Goal: Task Accomplishment & Management: Manage account settings

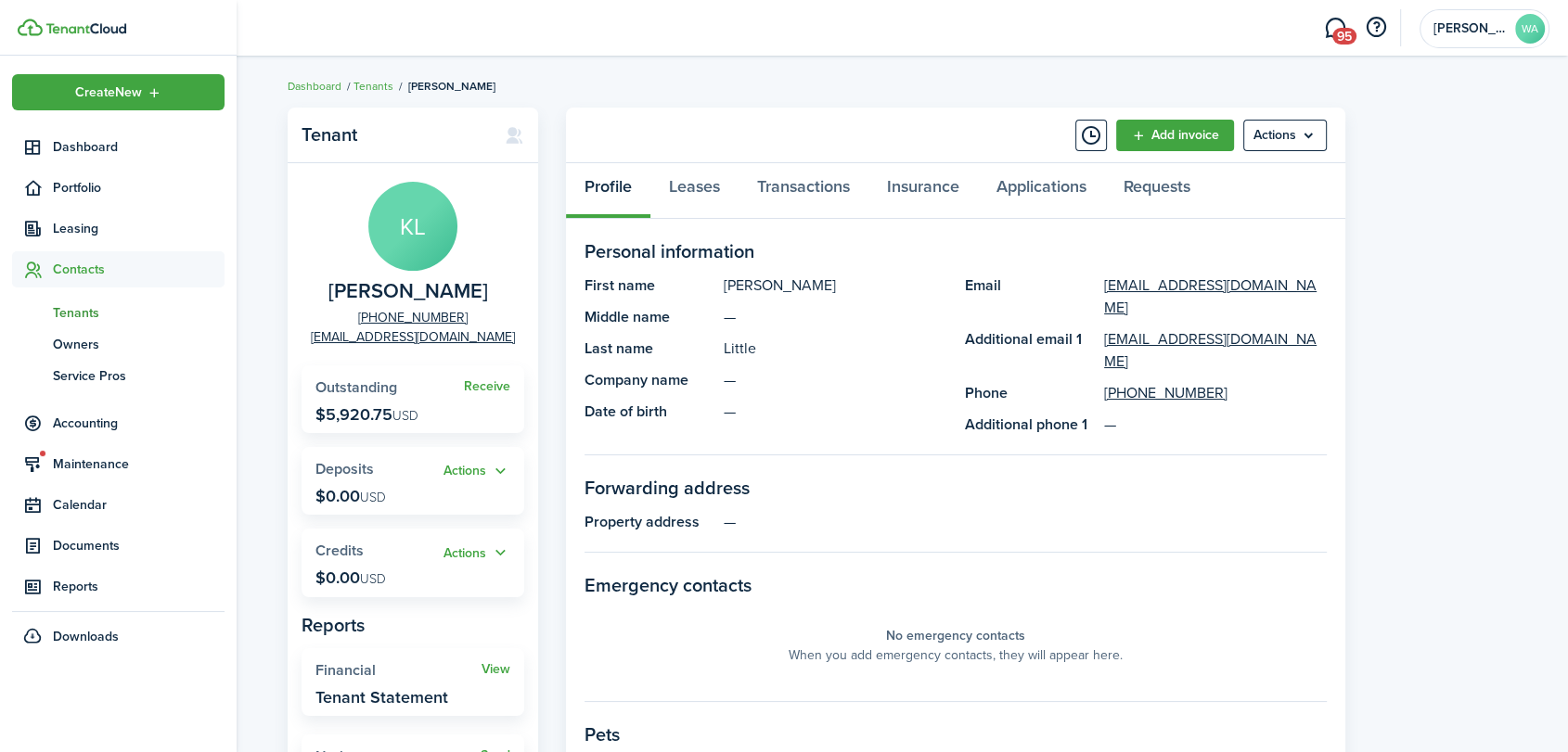
click at [71, 310] on span "Tenants" at bounding box center [139, 313] width 172 height 20
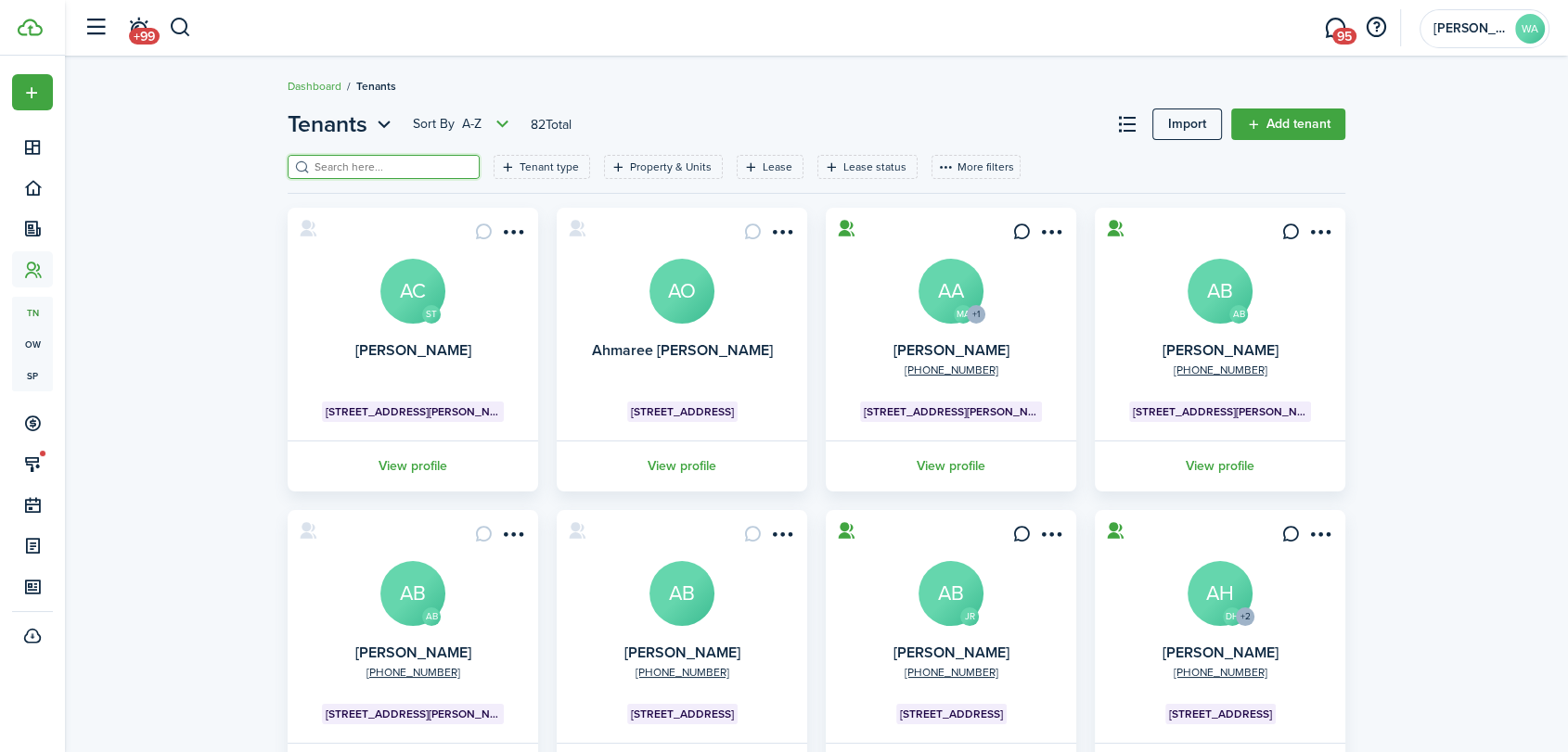
click at [362, 166] on input "search" at bounding box center [392, 168] width 164 height 18
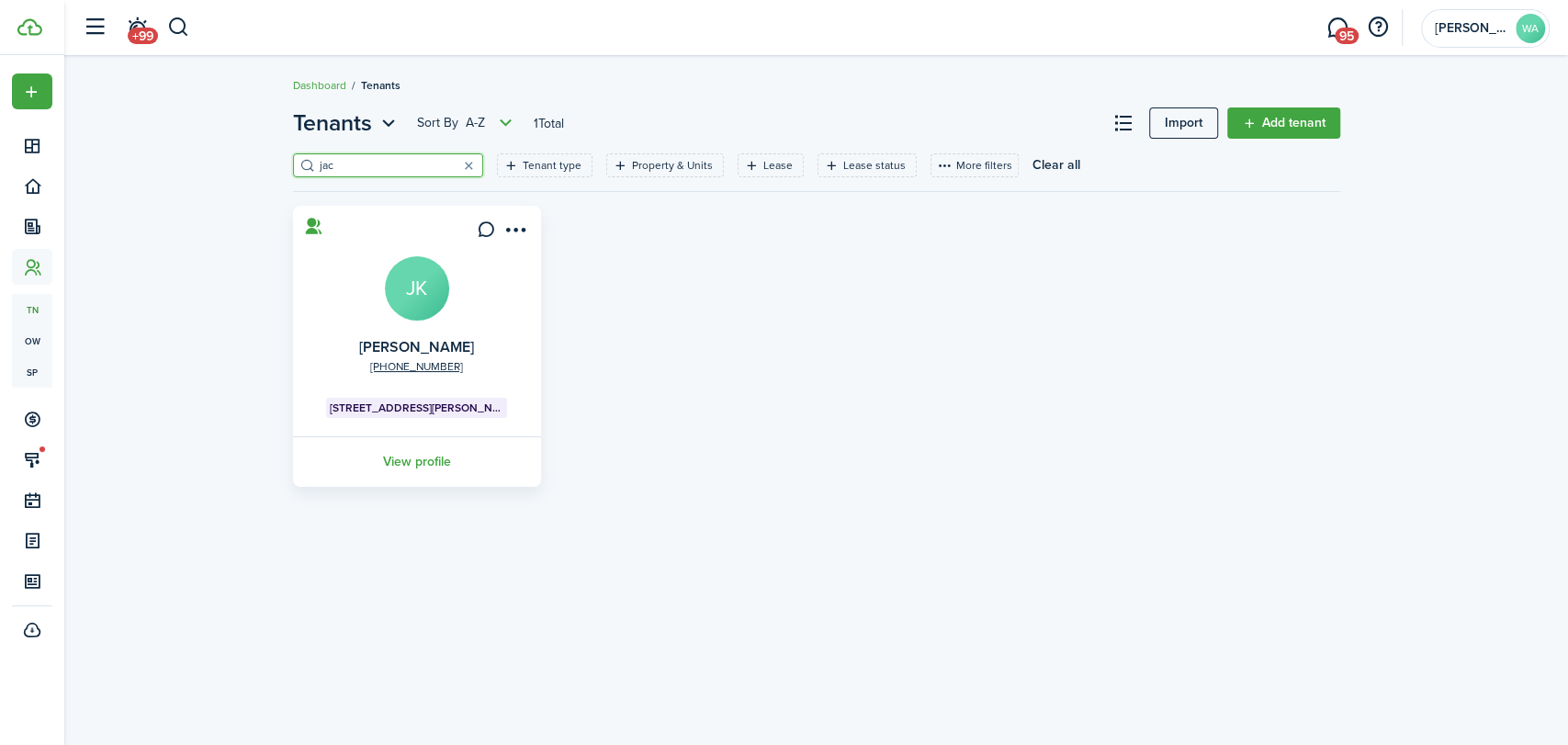
type input "jac"
click at [429, 458] on link "View profile" at bounding box center [417, 462] width 254 height 51
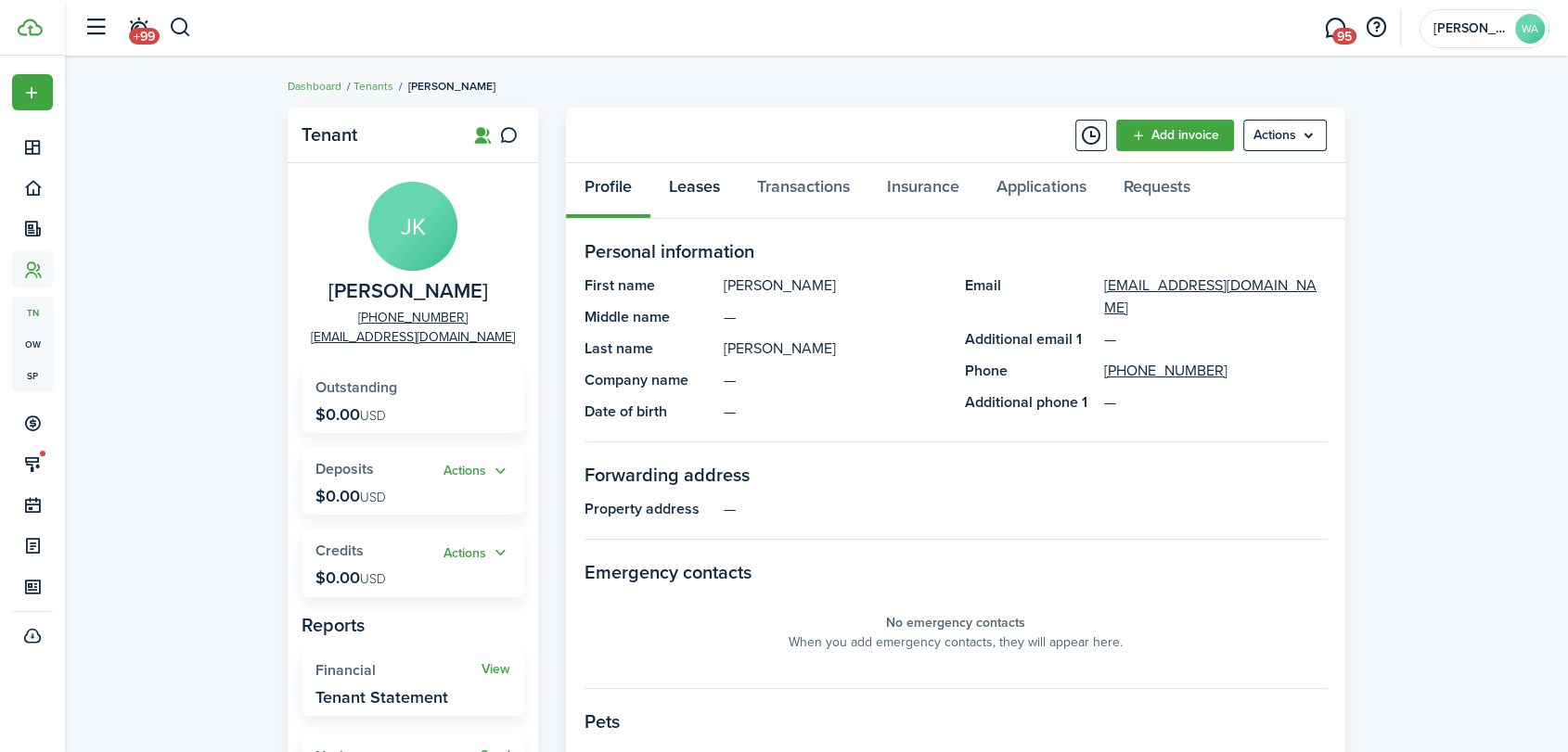
click at [695, 180] on link "Leases" at bounding box center [693, 191] width 88 height 55
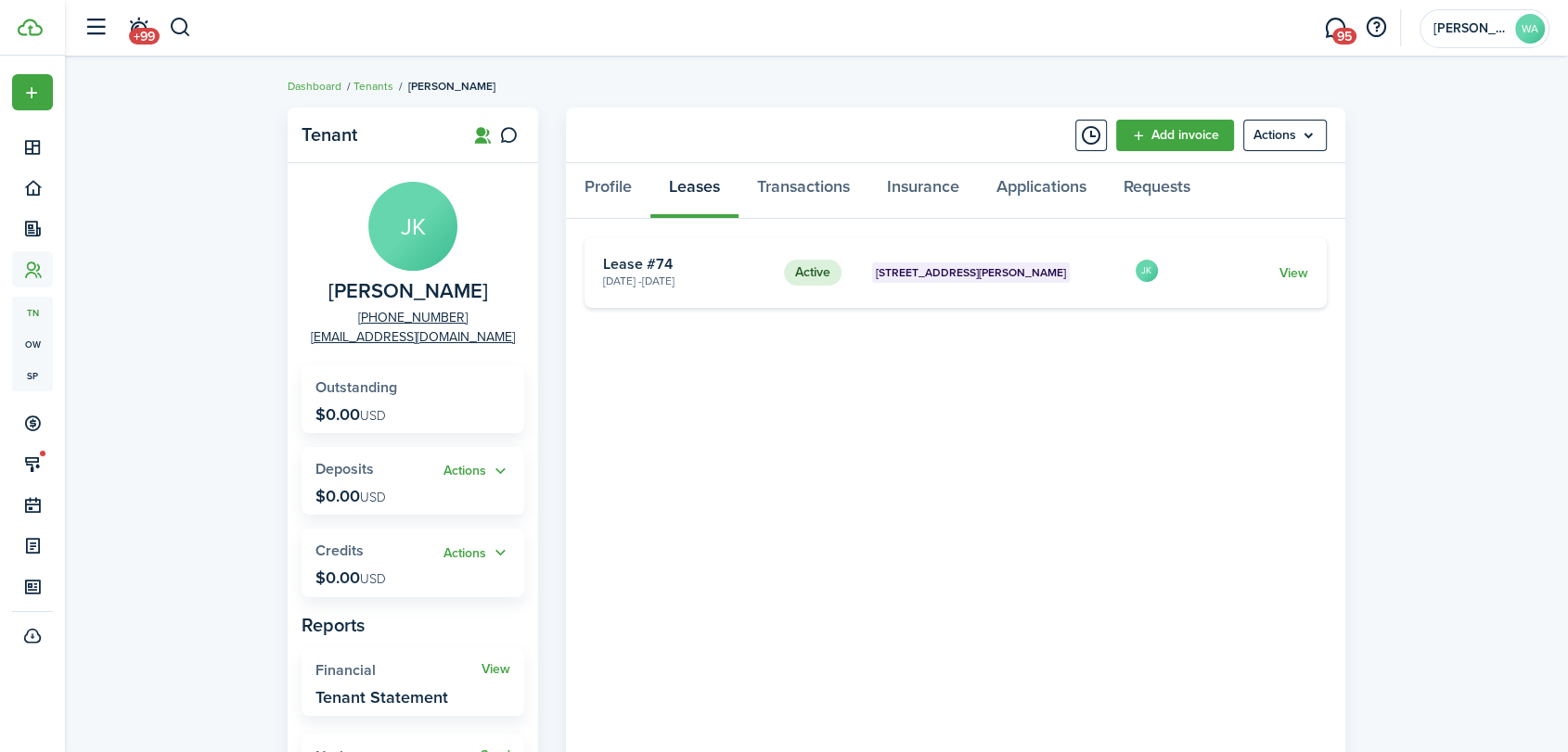
click at [1297, 269] on link "View" at bounding box center [1293, 273] width 29 height 20
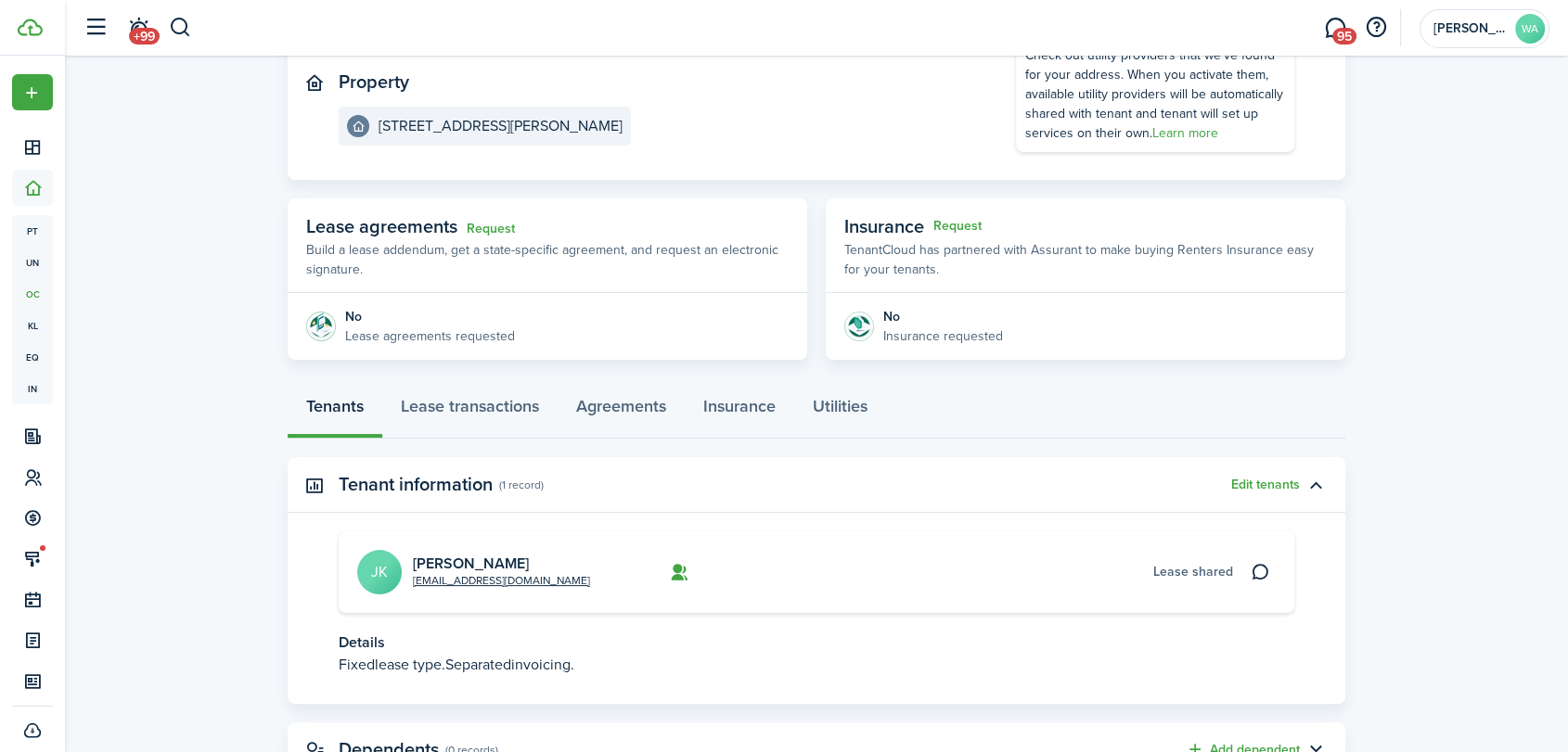
scroll to position [204, 0]
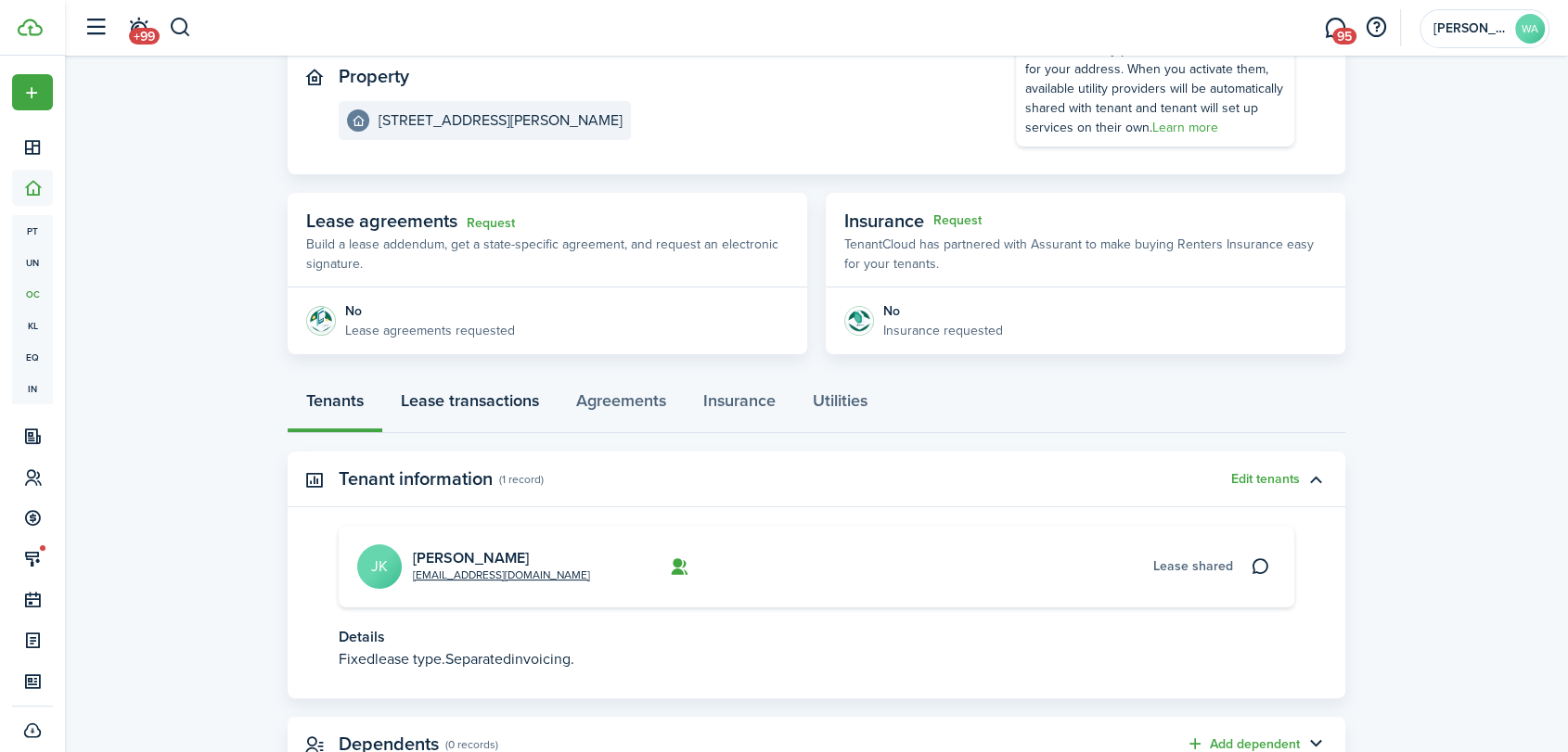
click at [508, 398] on link "Lease transactions" at bounding box center [470, 405] width 176 height 55
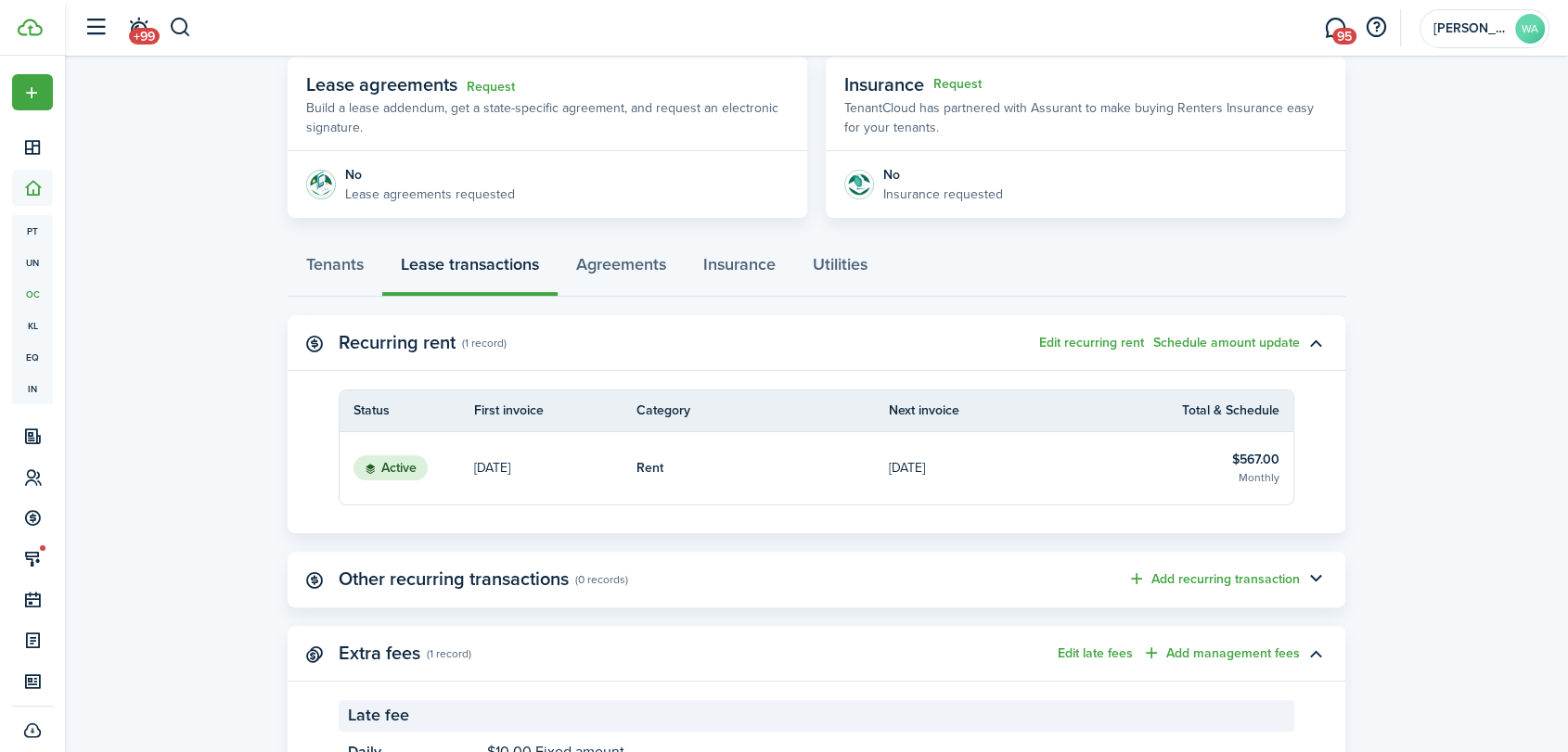
scroll to position [429, 0]
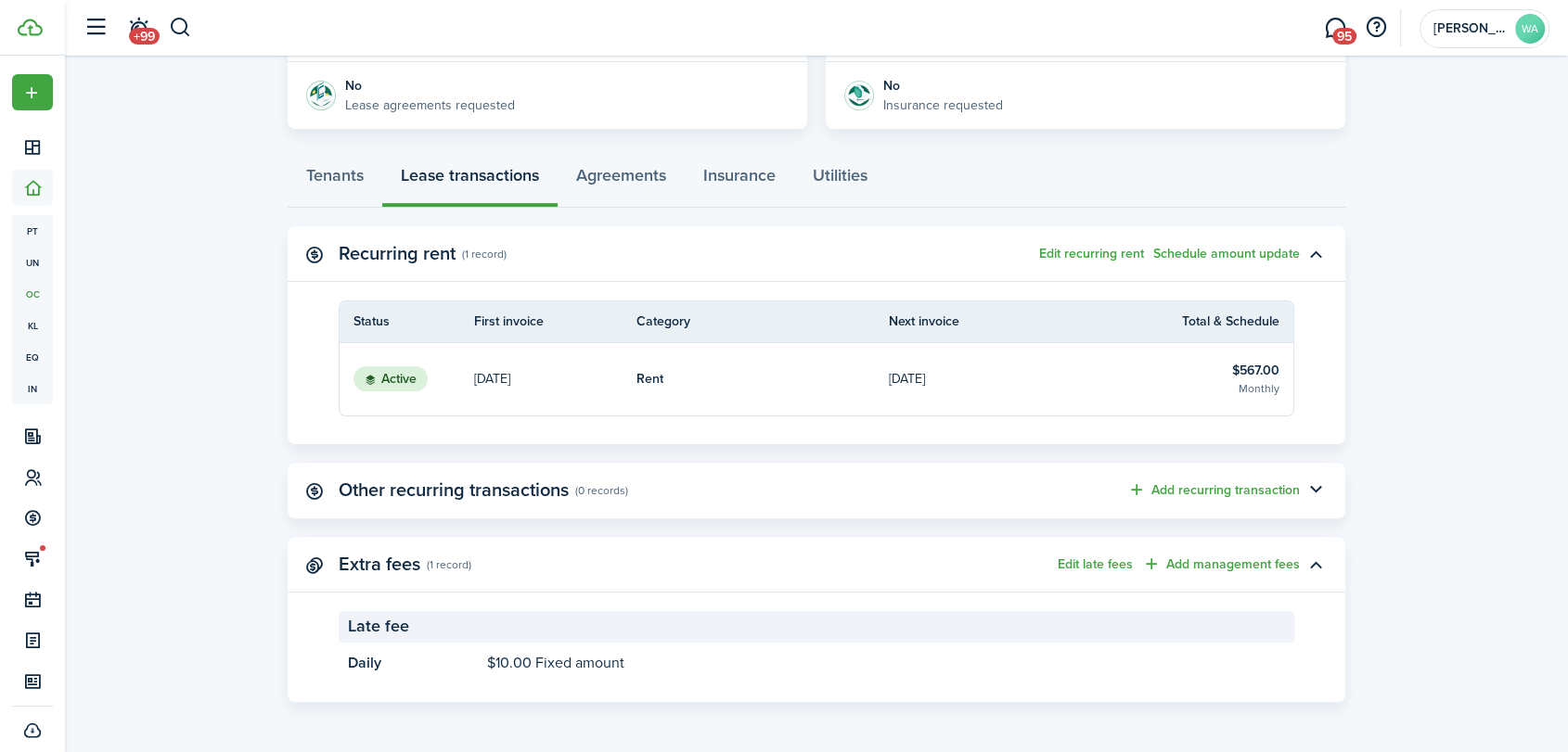
click at [1113, 254] on button "Edit recurring rent" at bounding box center [1091, 253] width 105 height 15
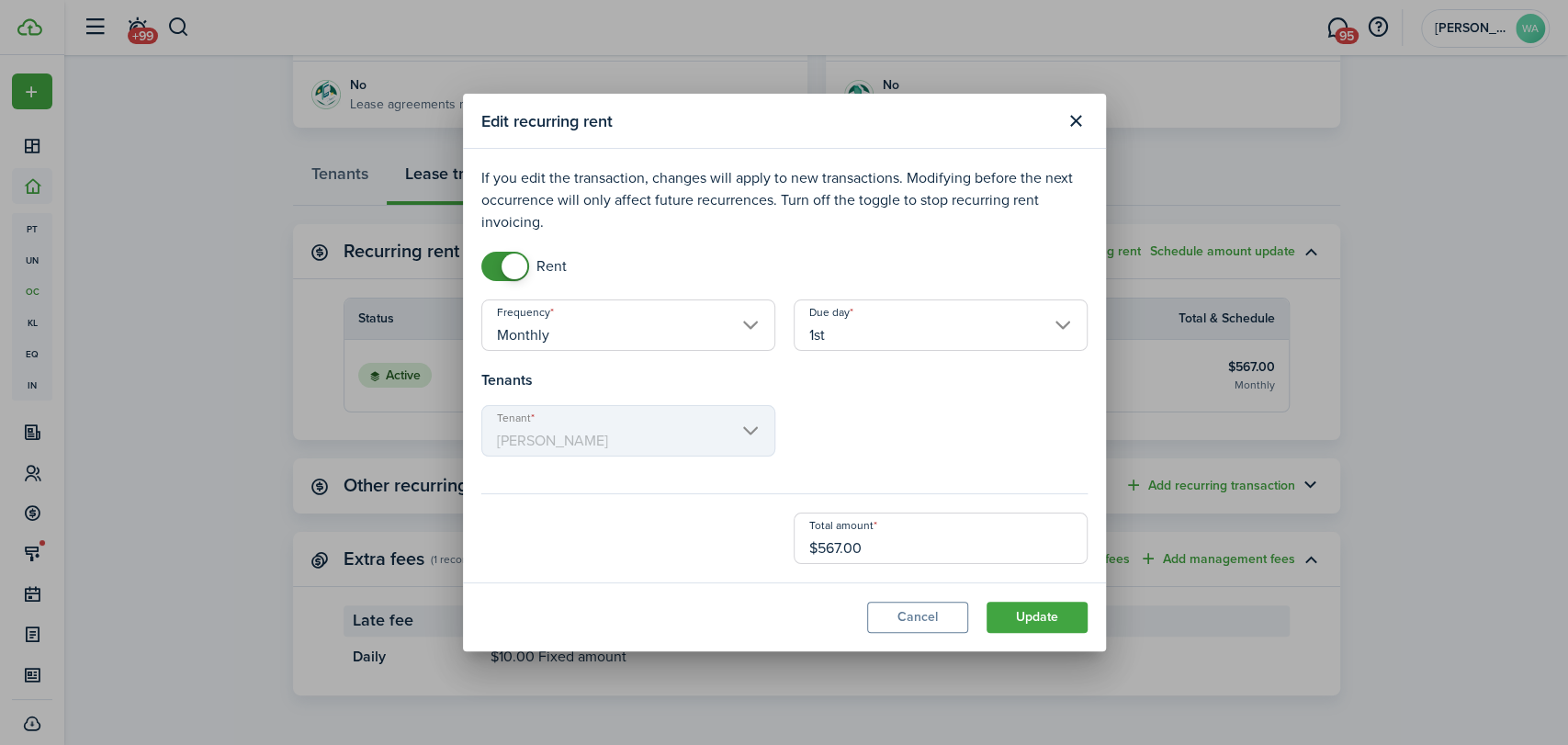
click at [888, 329] on input "1st" at bounding box center [940, 325] width 294 height 52
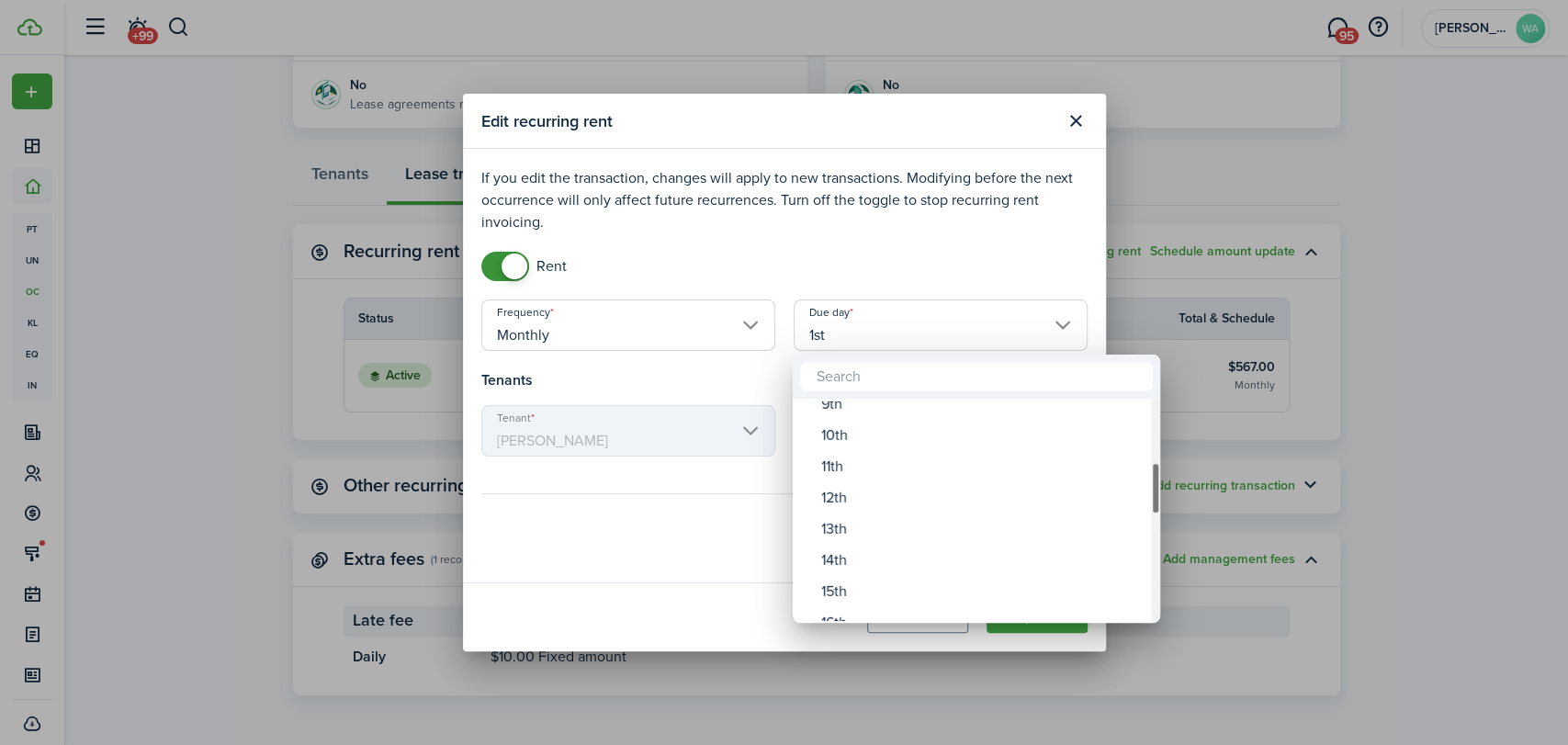
drag, startPoint x: 1153, startPoint y: 442, endPoint x: 1156, endPoint y: 507, distance: 65.1
click at [1156, 507] on div "Due day" at bounding box center [1155, 488] width 9 height 53
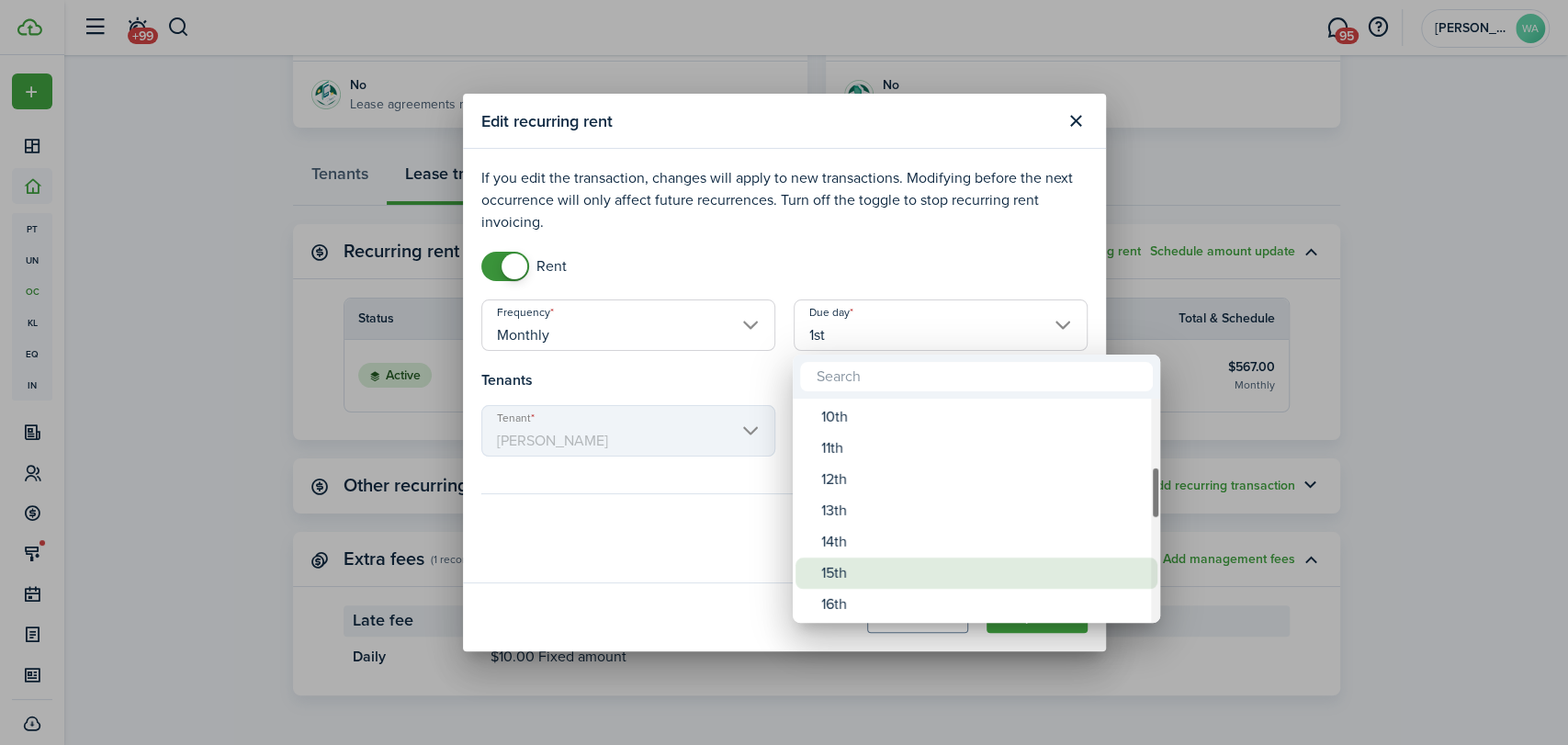
click at [887, 575] on div "15th" at bounding box center [983, 573] width 325 height 31
type input "15th"
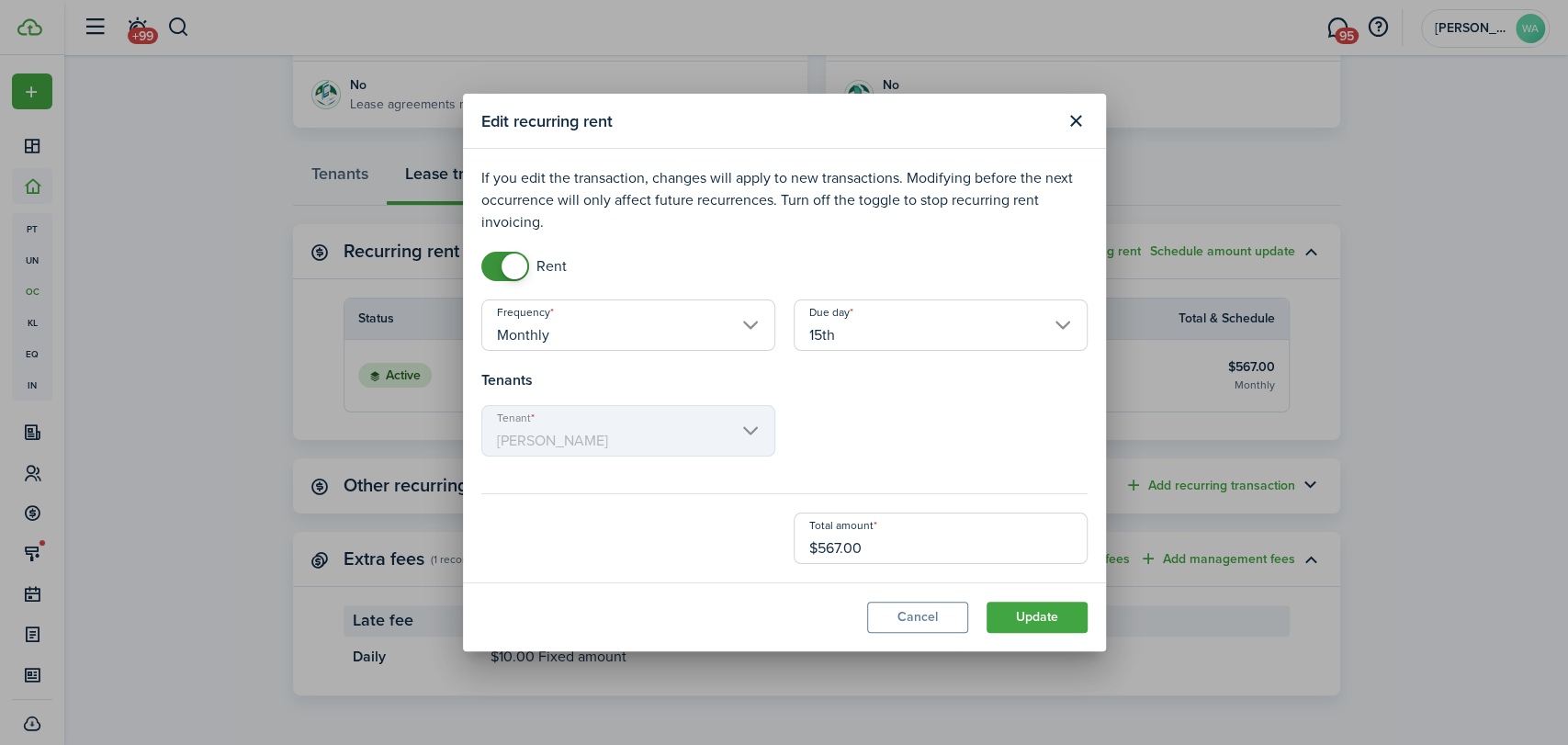
click at [1054, 615] on button "Update" at bounding box center [1036, 617] width 101 height 31
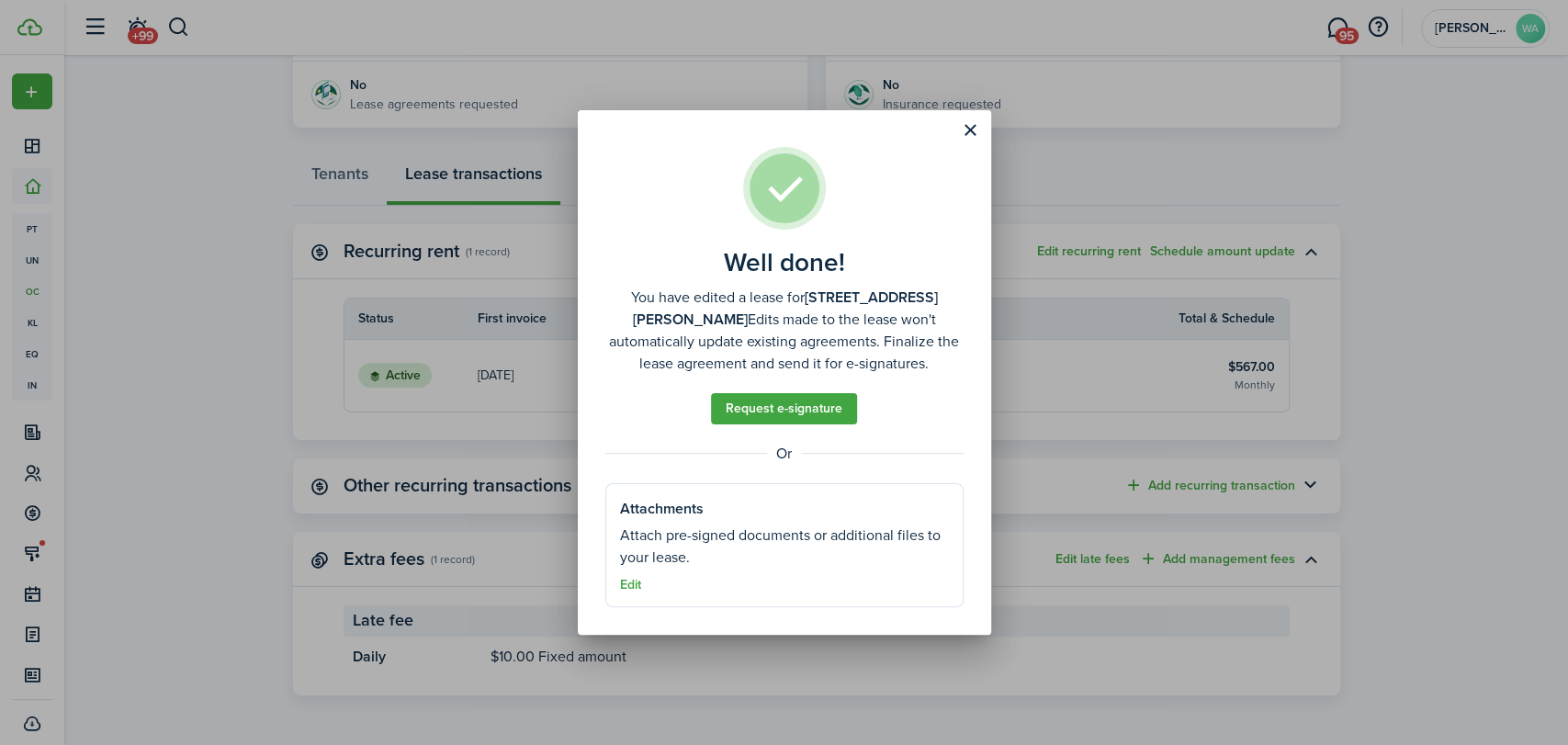
click at [964, 132] on button "Close modal" at bounding box center [970, 131] width 31 height 31
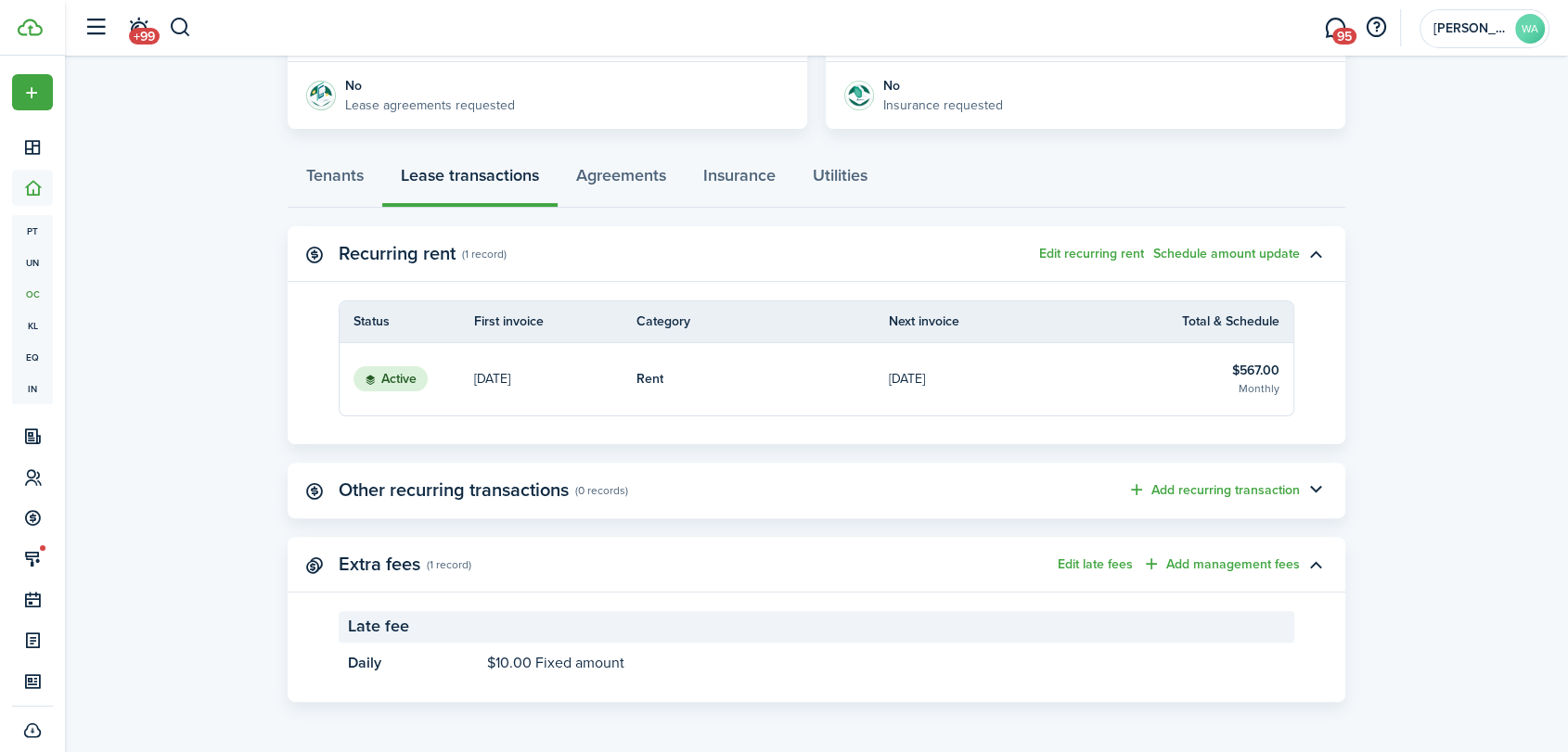
click at [1217, 507] on panel-main-header "Other recurring transactions (0 records) Add recurring transaction" at bounding box center [817, 490] width 1057 height 55
click at [1215, 496] on button "Add recurring transaction" at bounding box center [1213, 490] width 173 height 22
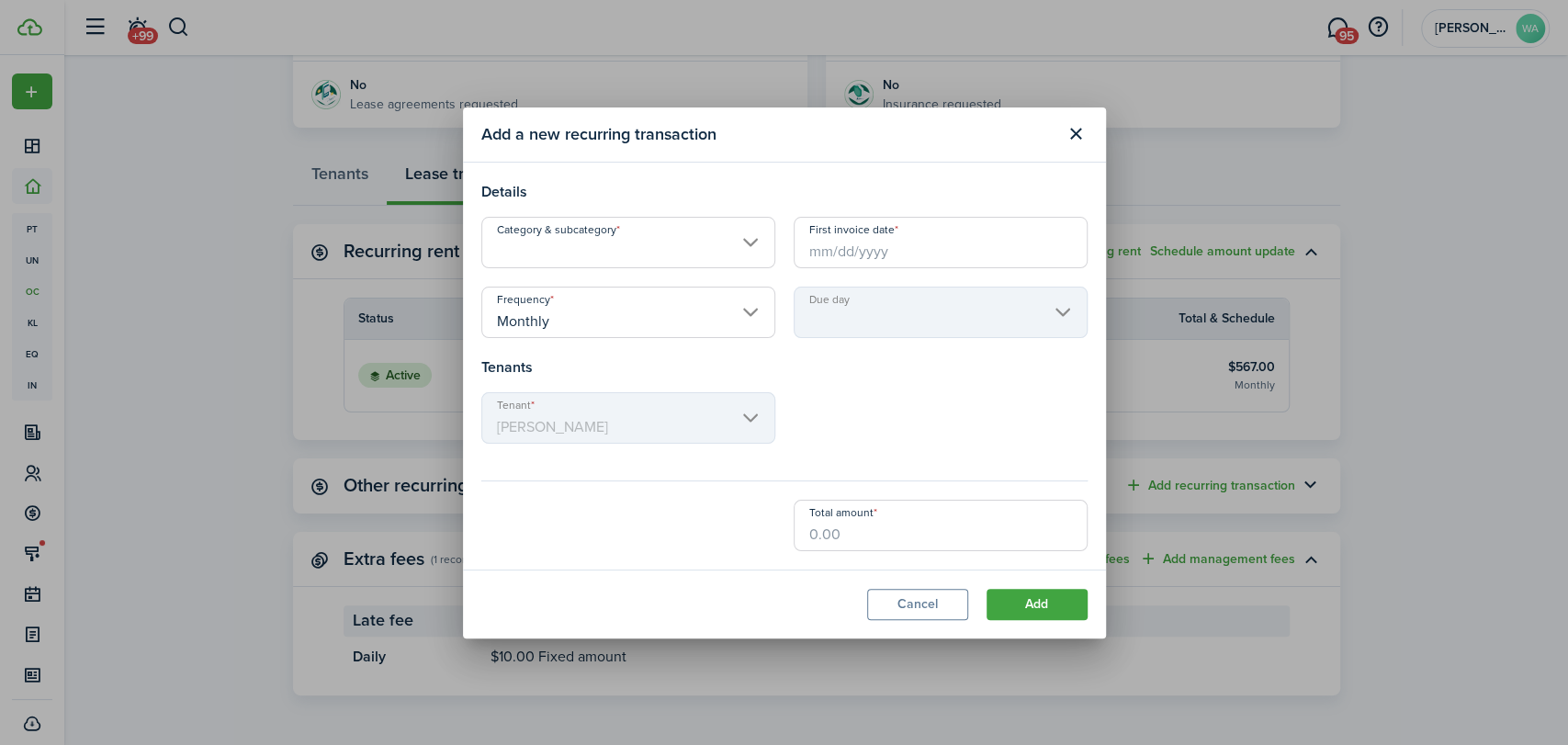
click at [664, 236] on input "Category & subcategory" at bounding box center [628, 242] width 294 height 52
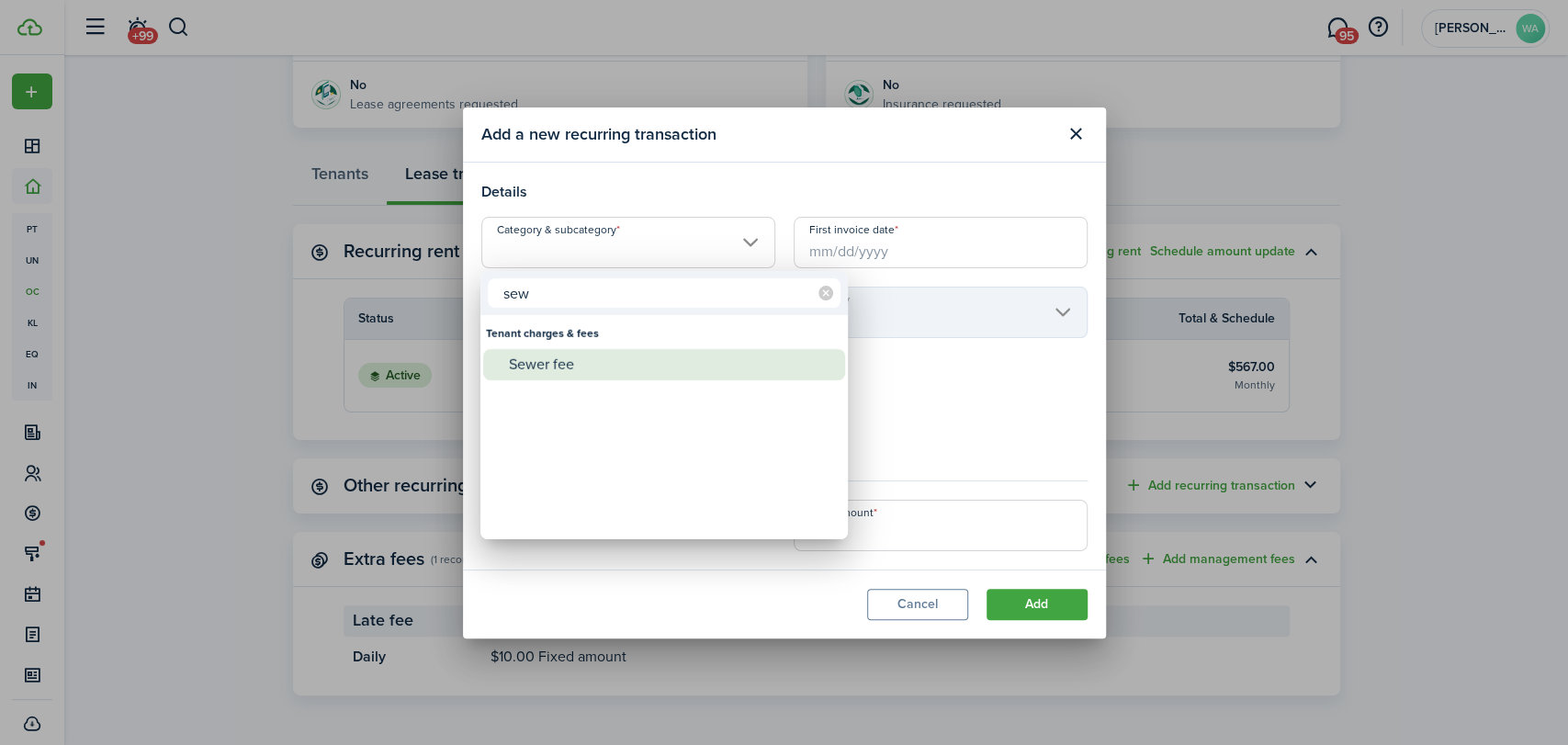
type input "sew"
click at [602, 362] on div "Sewer fee" at bounding box center [671, 364] width 325 height 31
type input "Tenant charges & fees / Sewer fee"
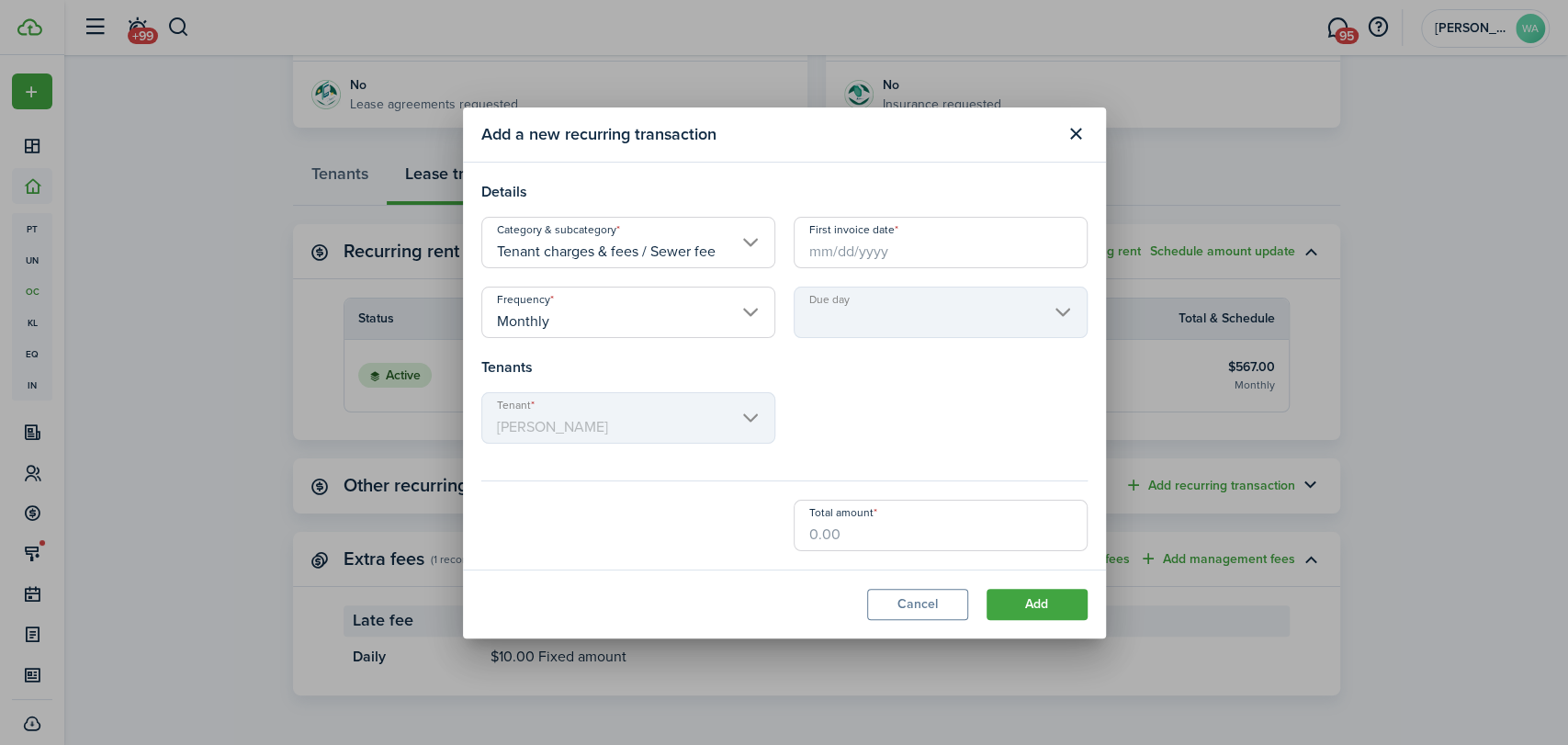
click at [846, 254] on input "First invoice date" at bounding box center [940, 242] width 294 height 52
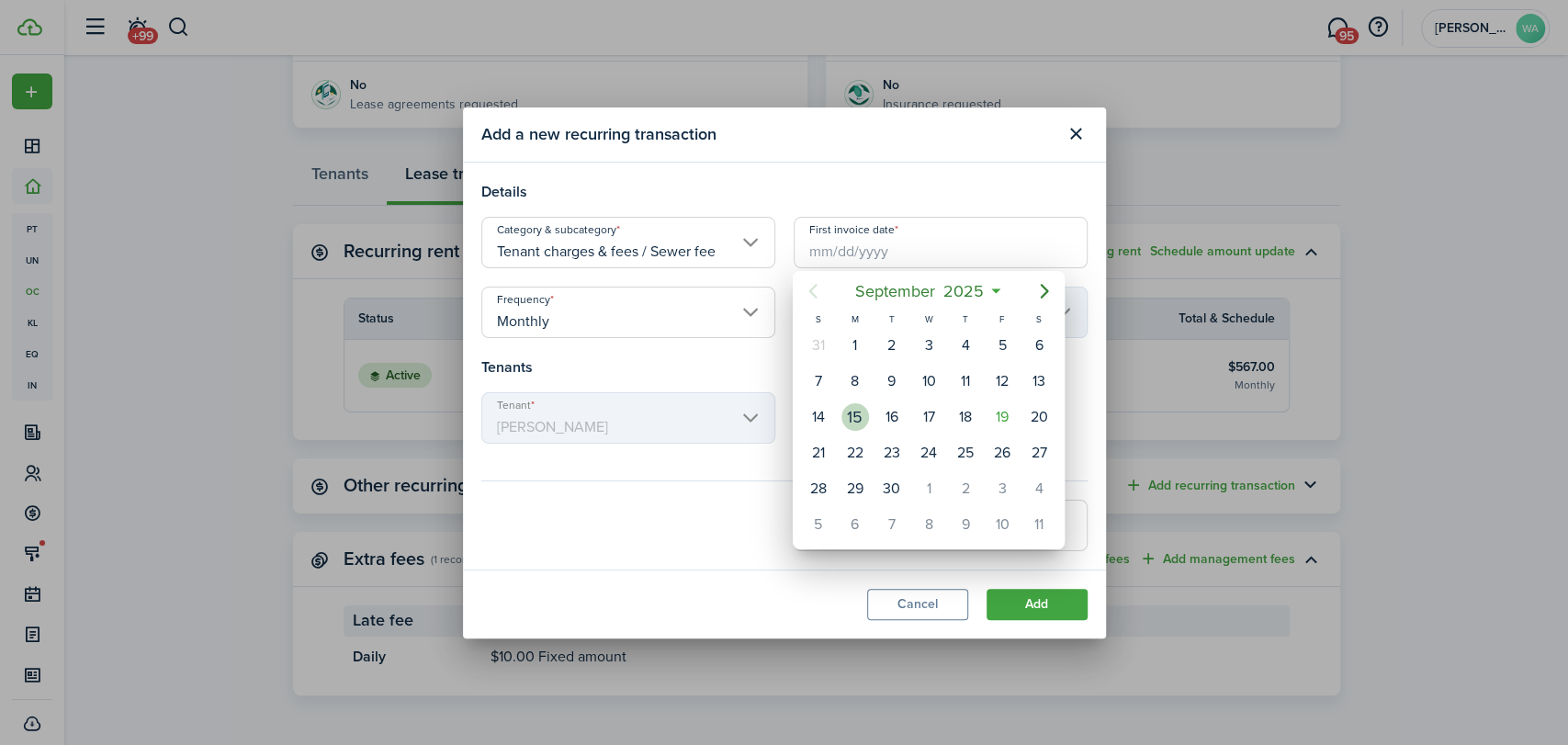
click at [846, 420] on div "15" at bounding box center [855, 417] width 27 height 27
type input "[DATE]"
type input "15th"
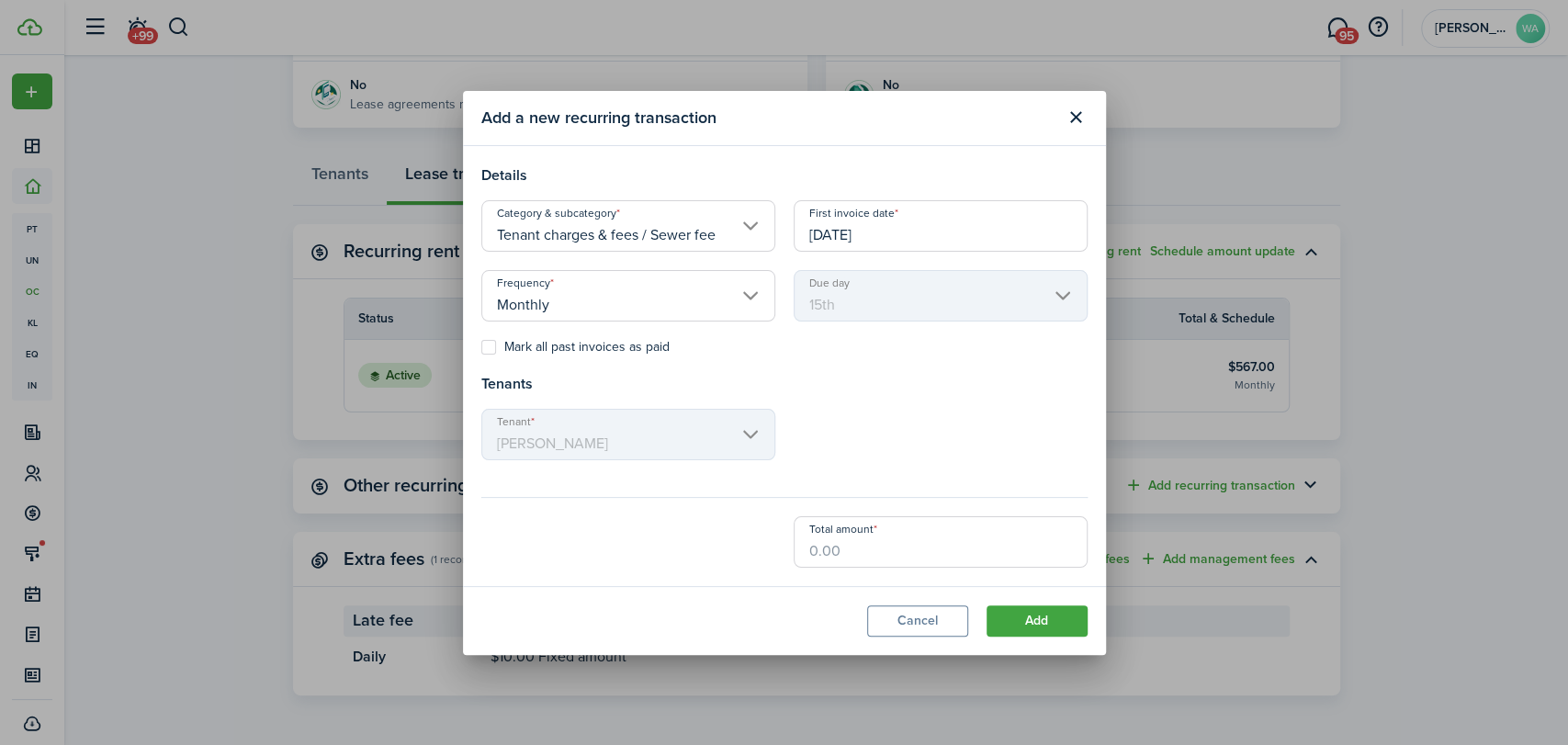
click at [816, 558] on input "Total amount" at bounding box center [940, 542] width 294 height 52
type input "$43.00"
click at [1024, 614] on button "Add" at bounding box center [1036, 621] width 101 height 31
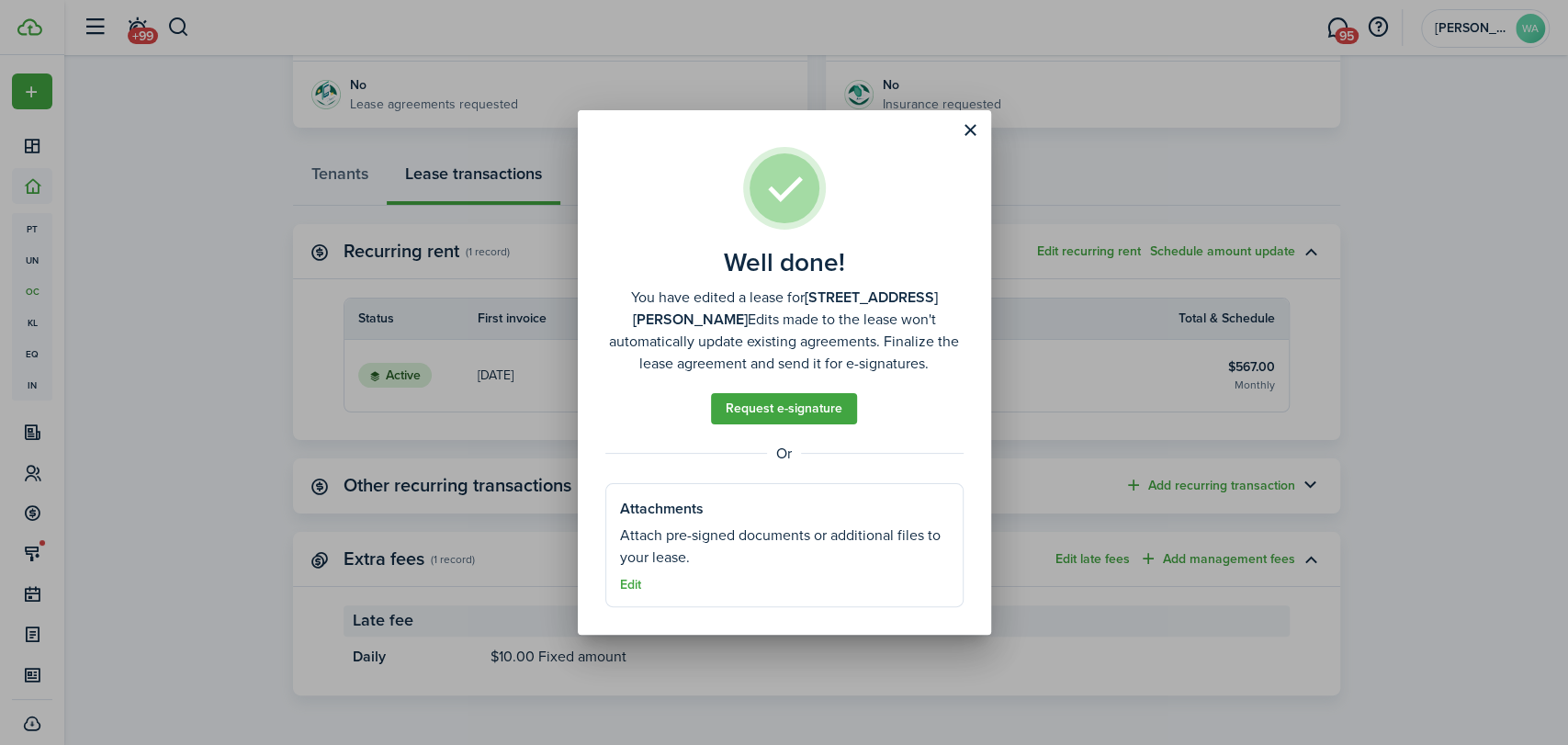
click at [964, 129] on button "Close modal" at bounding box center [970, 131] width 31 height 31
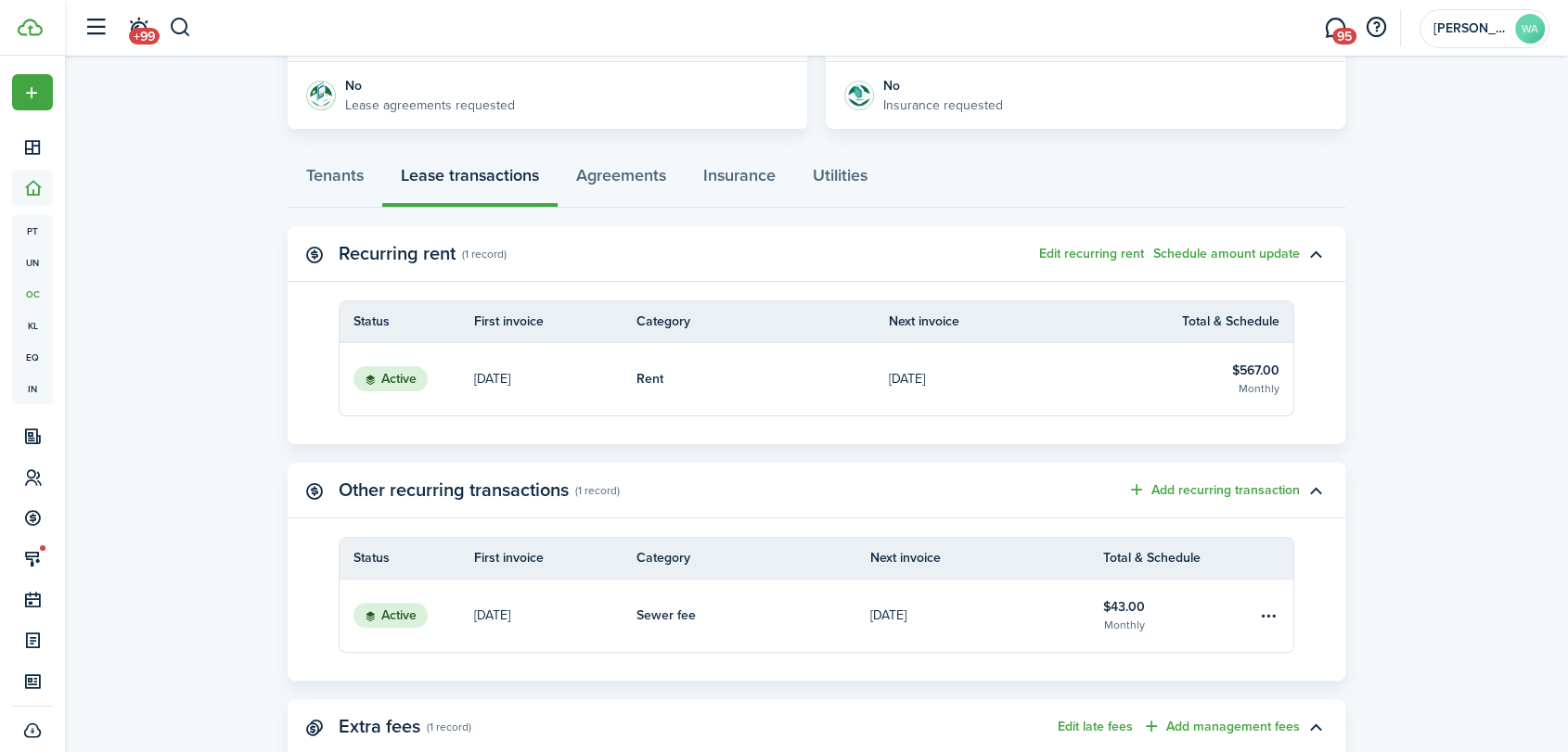
click at [1229, 480] on button "Add recurring transaction" at bounding box center [1213, 490] width 173 height 22
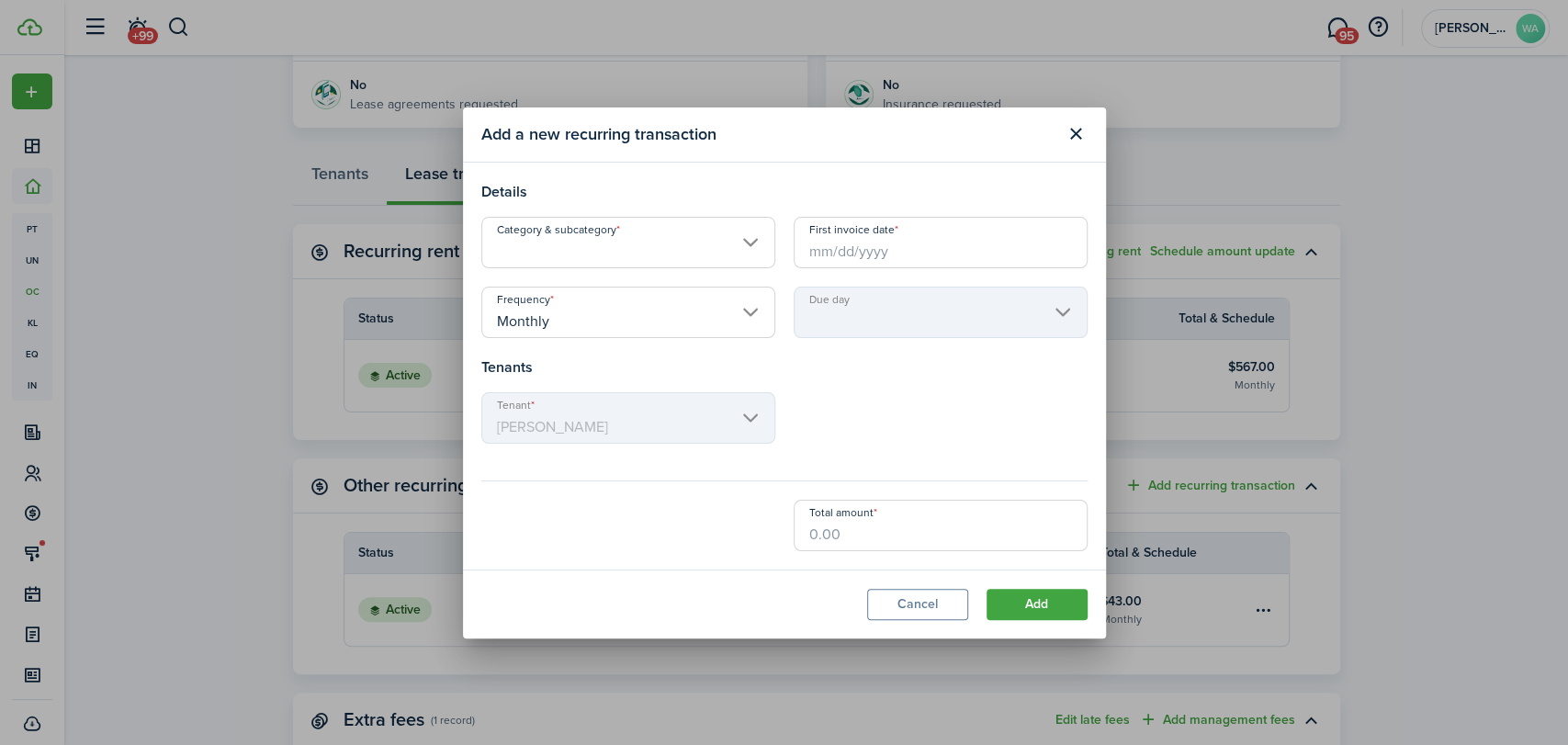
click at [666, 249] on input "Category & subcategory" at bounding box center [628, 242] width 294 height 52
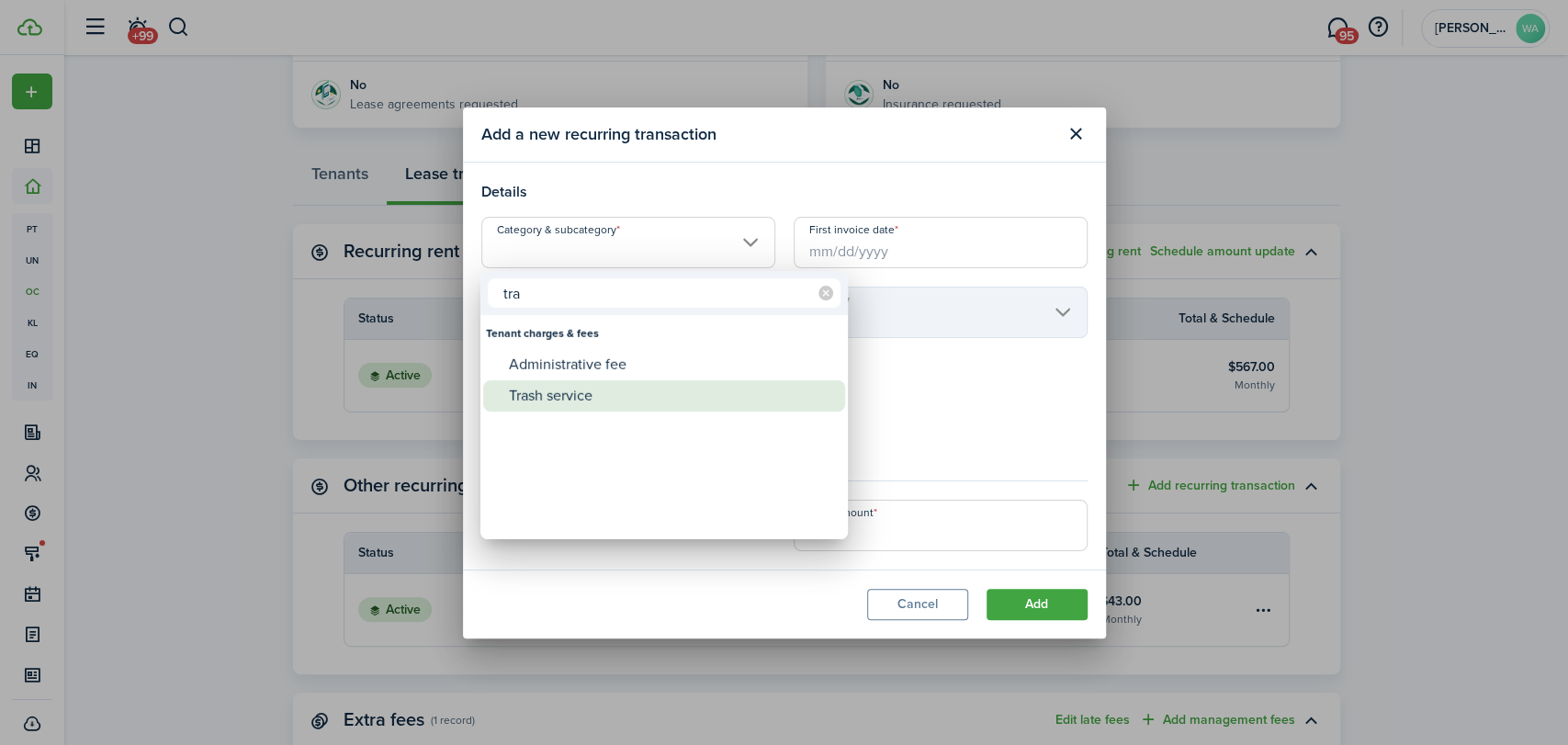
type input "tra"
click at [591, 398] on div "Trash service" at bounding box center [671, 395] width 325 height 31
type input "Tenant charges & fees / Trash service"
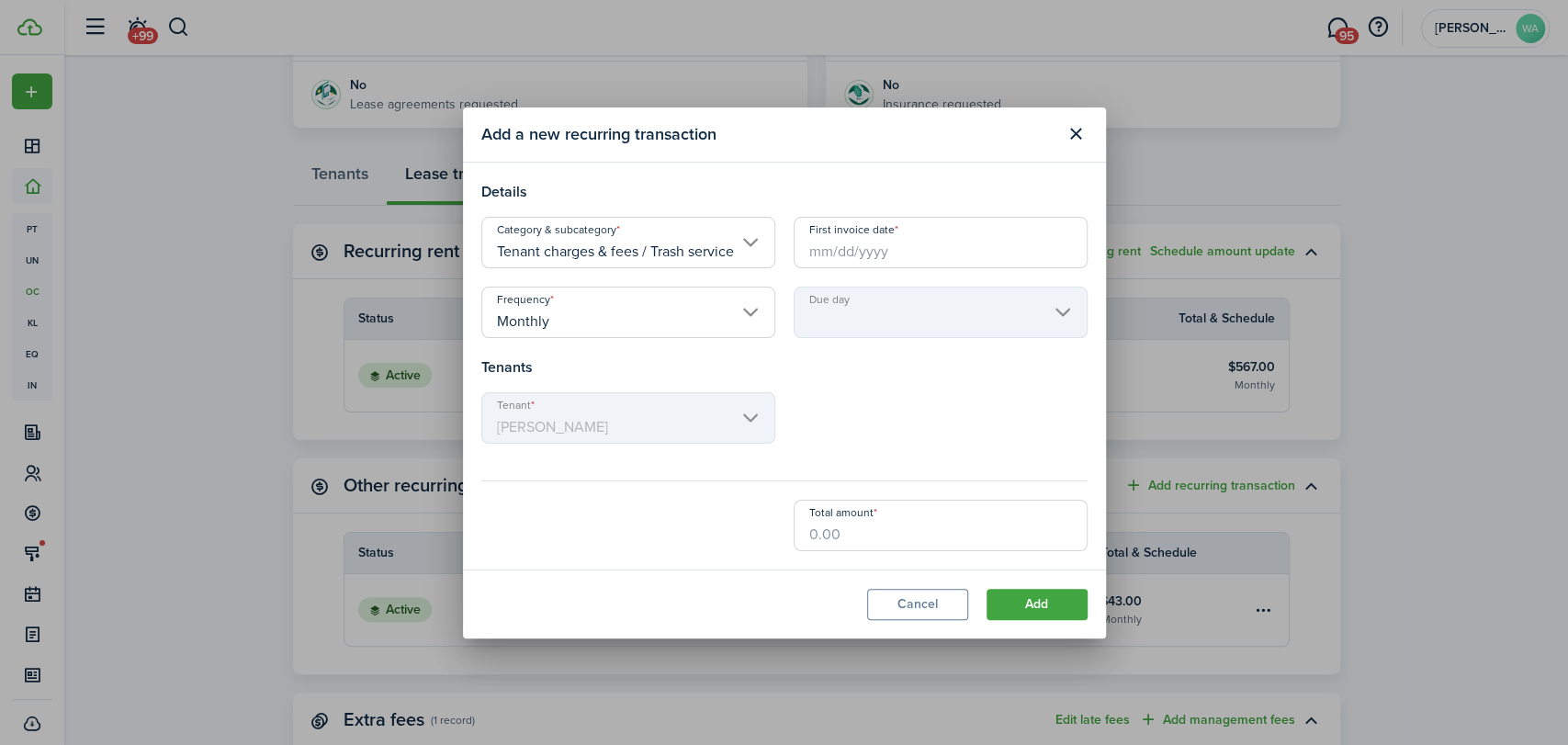
click at [891, 250] on input "First invoice date" at bounding box center [940, 242] width 294 height 52
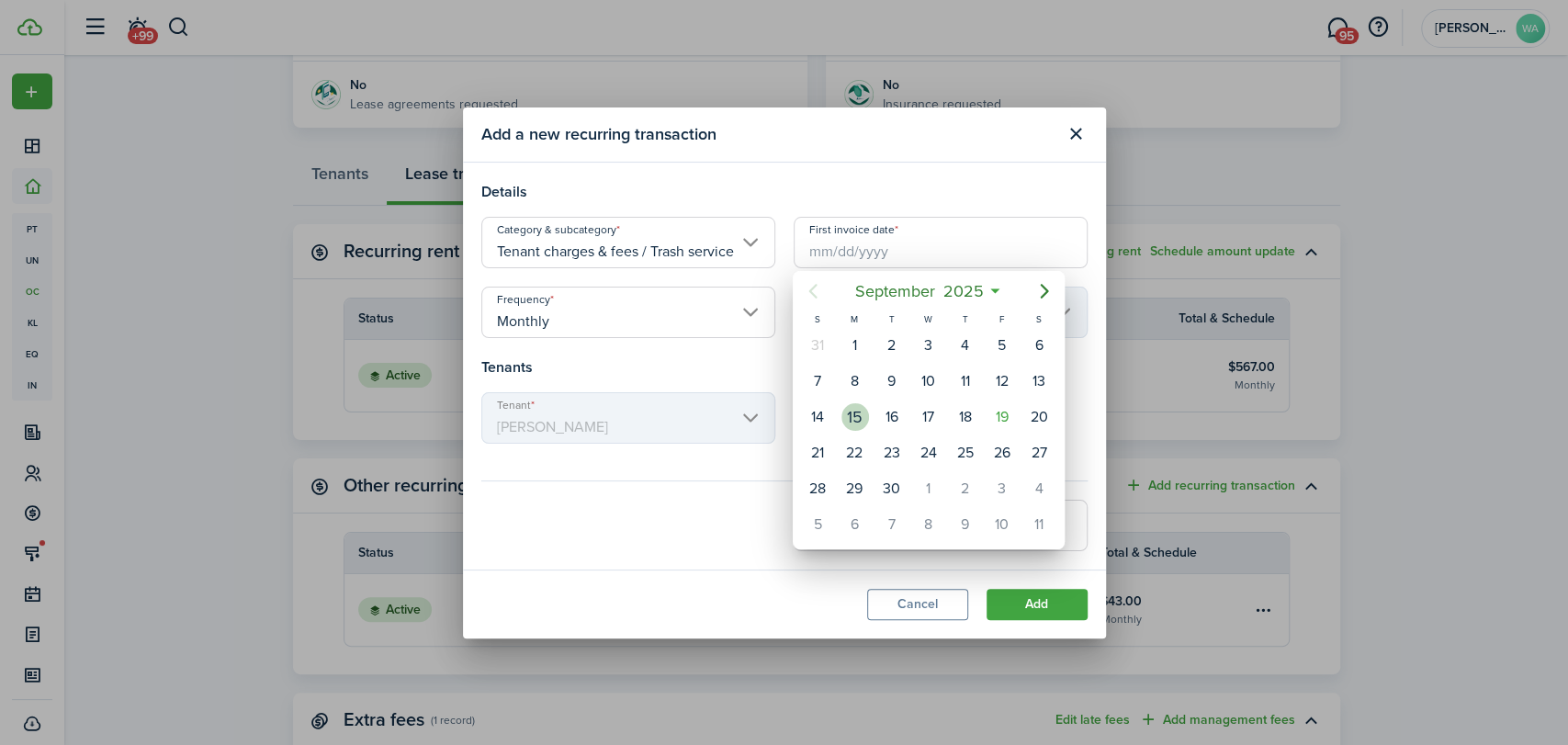
click at [851, 405] on div "15" at bounding box center [855, 417] width 27 height 27
type input "[DATE]"
type input "15th"
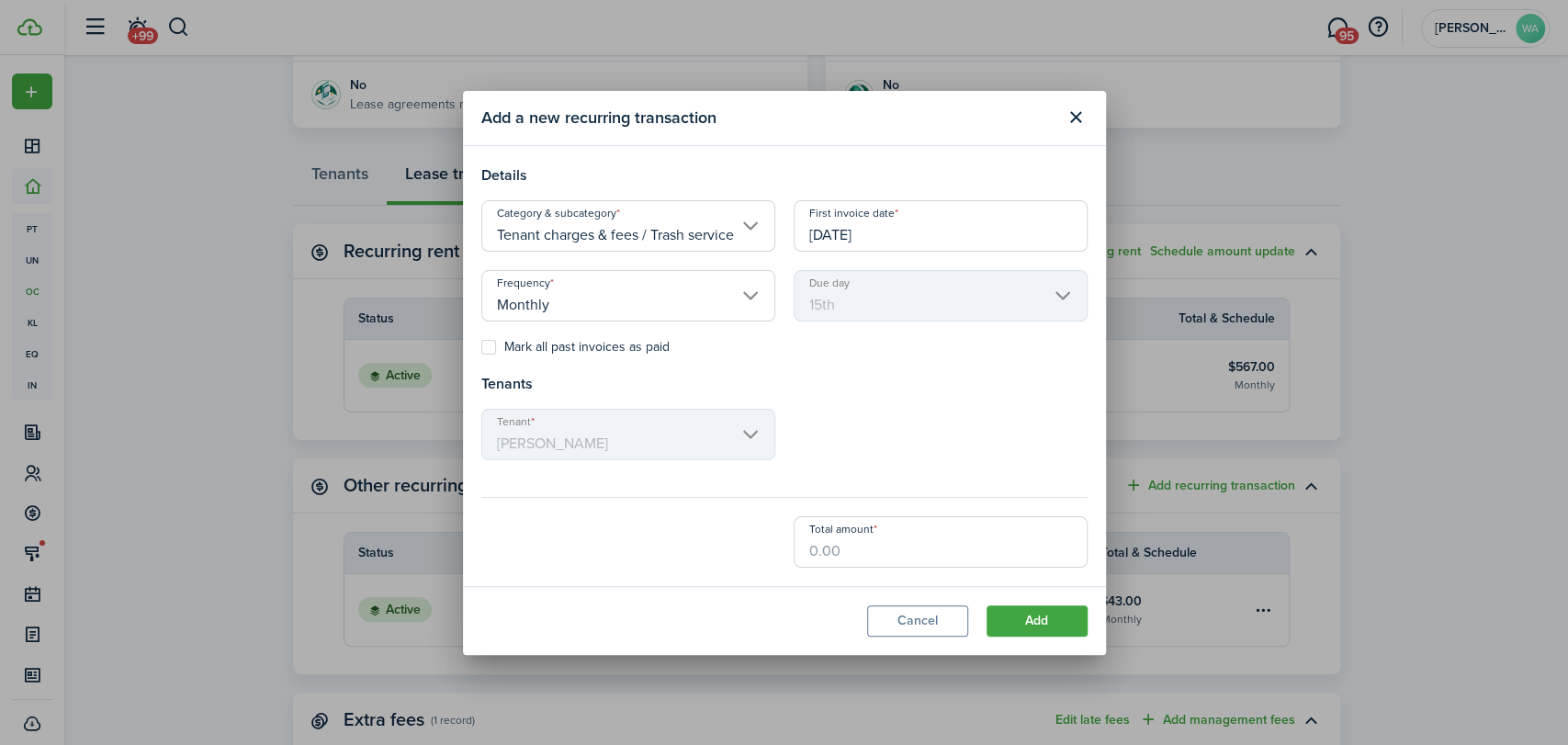
click at [844, 551] on input "Total amount" at bounding box center [940, 542] width 294 height 52
type input "$40.00"
click at [1001, 610] on button "Add" at bounding box center [1036, 621] width 101 height 31
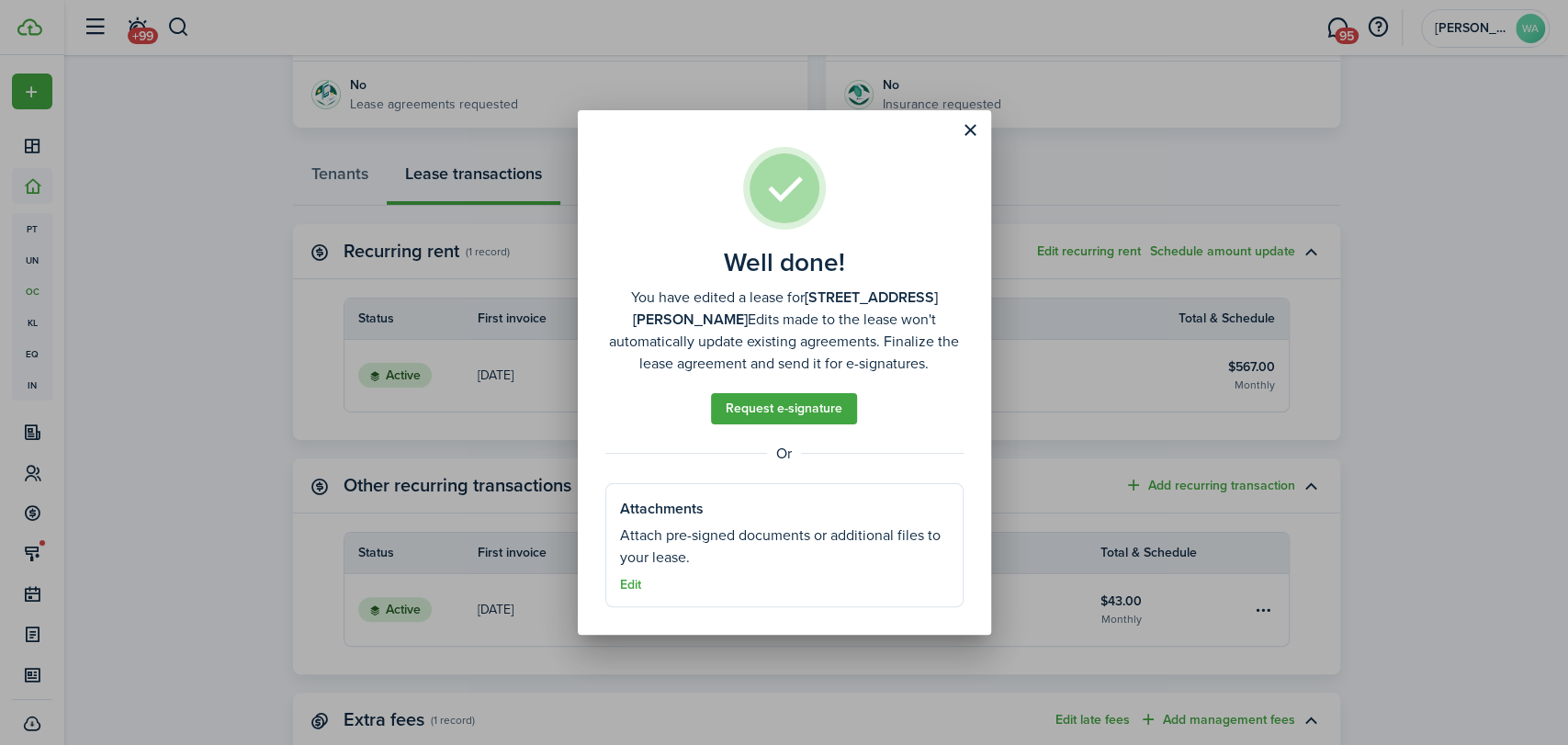
click at [971, 124] on button "Close modal" at bounding box center [970, 131] width 31 height 31
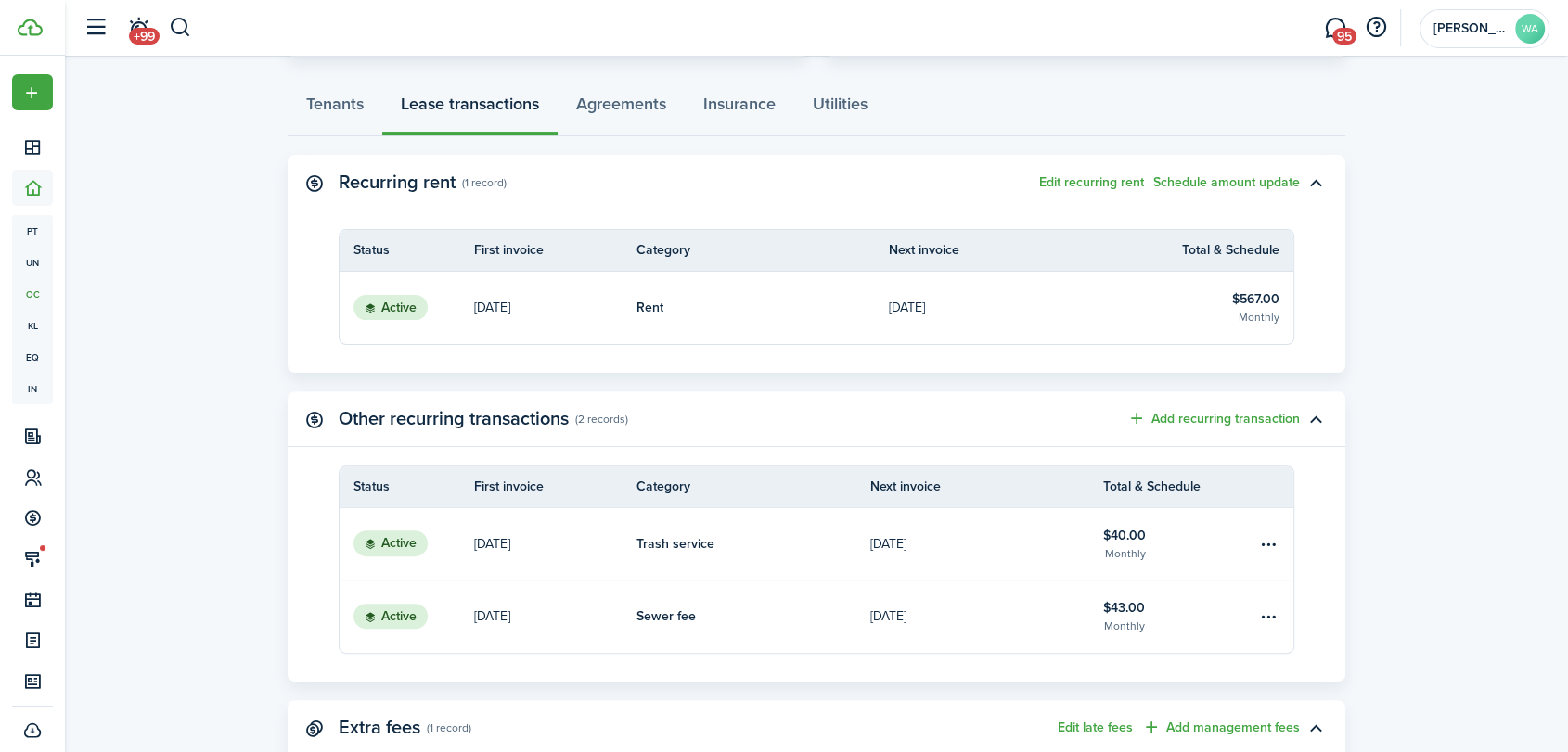
scroll to position [497, 0]
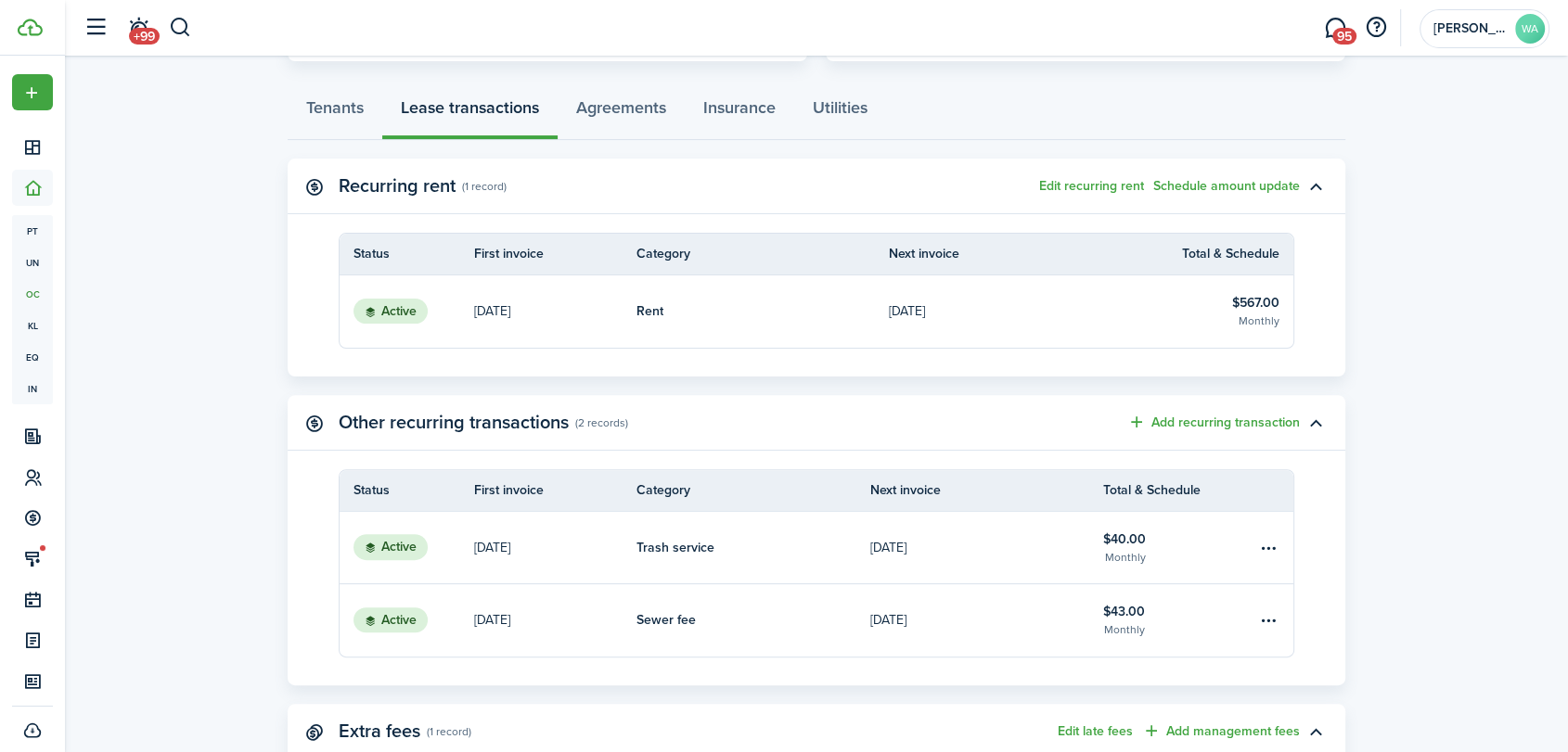
click at [1102, 181] on button "Edit recurring rent" at bounding box center [1091, 186] width 105 height 15
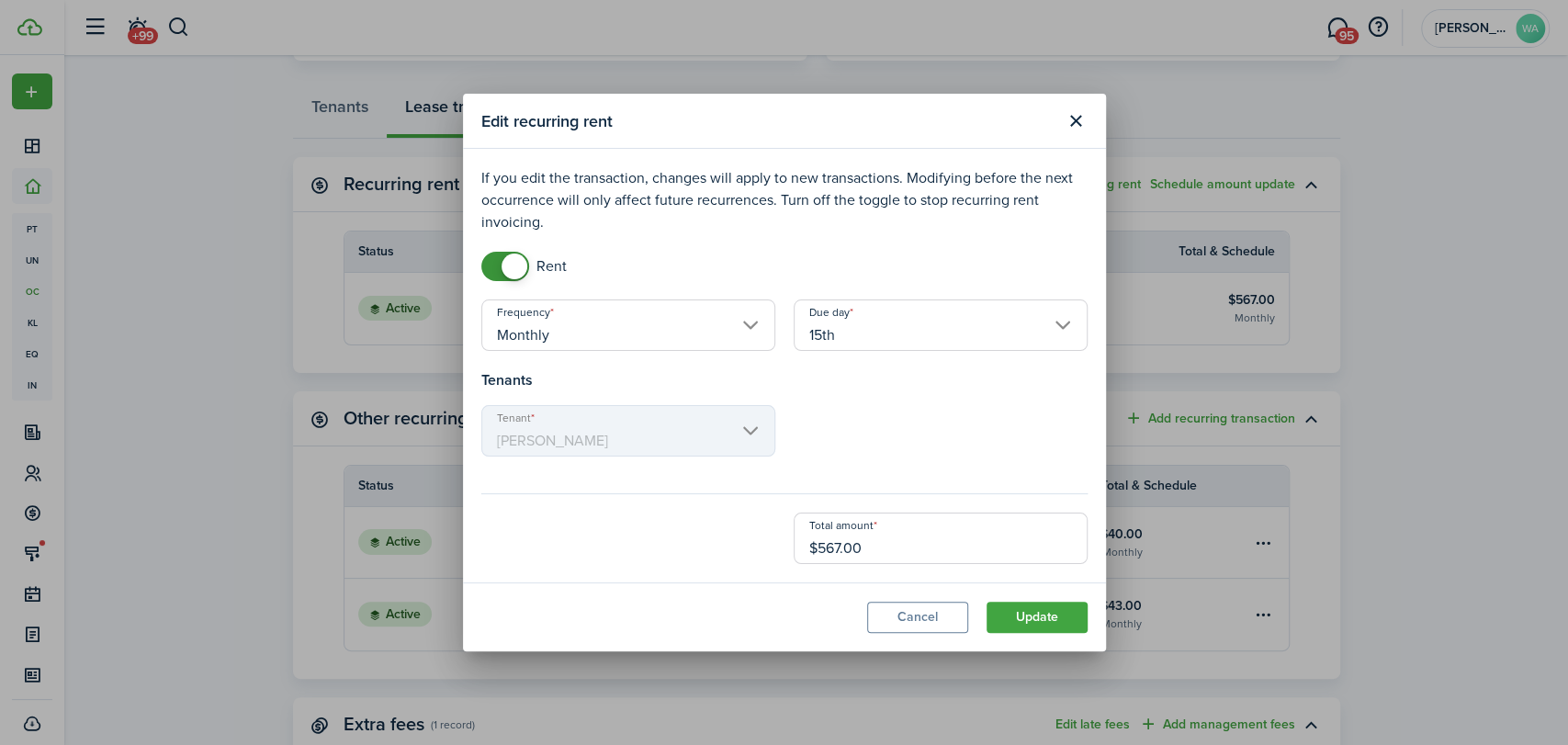
click at [1028, 620] on button "Update" at bounding box center [1036, 617] width 101 height 31
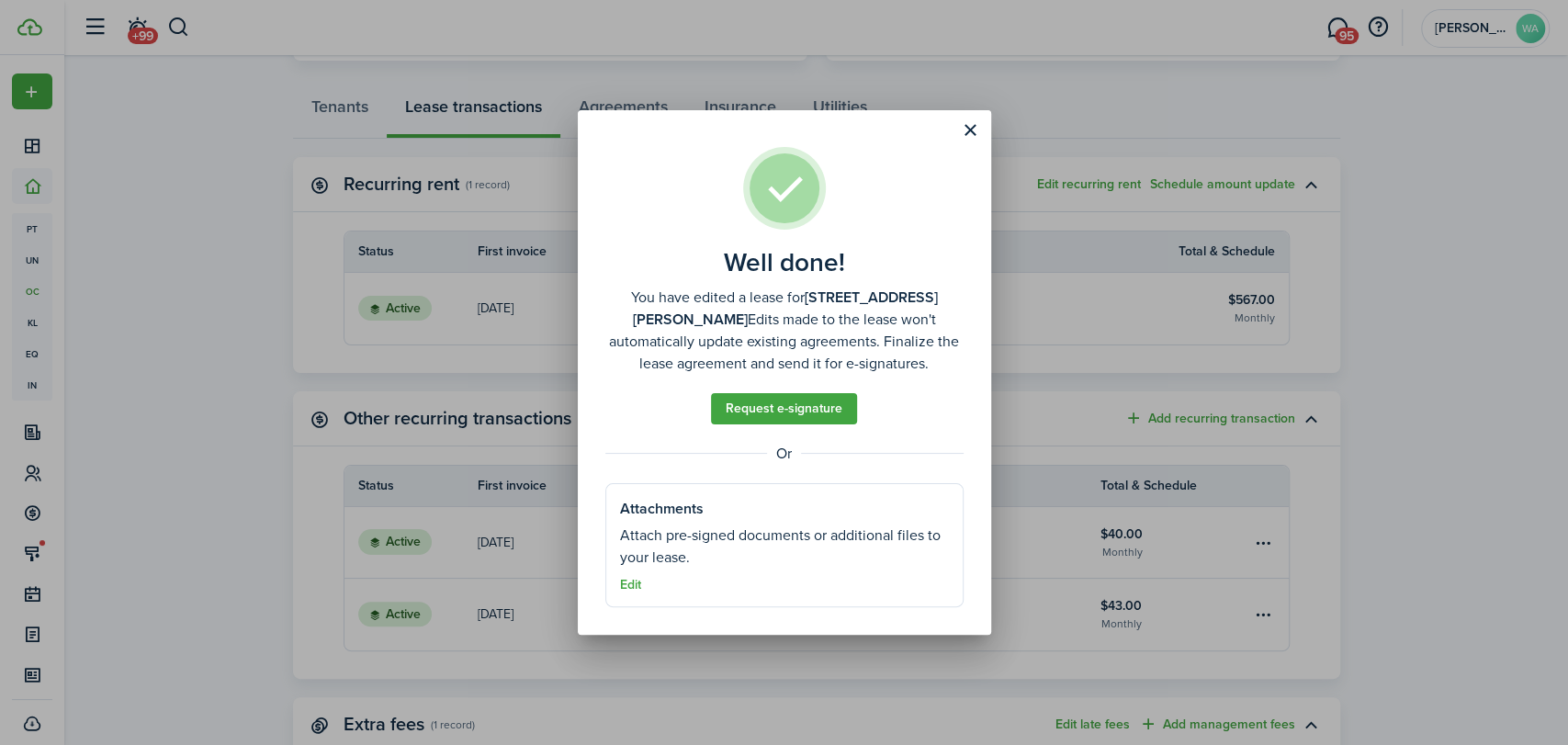
click at [970, 140] on button "Close modal" at bounding box center [970, 131] width 31 height 31
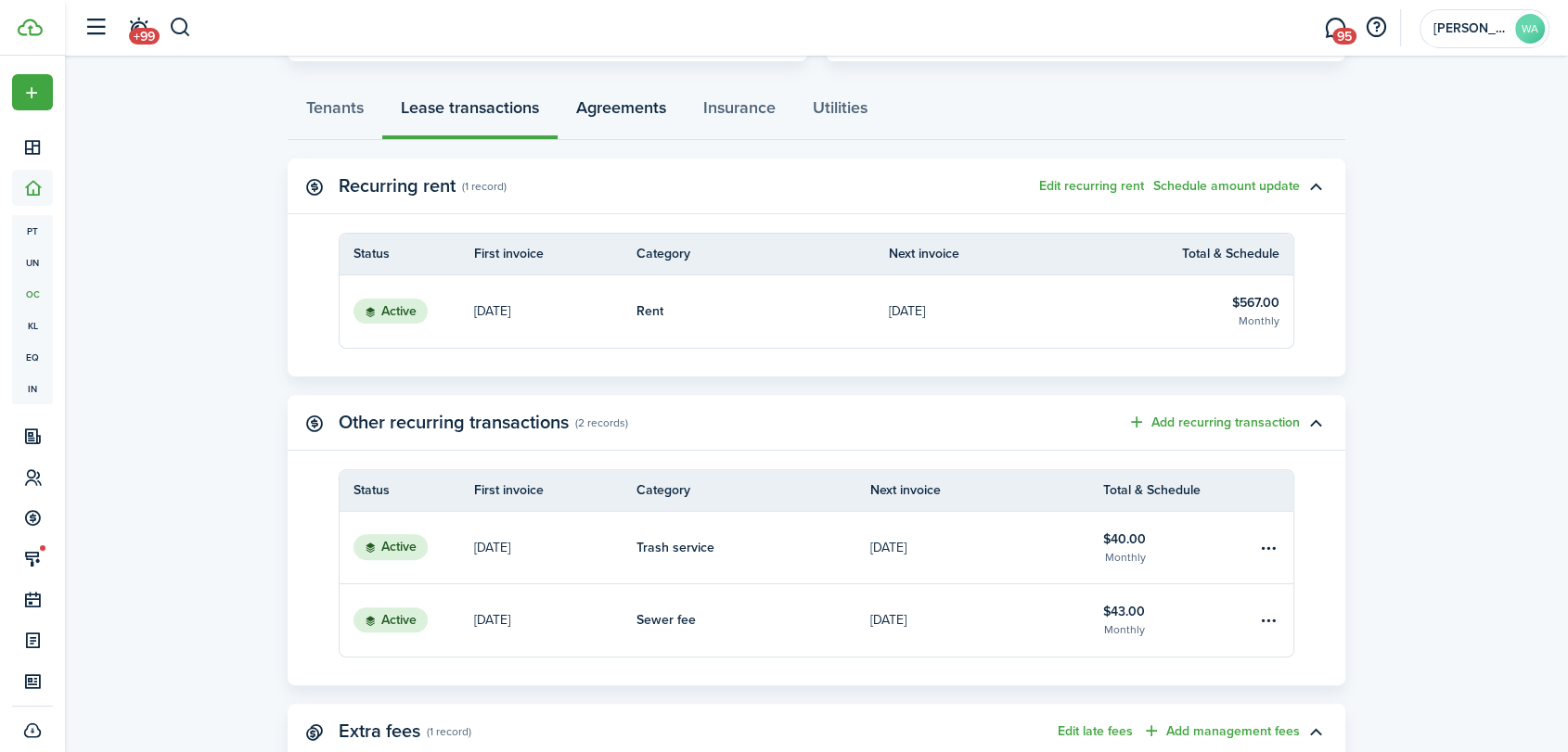
click at [616, 110] on link "Agreements" at bounding box center [620, 112] width 127 height 55
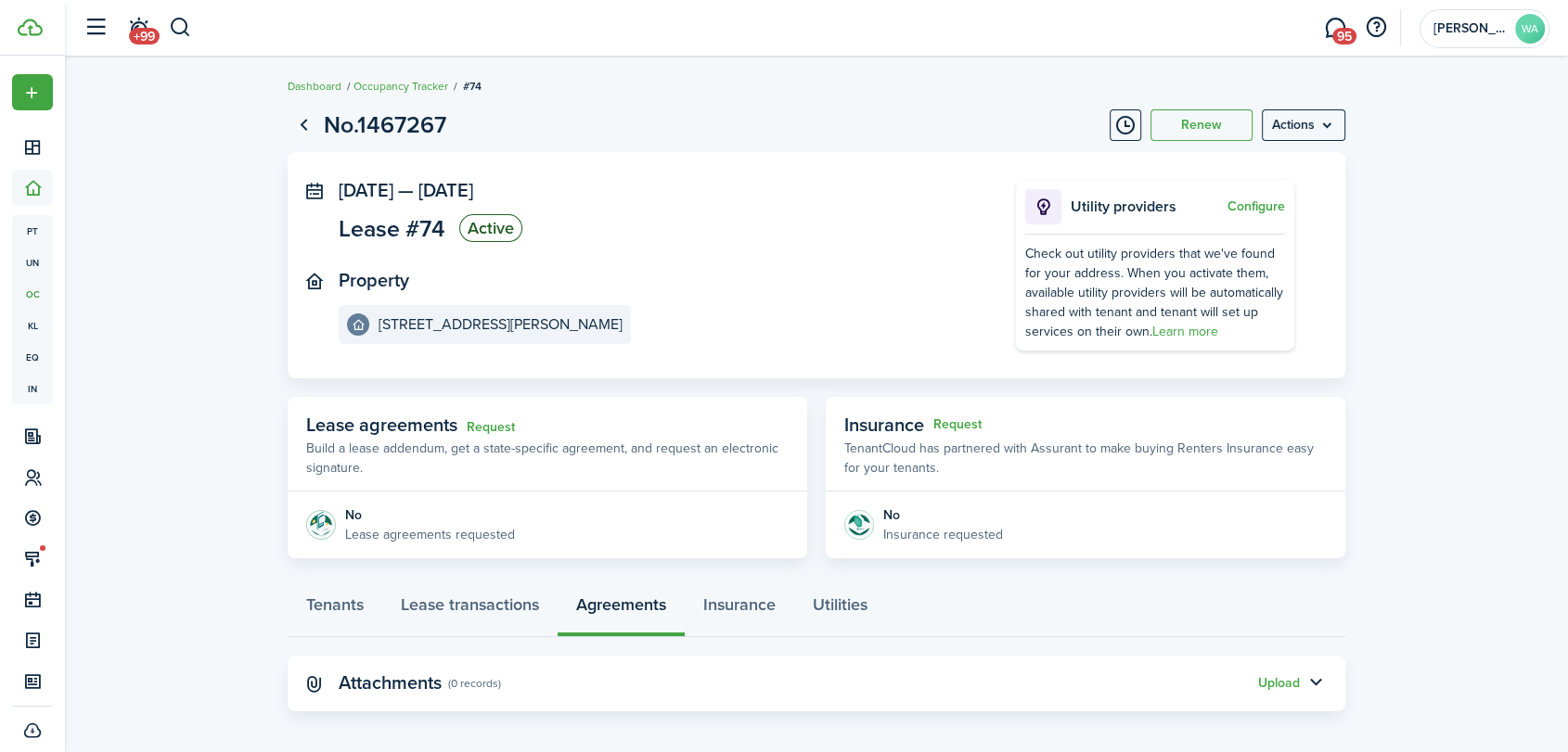
scroll to position [9, 0]
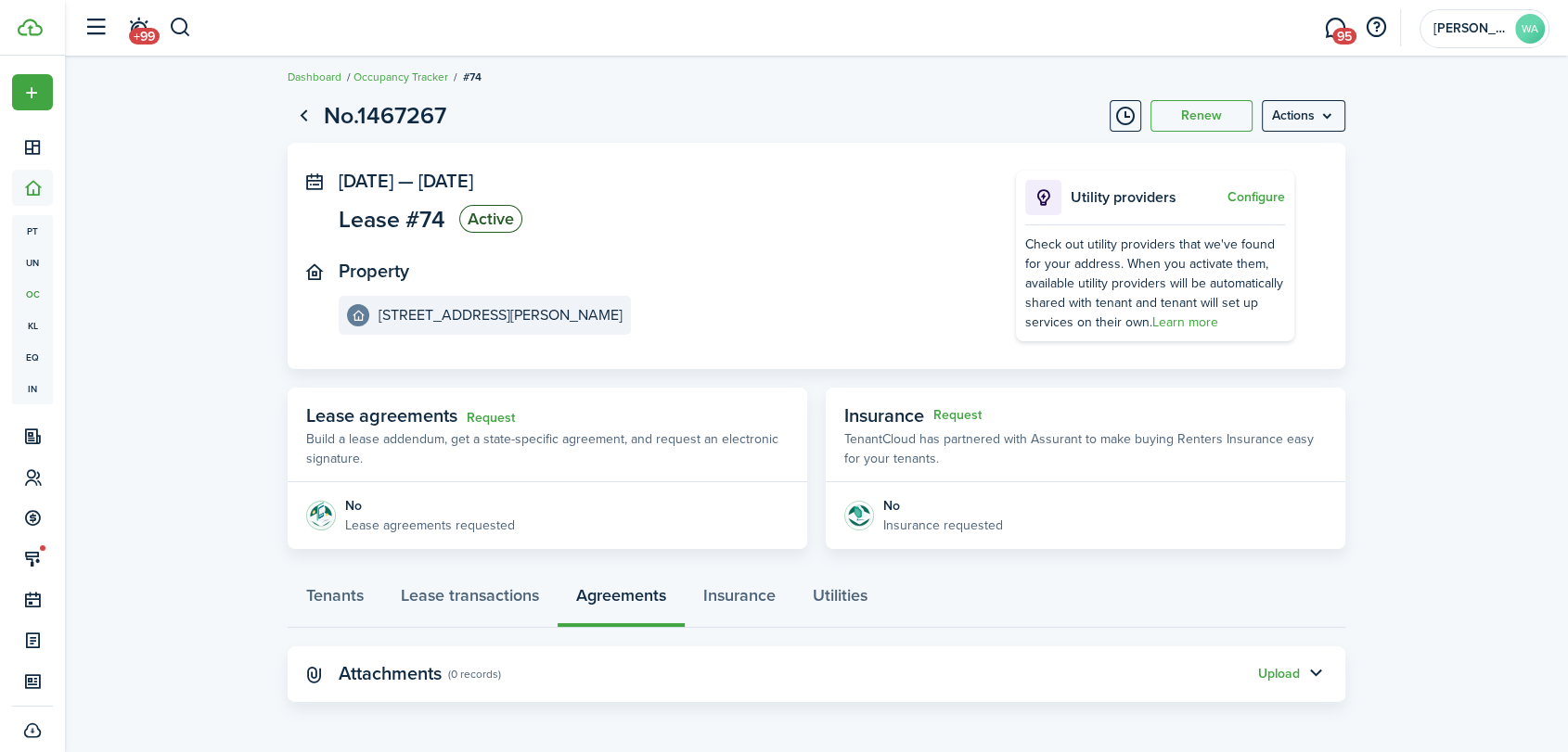
click at [1268, 667] on button "Upload" at bounding box center [1278, 673] width 41 height 15
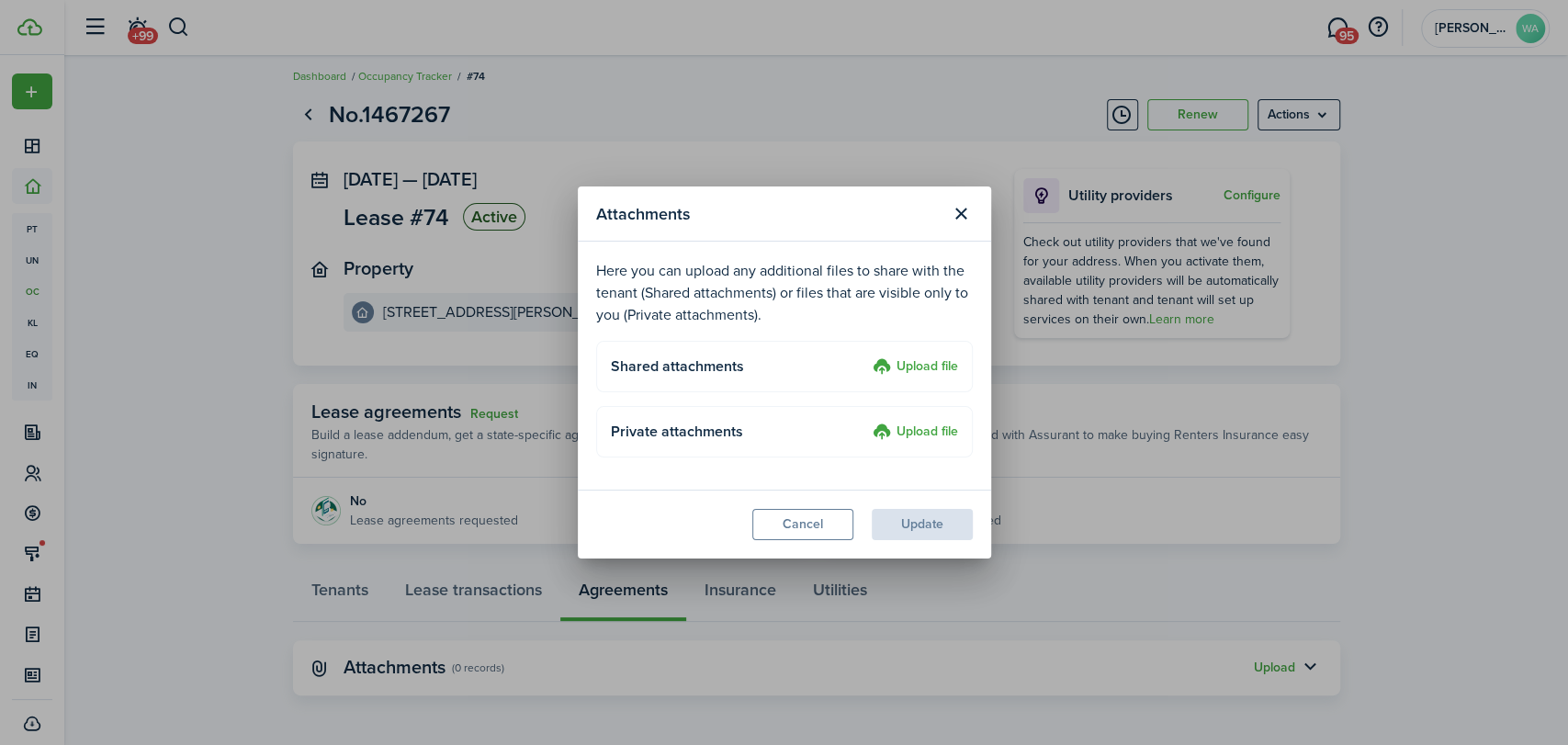
click at [913, 362] on label "Upload file" at bounding box center [915, 367] width 85 height 22
click at [866, 356] on input "Upload file" at bounding box center [866, 356] width 0 height 0
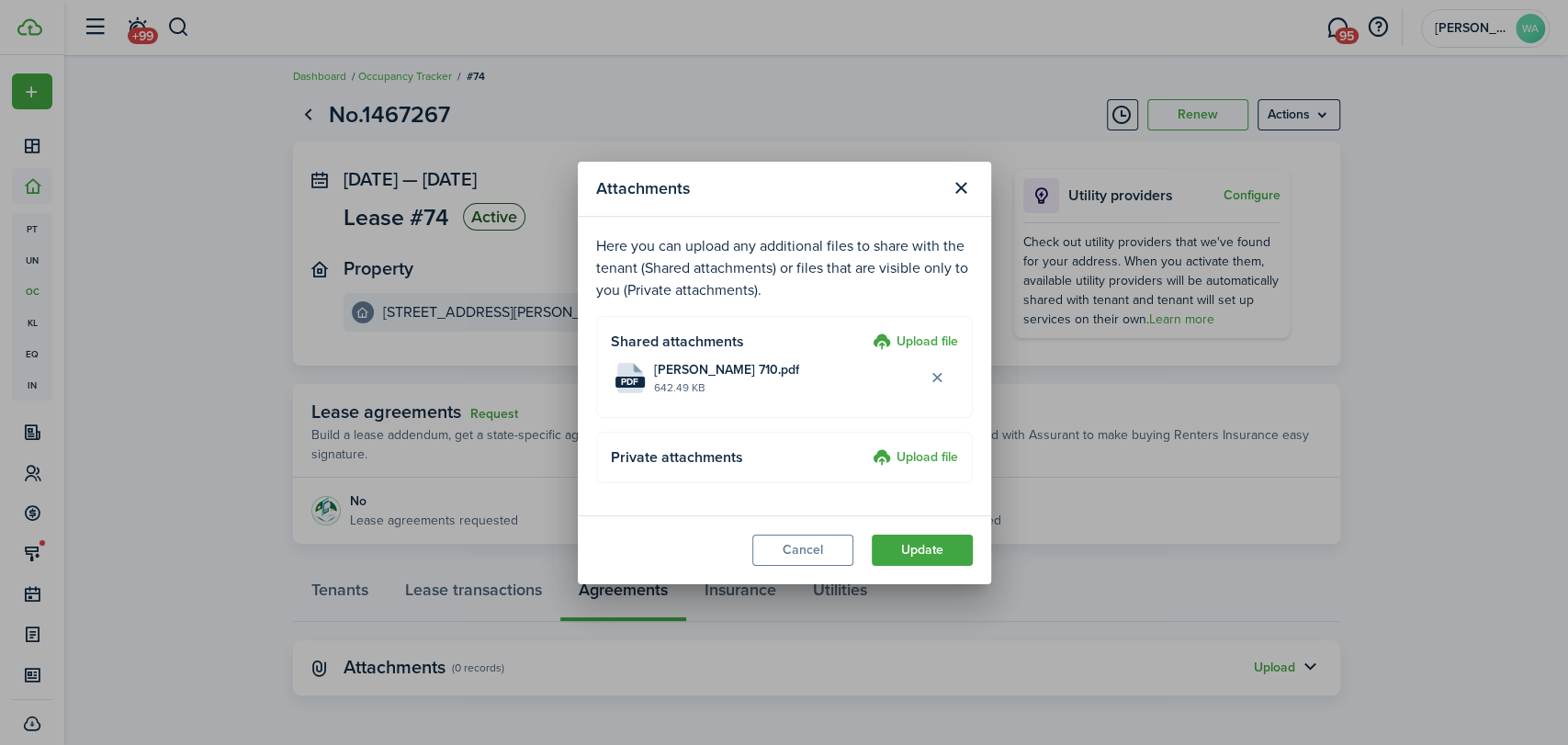
click at [922, 543] on button "Update" at bounding box center [922, 550] width 101 height 31
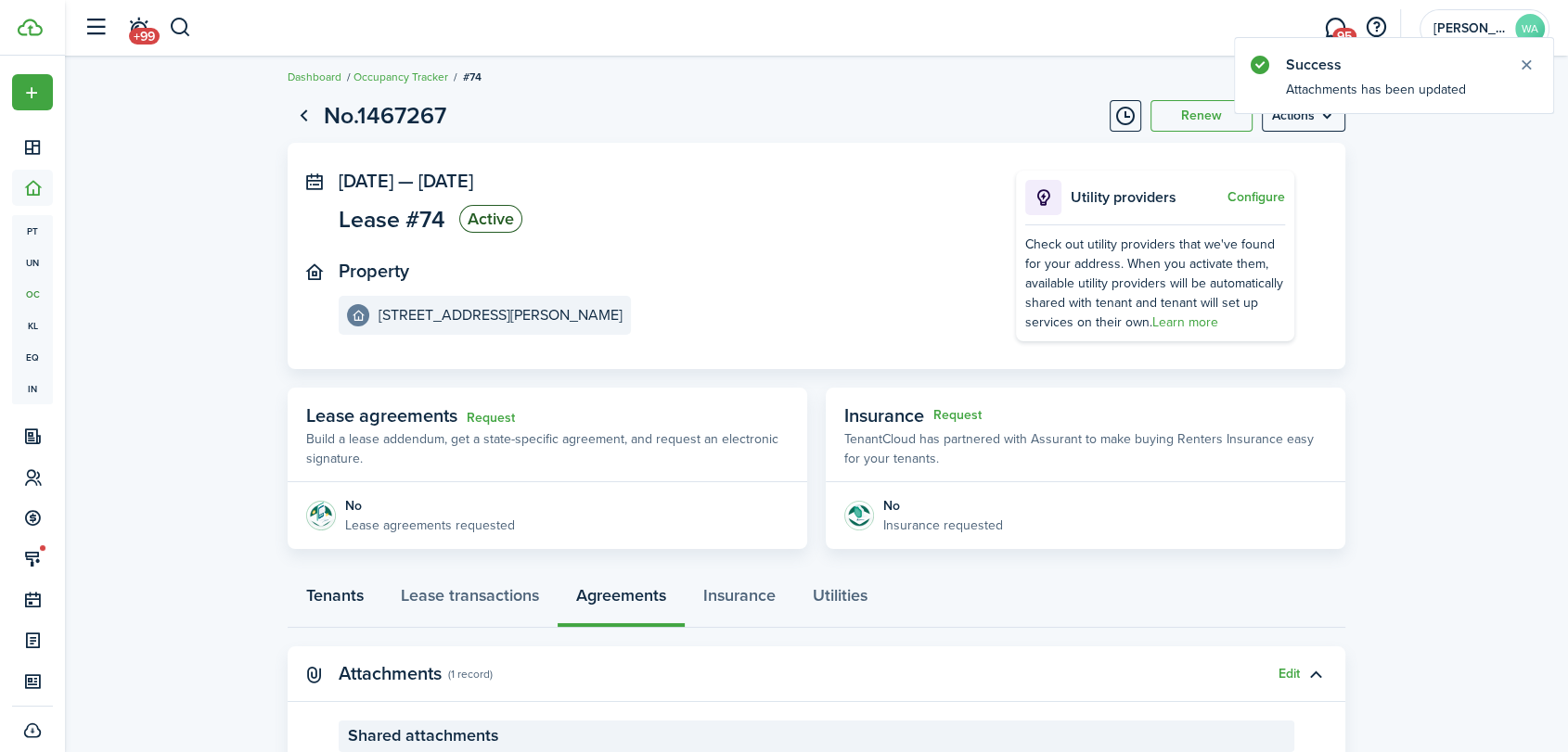
click at [332, 602] on link "Tenants" at bounding box center [335, 599] width 95 height 55
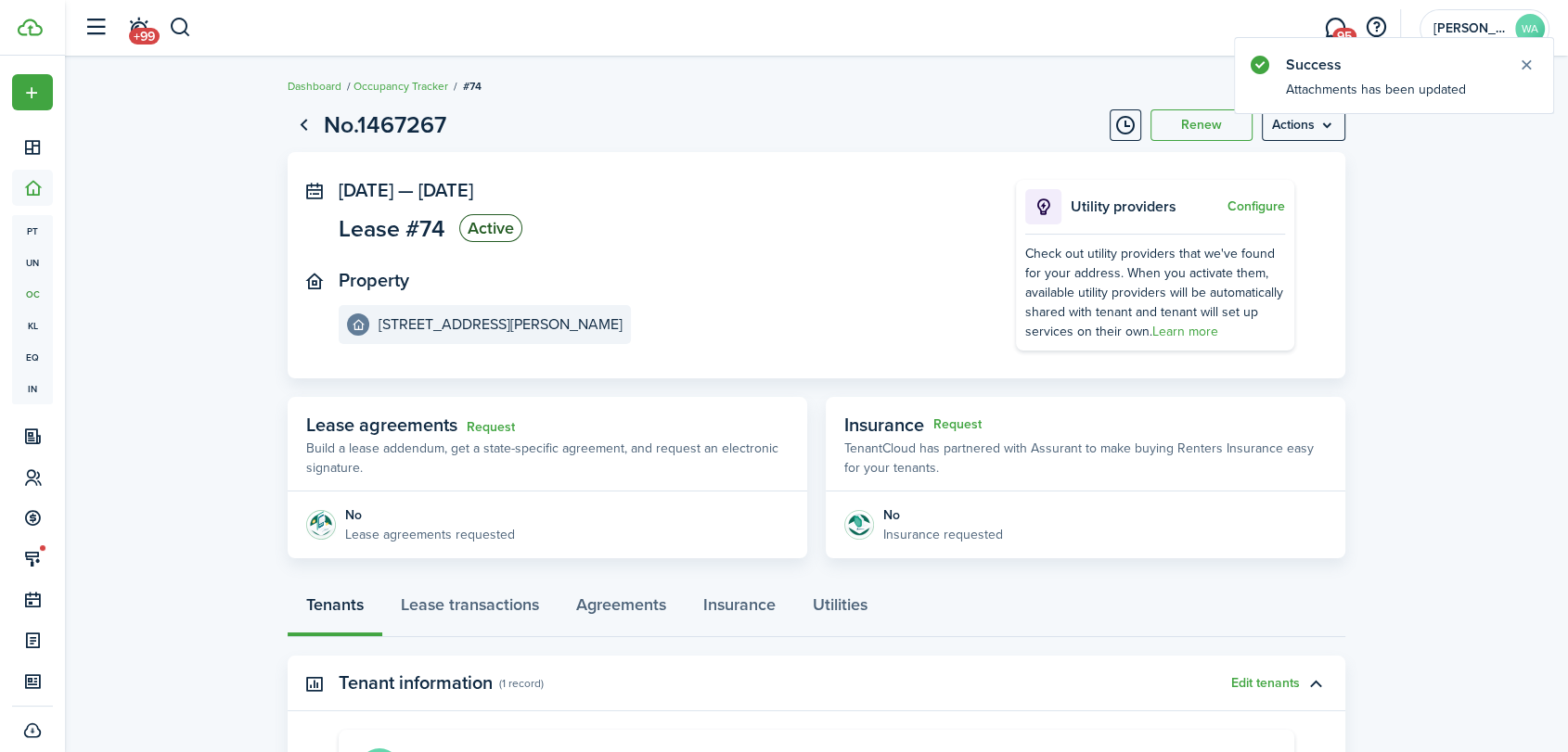
scroll to position [274, 0]
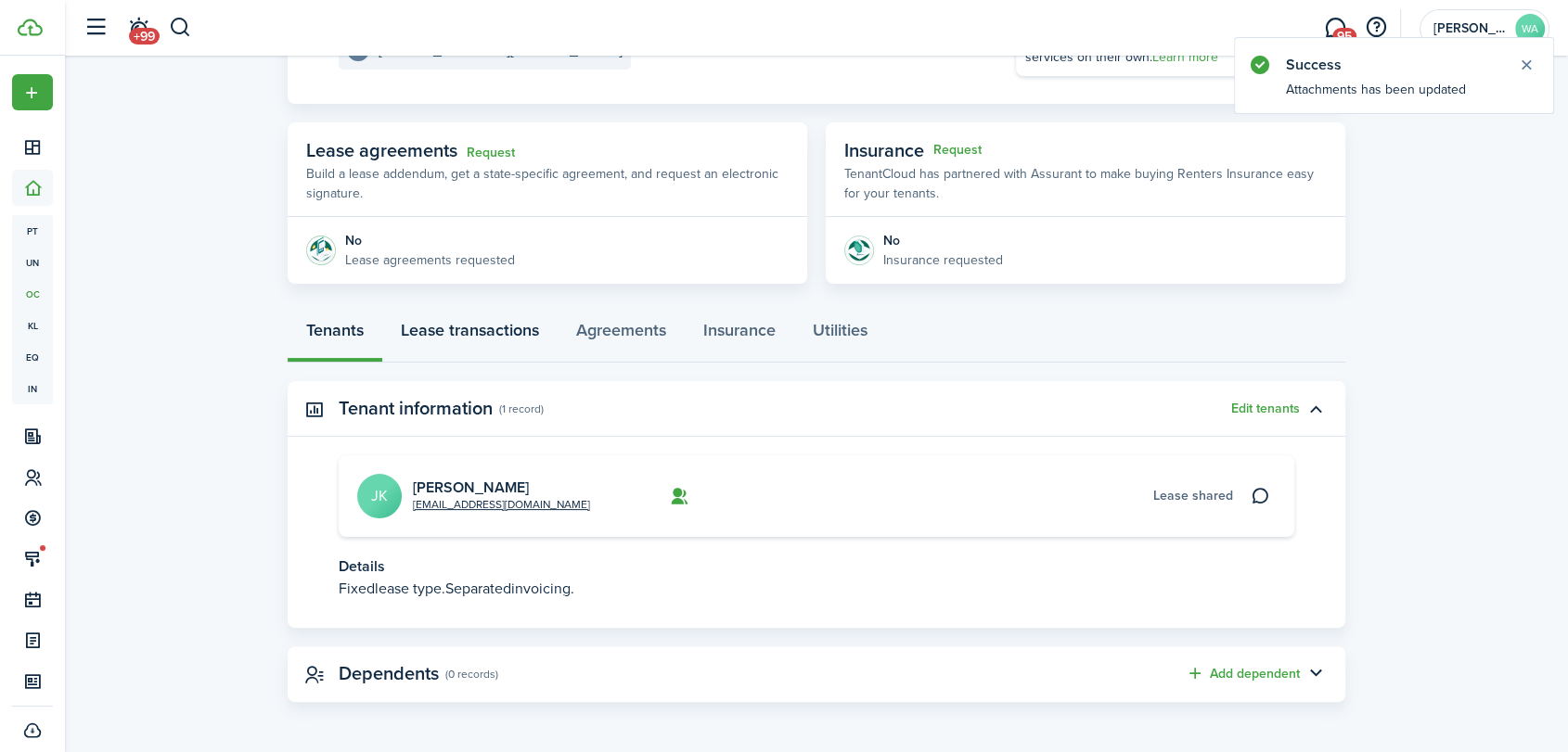
click at [438, 335] on link "Lease transactions" at bounding box center [470, 334] width 176 height 55
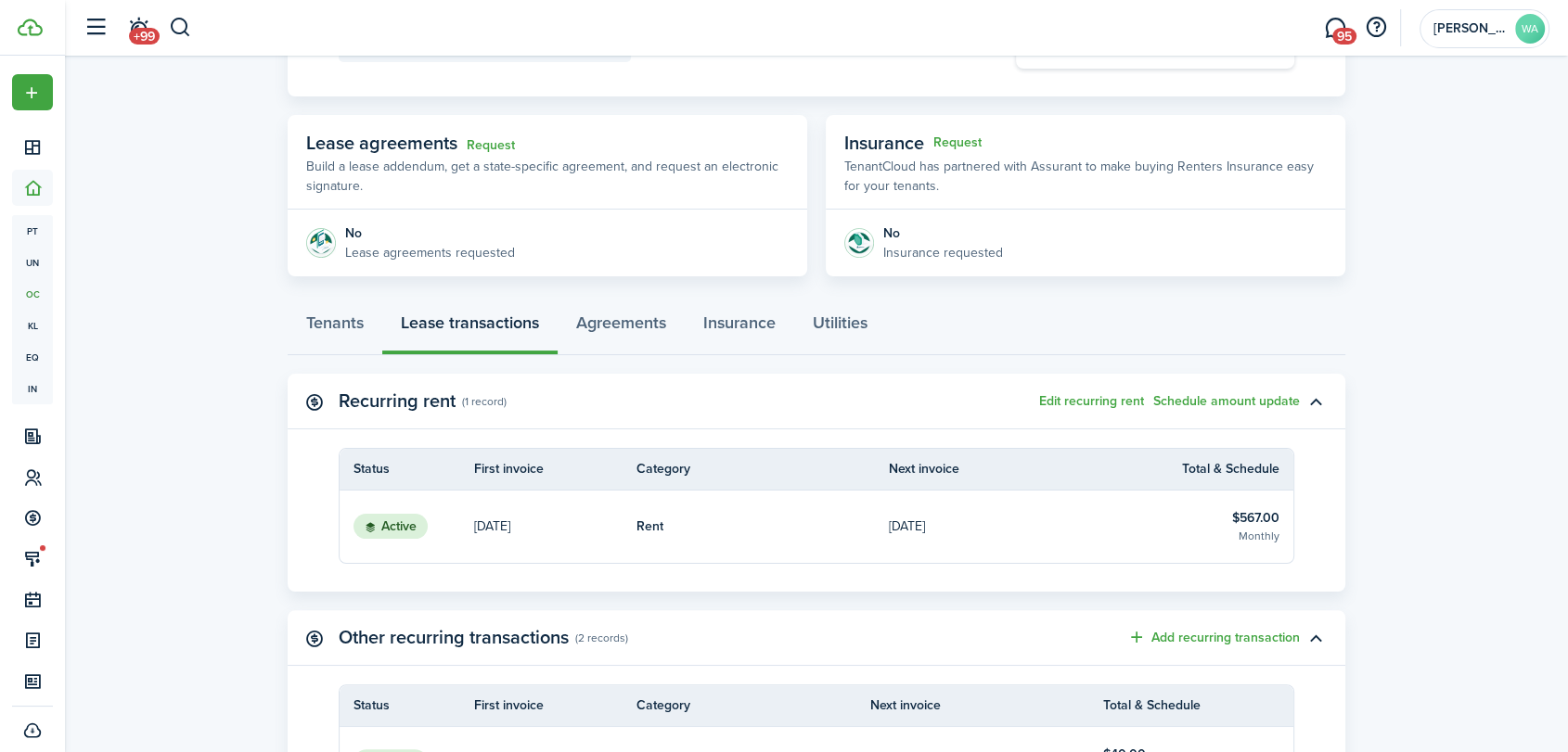
scroll to position [286, 0]
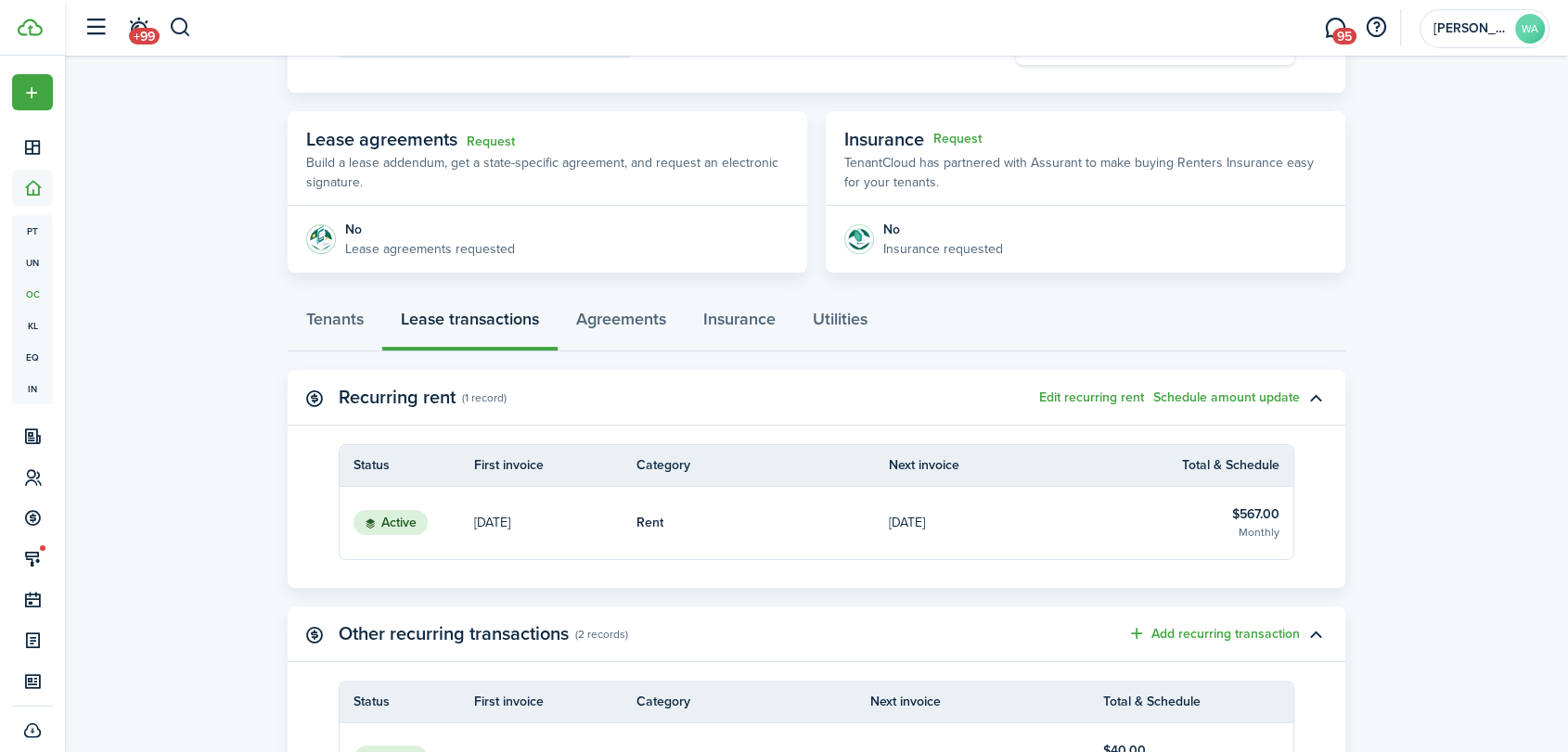
click at [828, 551] on link "Rent" at bounding box center [762, 522] width 252 height 72
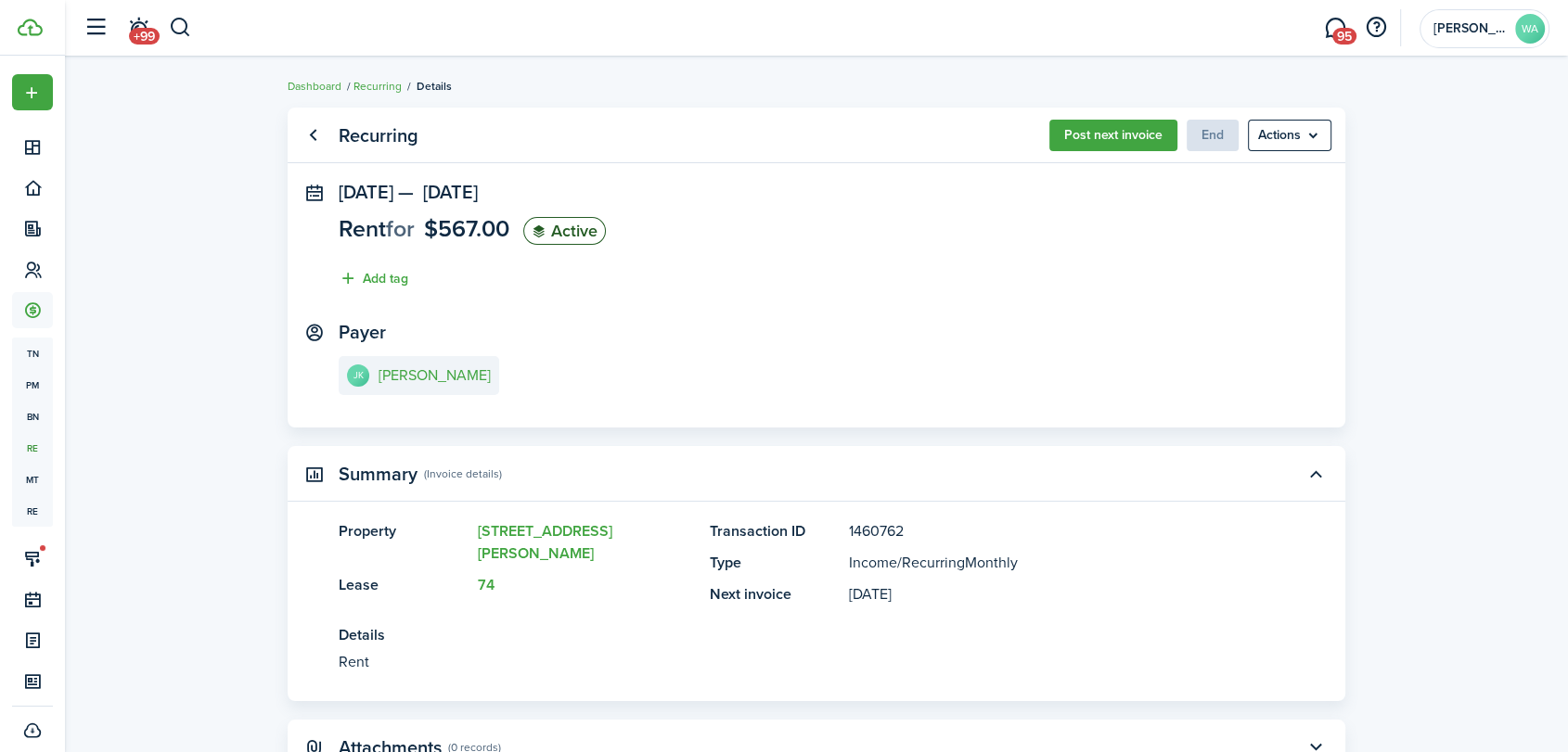
click at [1289, 136] on menu-btn "Actions" at bounding box center [1289, 135] width 84 height 32
click at [1061, 203] on panel-main-section "[DATE] — [DATE] Rent for $567.00 Active Add tag" at bounding box center [816, 239] width 956 height 117
click at [309, 142] on link "Go back" at bounding box center [313, 135] width 32 height 32
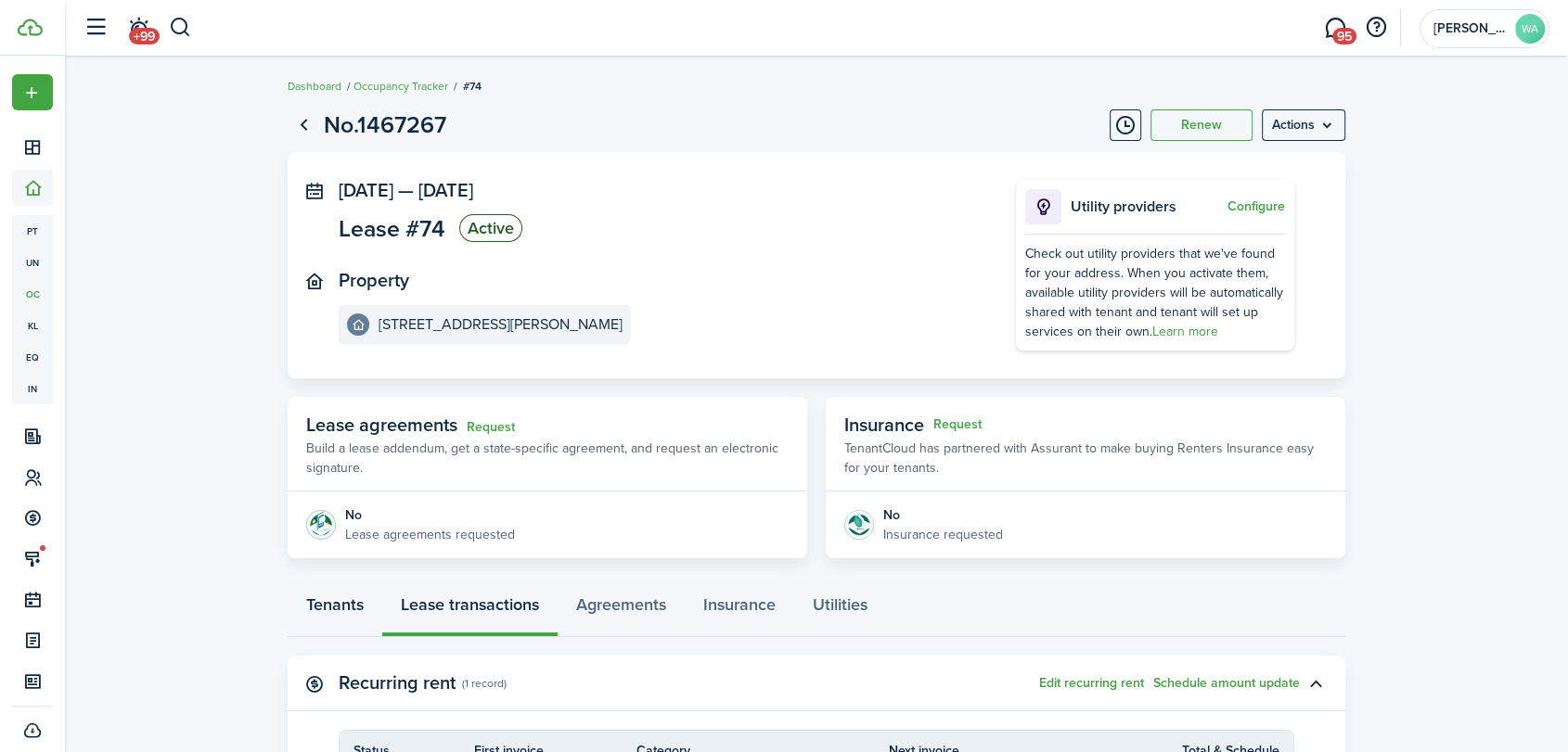
click at [363, 613] on link "Tenants" at bounding box center [335, 609] width 95 height 55
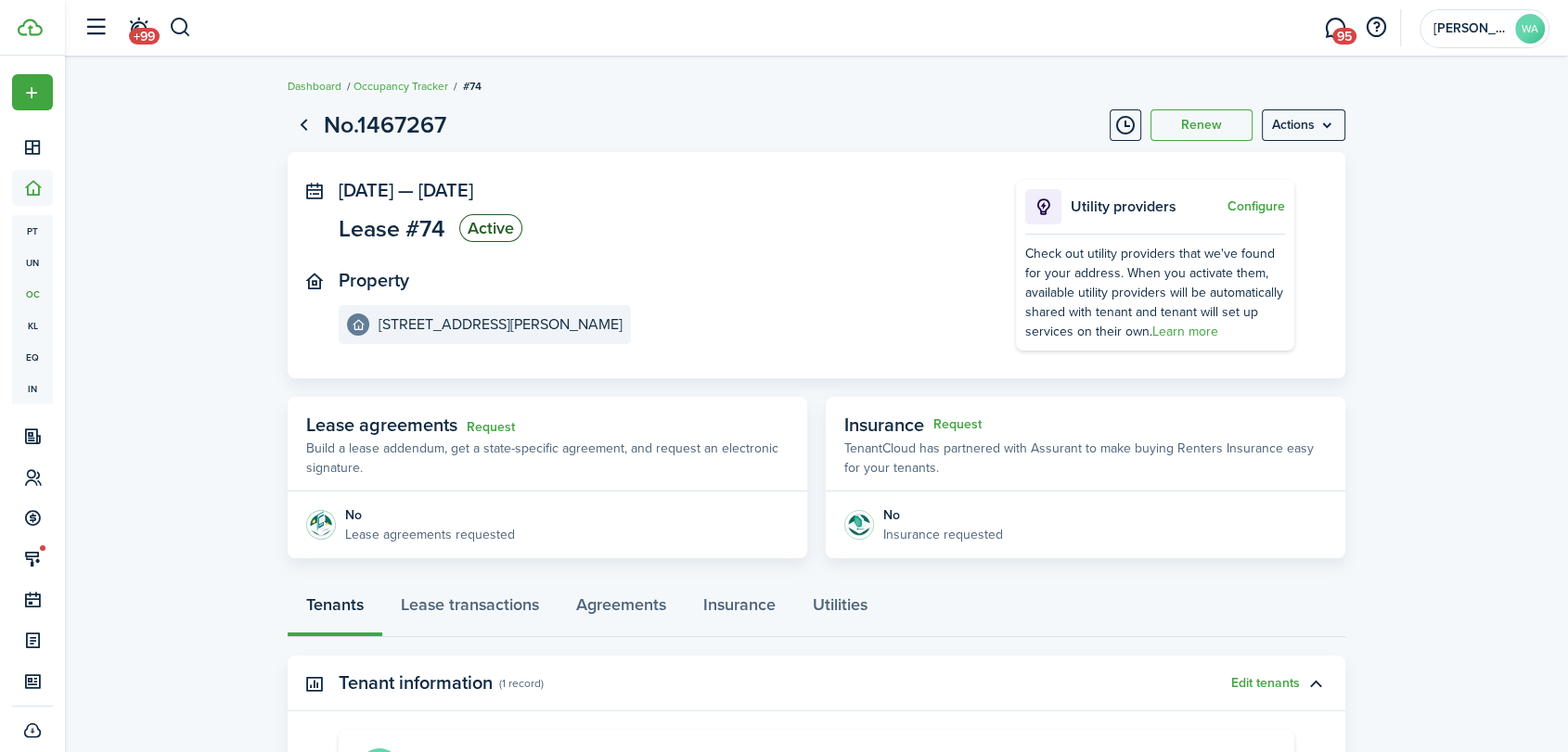
scroll to position [274, 0]
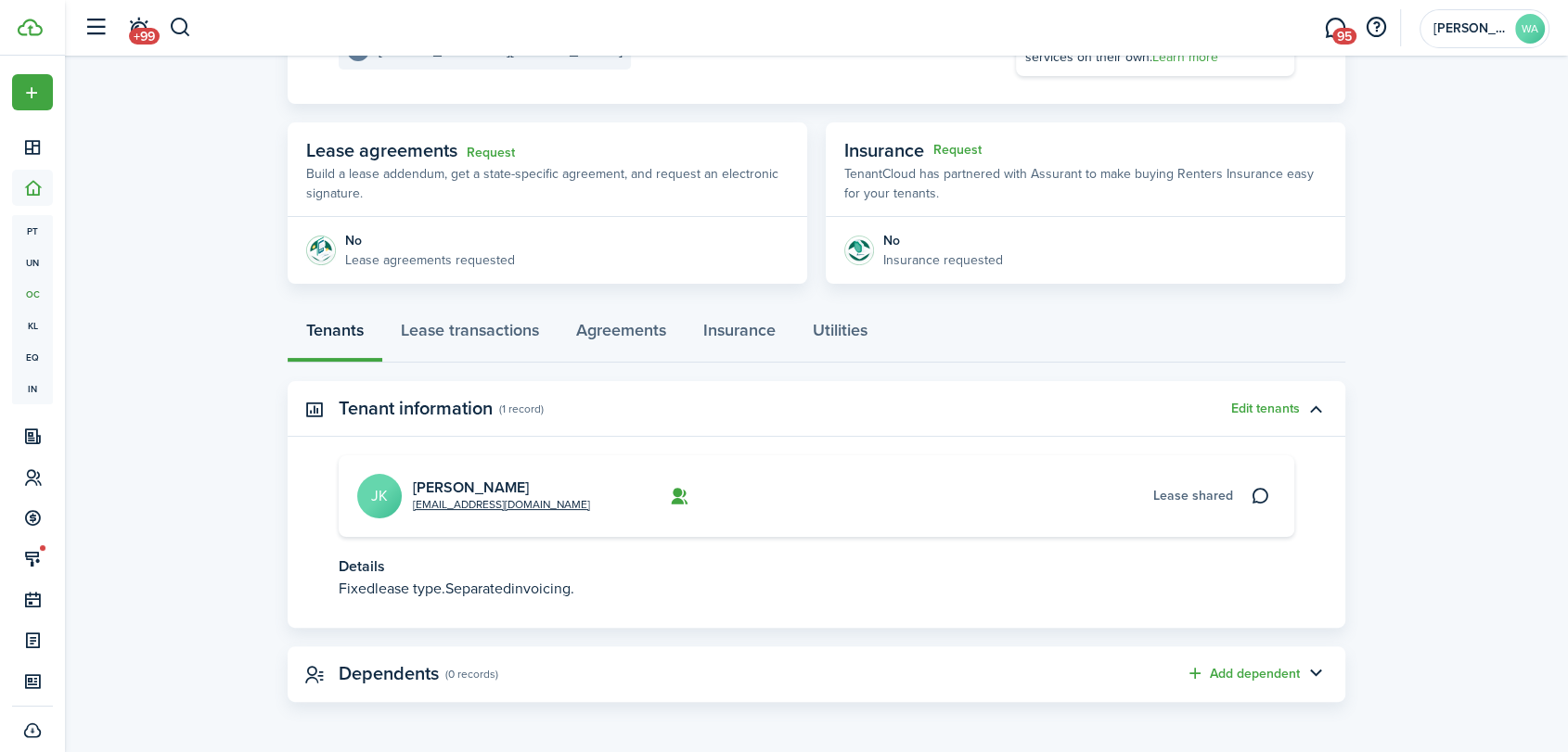
click at [445, 476] on link "[PERSON_NAME]" at bounding box center [471, 487] width 116 height 22
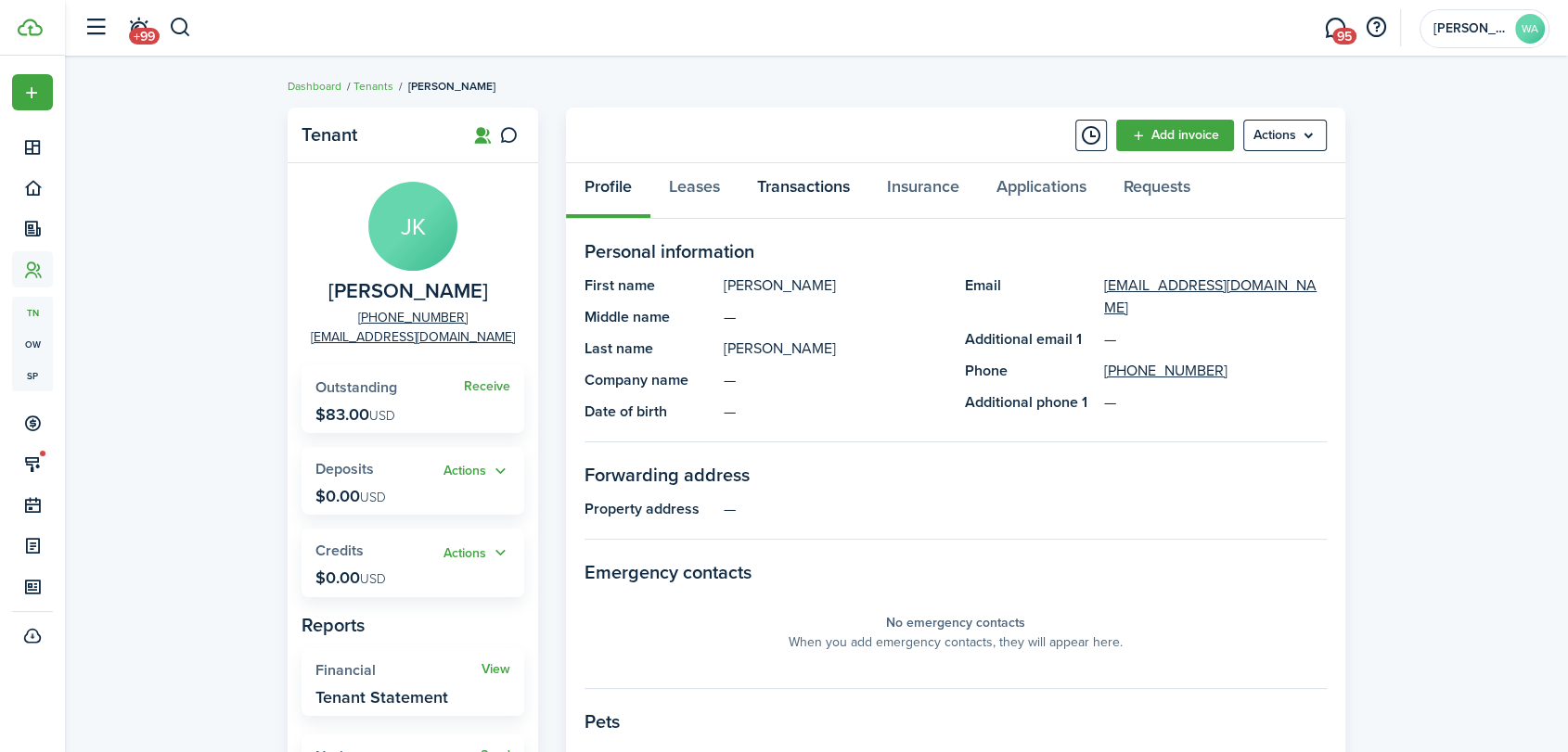
click at [831, 187] on link "Transactions" at bounding box center [804, 191] width 130 height 55
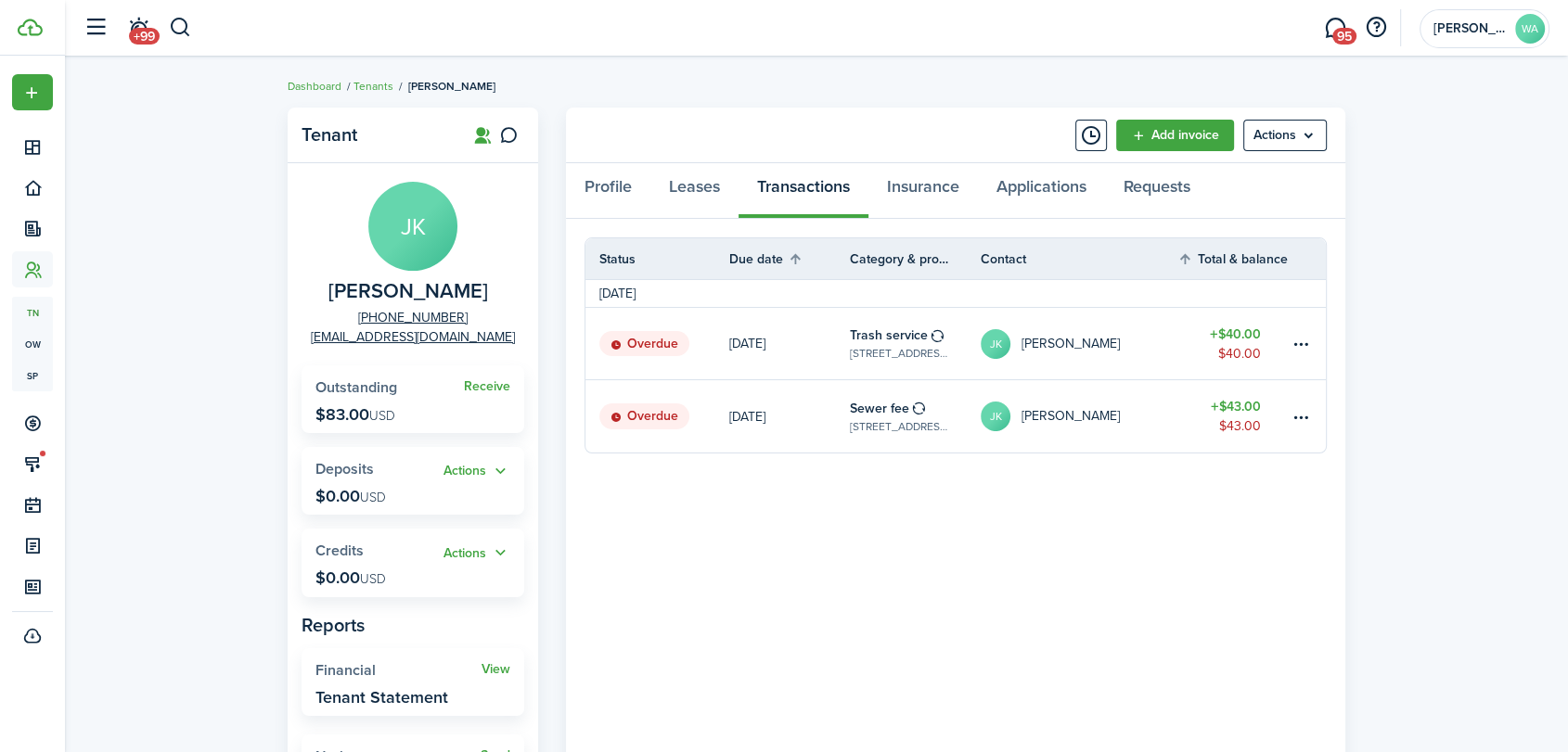
click at [1192, 127] on link "Add invoice" at bounding box center [1175, 135] width 117 height 32
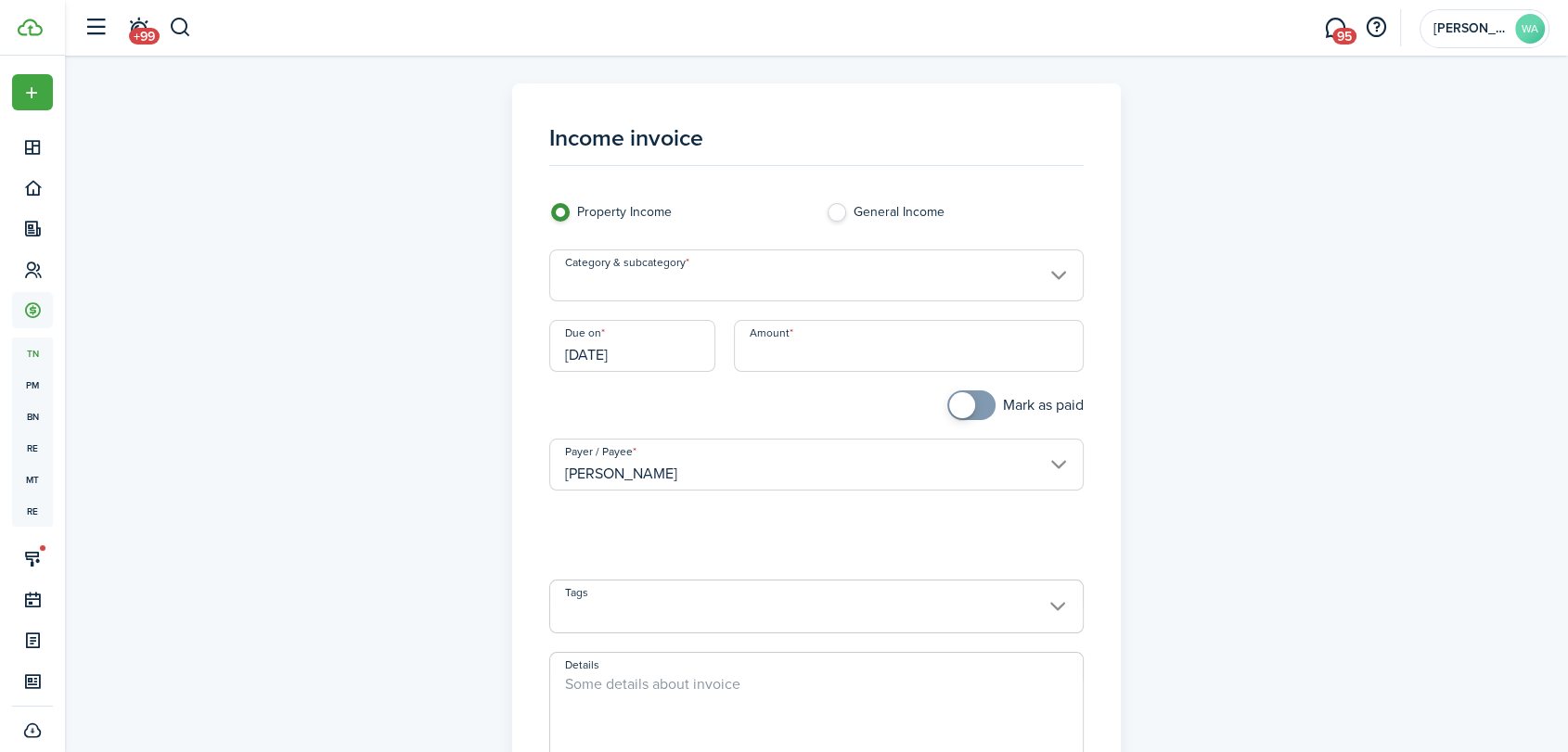
click at [747, 277] on input "Category & subcategory" at bounding box center [817, 275] width 535 height 52
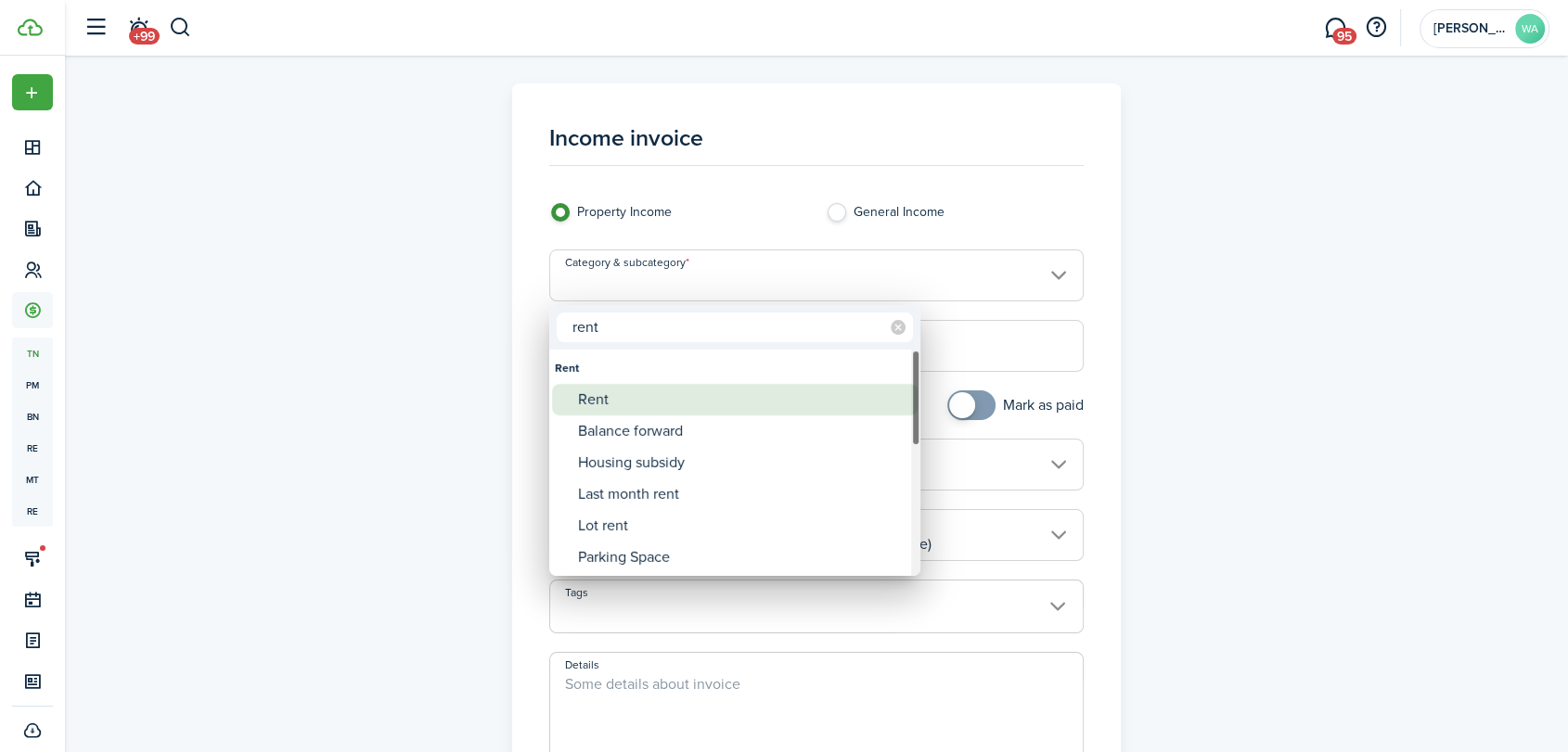
type input "rent"
click at [649, 399] on div "Rent" at bounding box center [742, 399] width 328 height 32
type input "Rent"
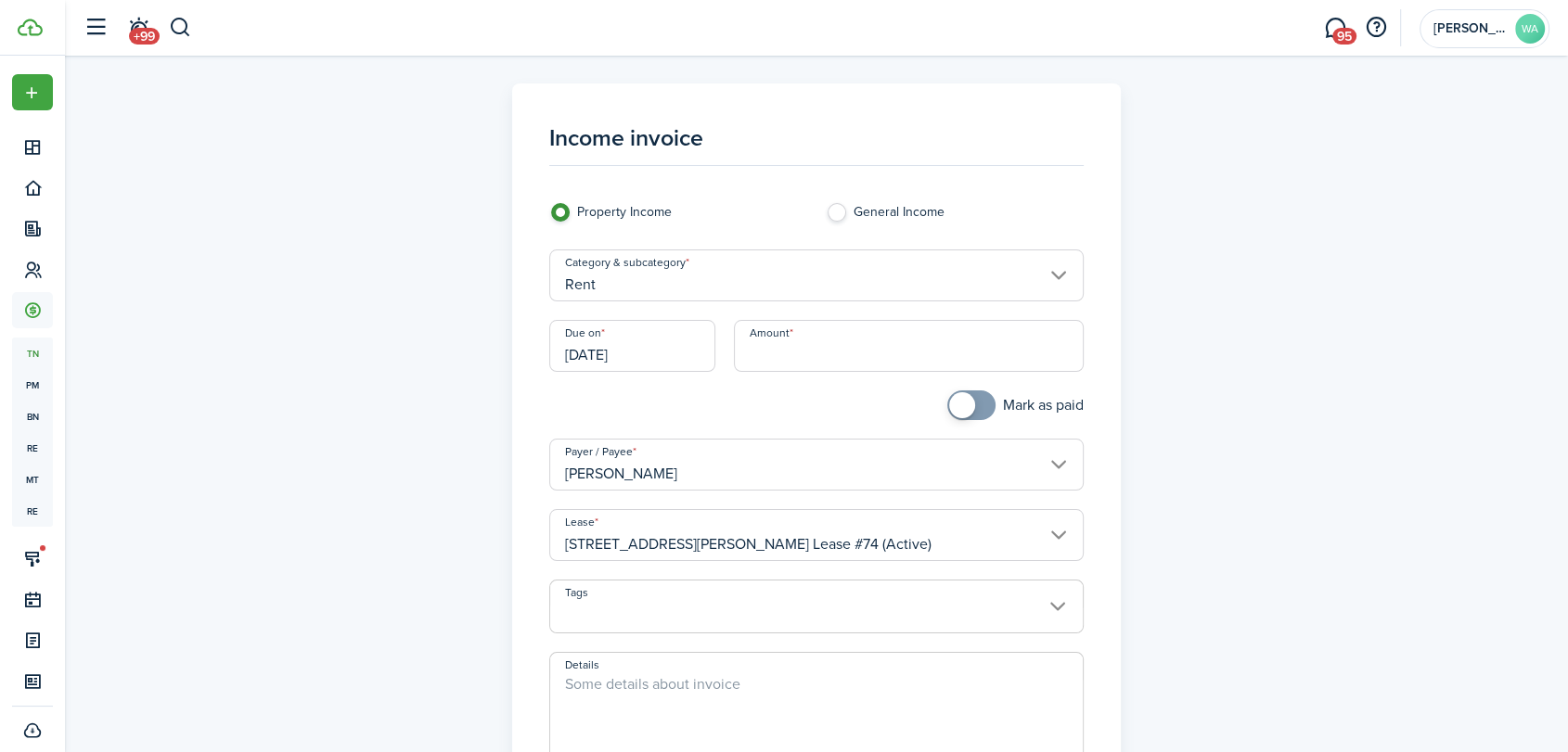
click at [809, 356] on input "Amount" at bounding box center [909, 346] width 351 height 52
type input "$567.00"
click at [665, 604] on span at bounding box center [817, 617] width 534 height 32
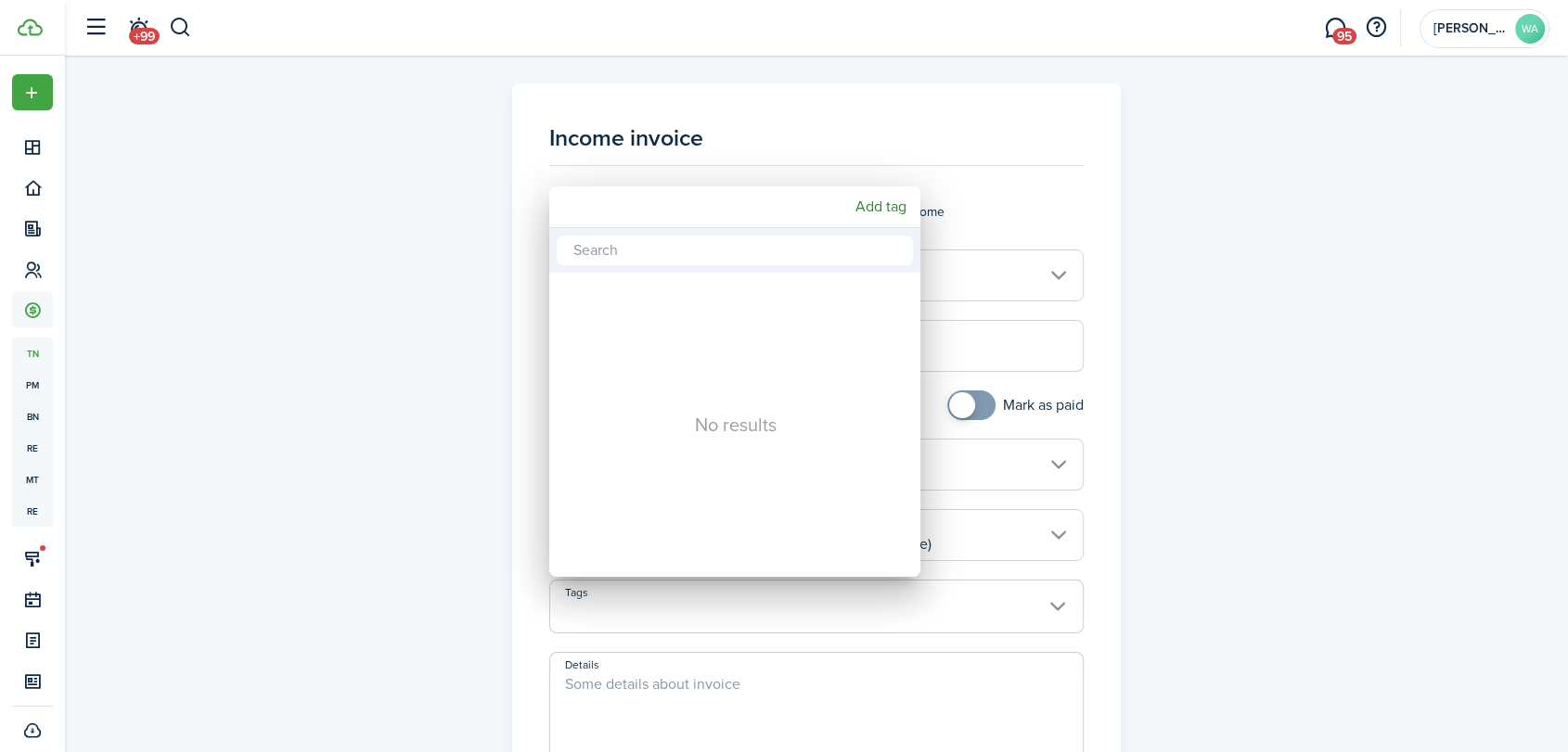
click at [1153, 188] on div at bounding box center [784, 376] width 1865 height 1049
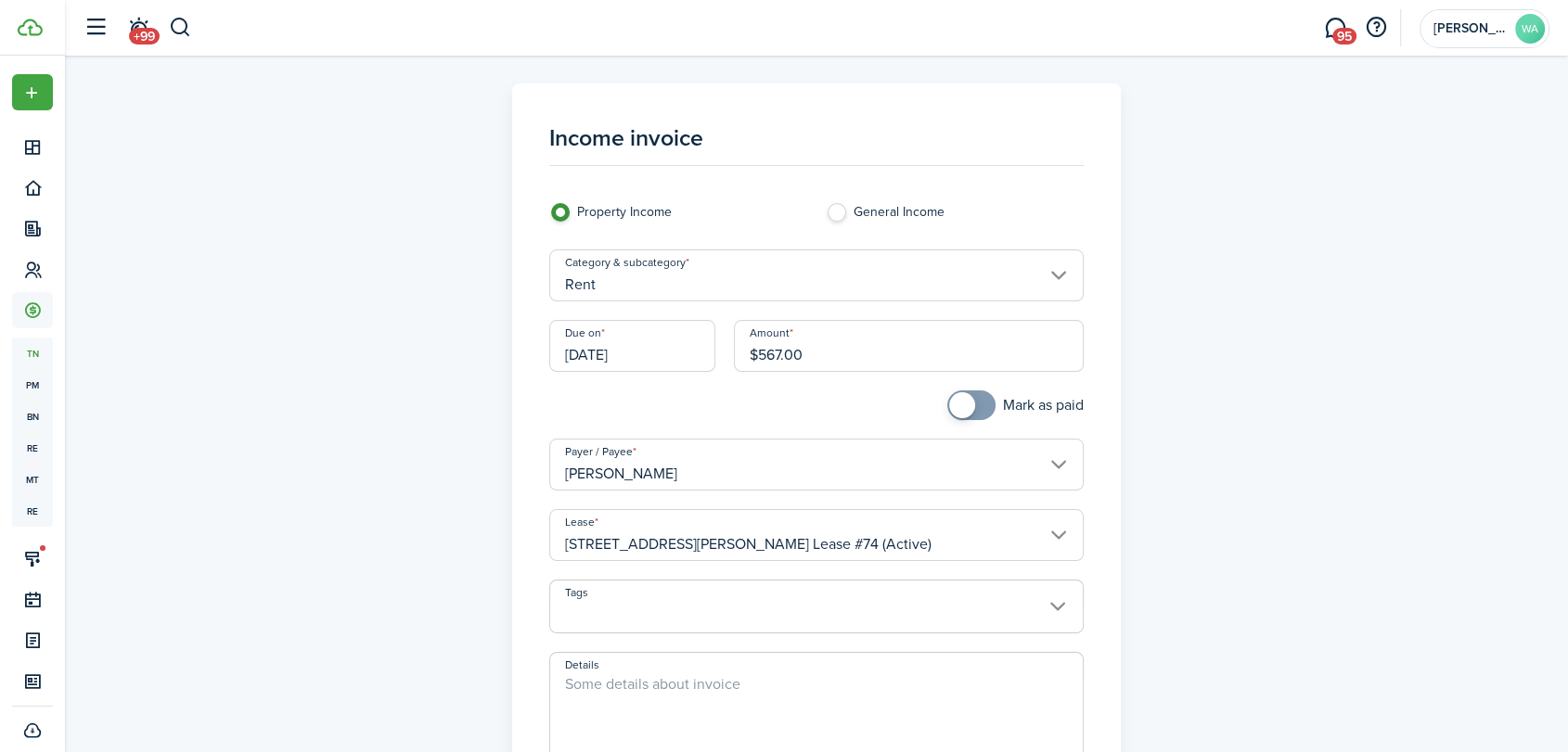
click at [583, 688] on textarea "Details" at bounding box center [817, 718] width 534 height 89
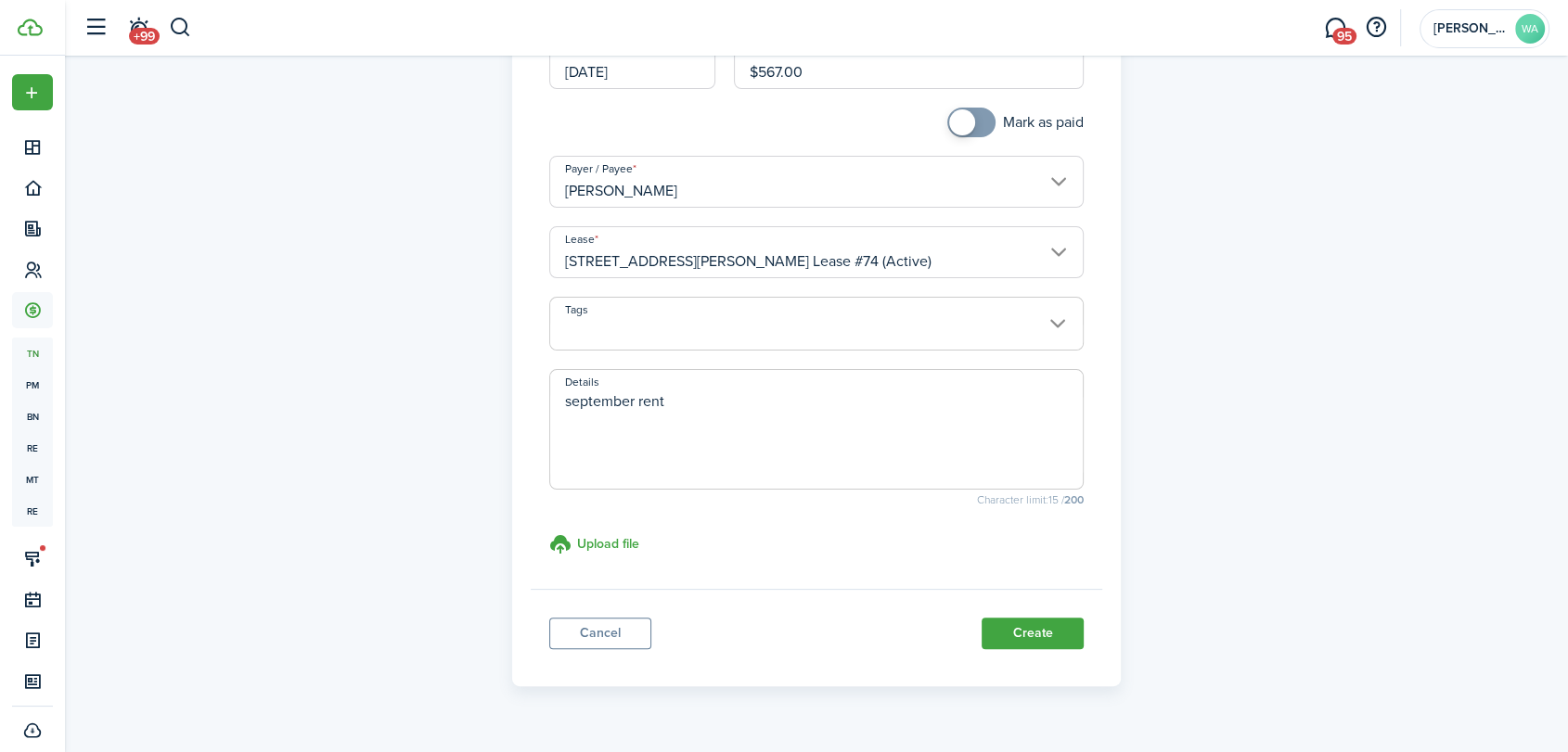
scroll to position [323, 0]
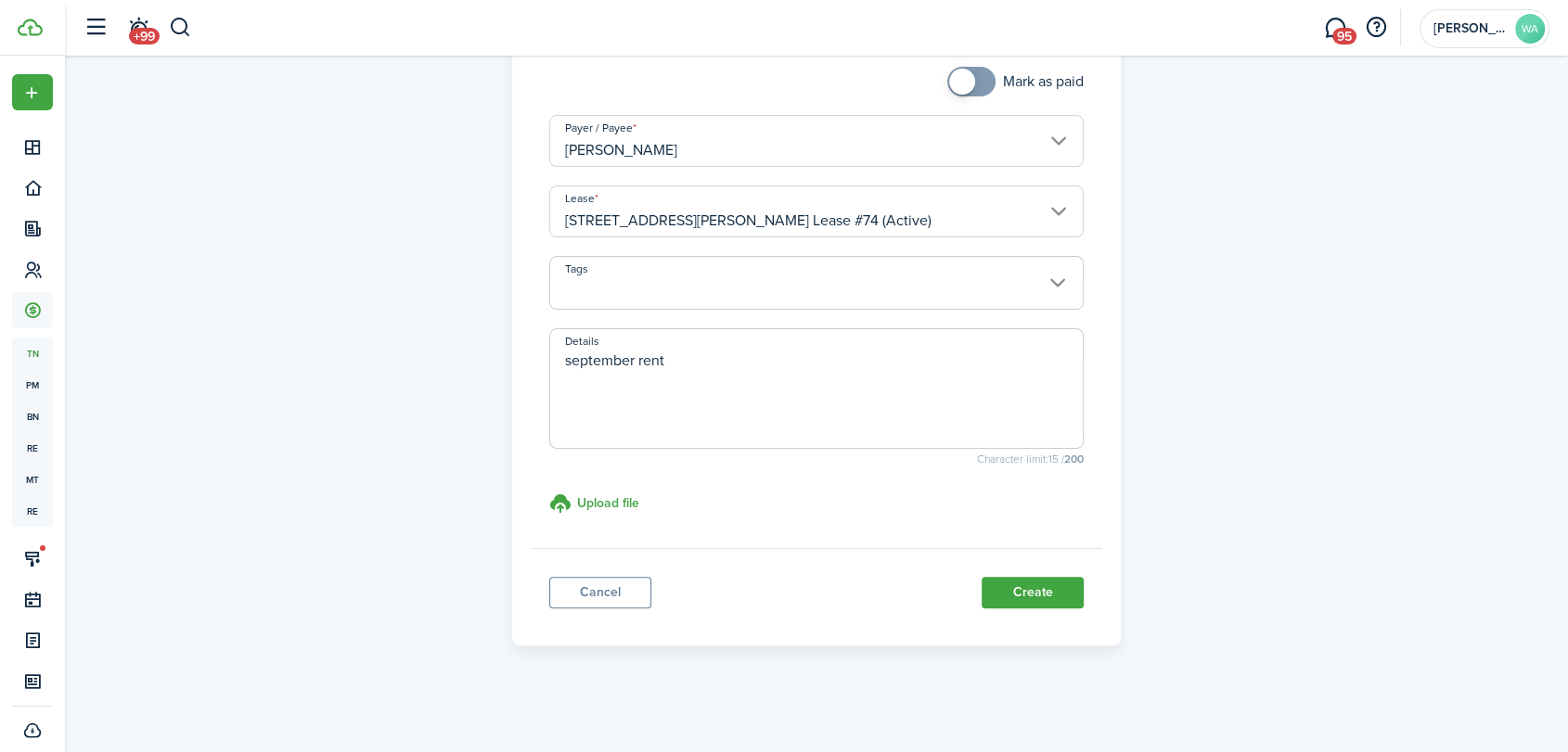
type textarea "september rent"
click at [1032, 588] on button "Create" at bounding box center [1032, 592] width 102 height 32
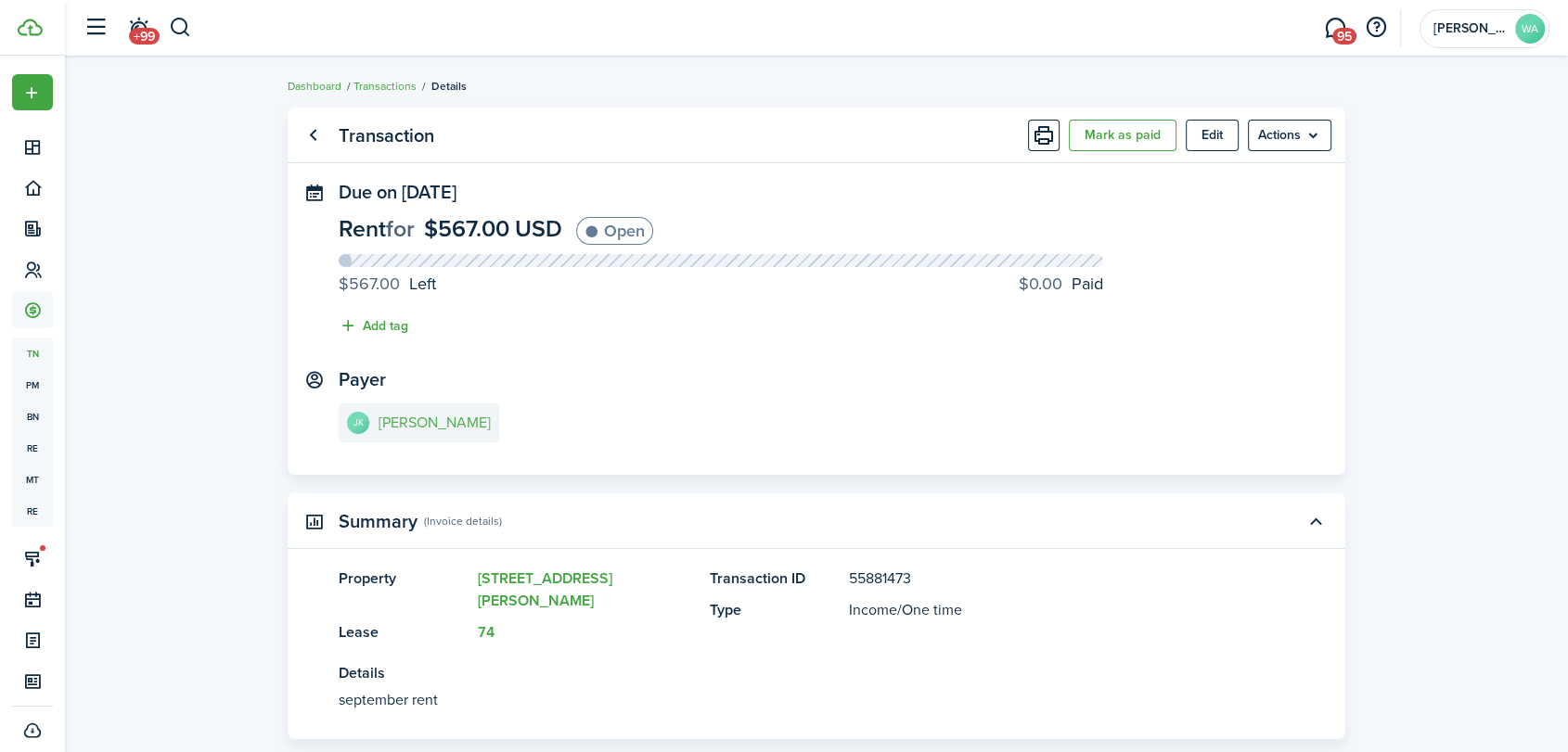
click at [435, 430] on e-details-info-title "[PERSON_NAME]" at bounding box center [435, 422] width 112 height 17
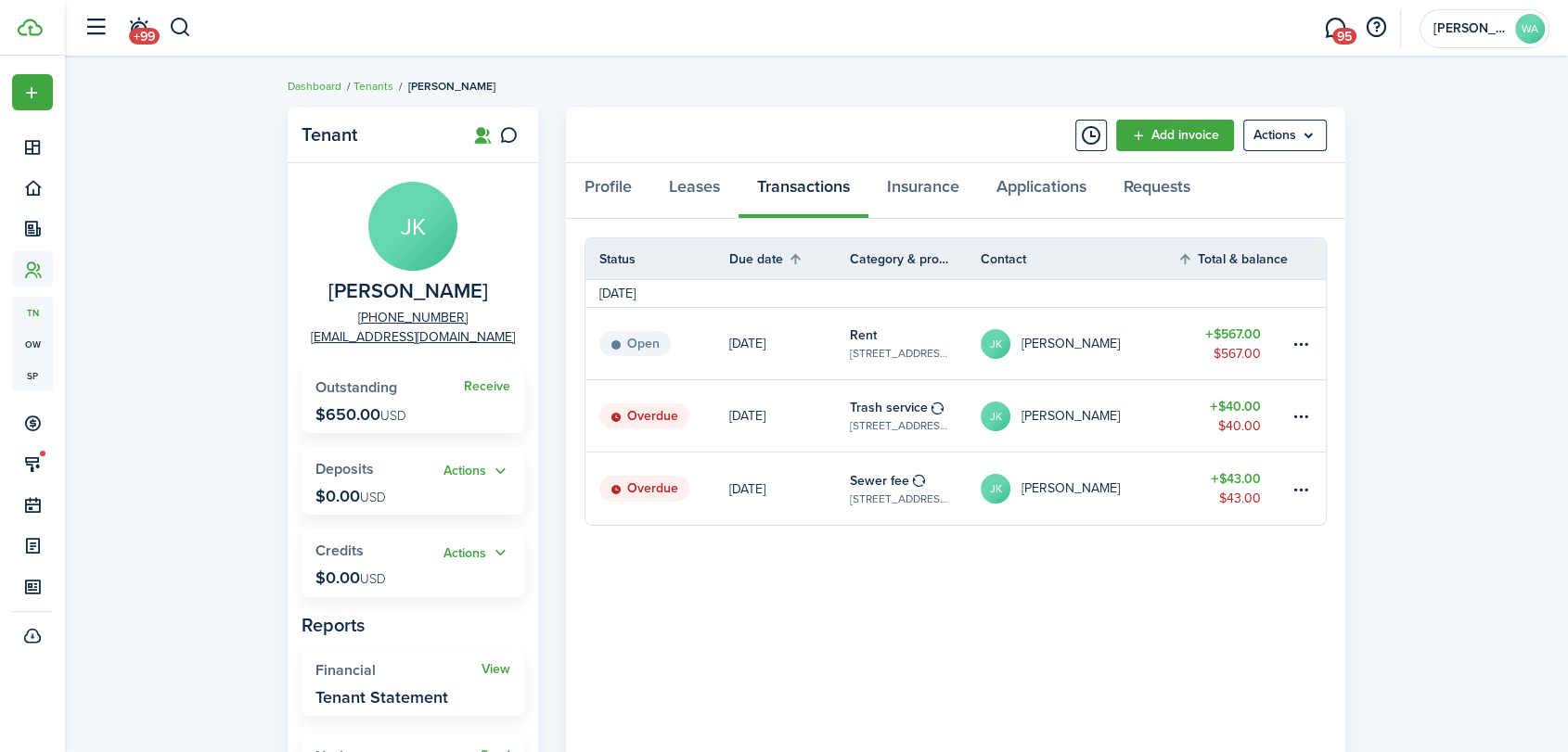
click at [1303, 340] on table-menu-btn-icon at bounding box center [1300, 344] width 23 height 23
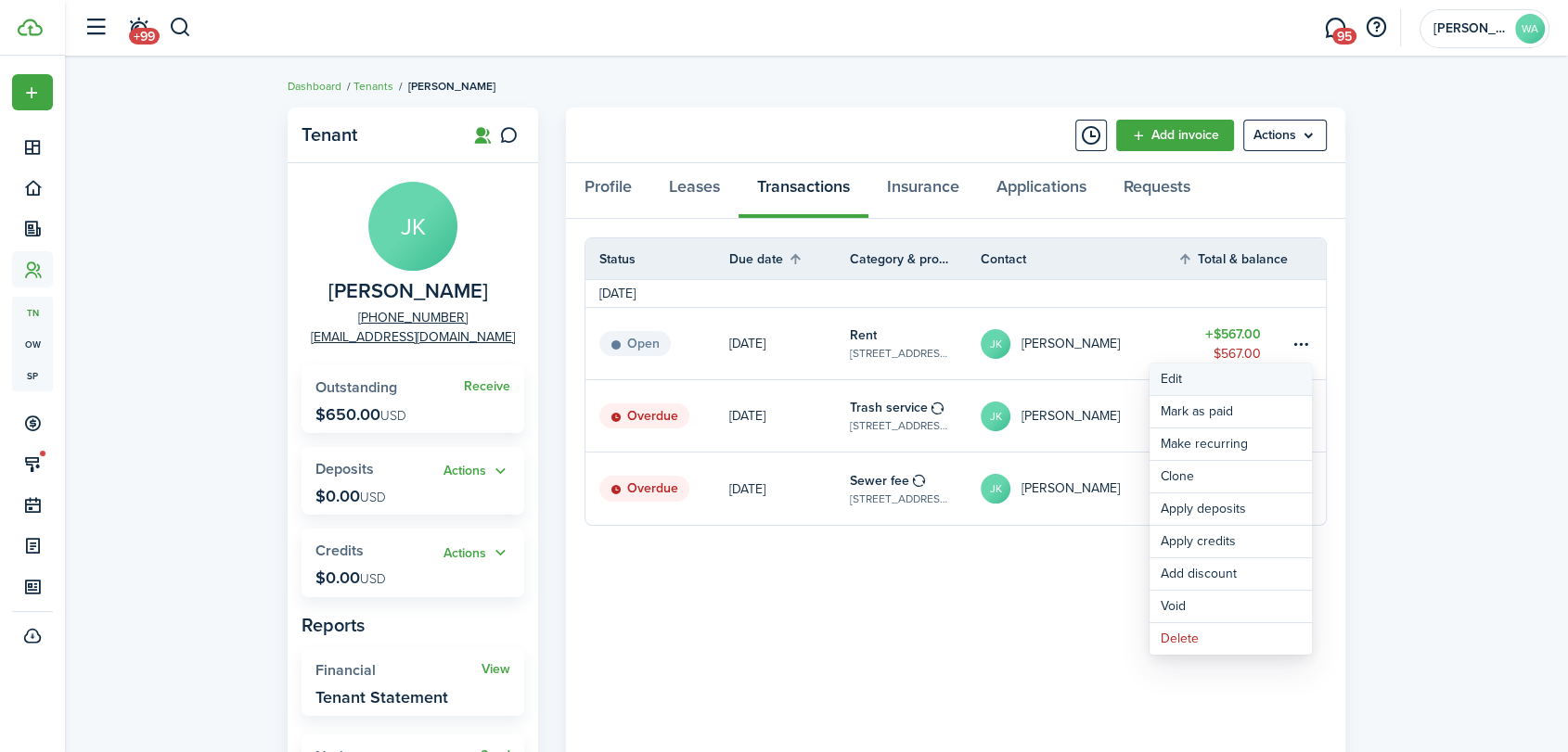
click at [1210, 383] on button "Edit" at bounding box center [1230, 379] width 163 height 32
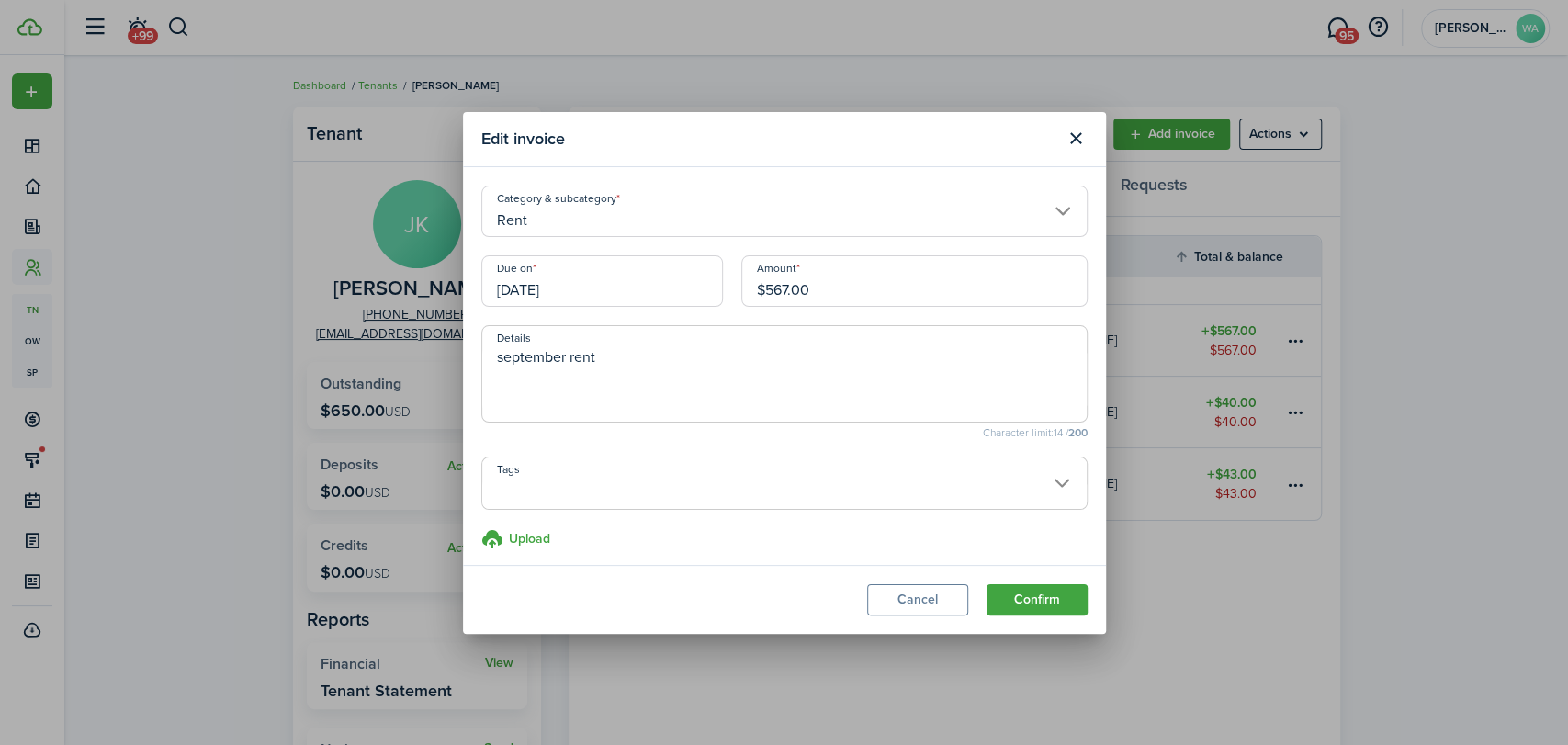
click at [596, 293] on input "[DATE]" at bounding box center [601, 280] width 241 height 52
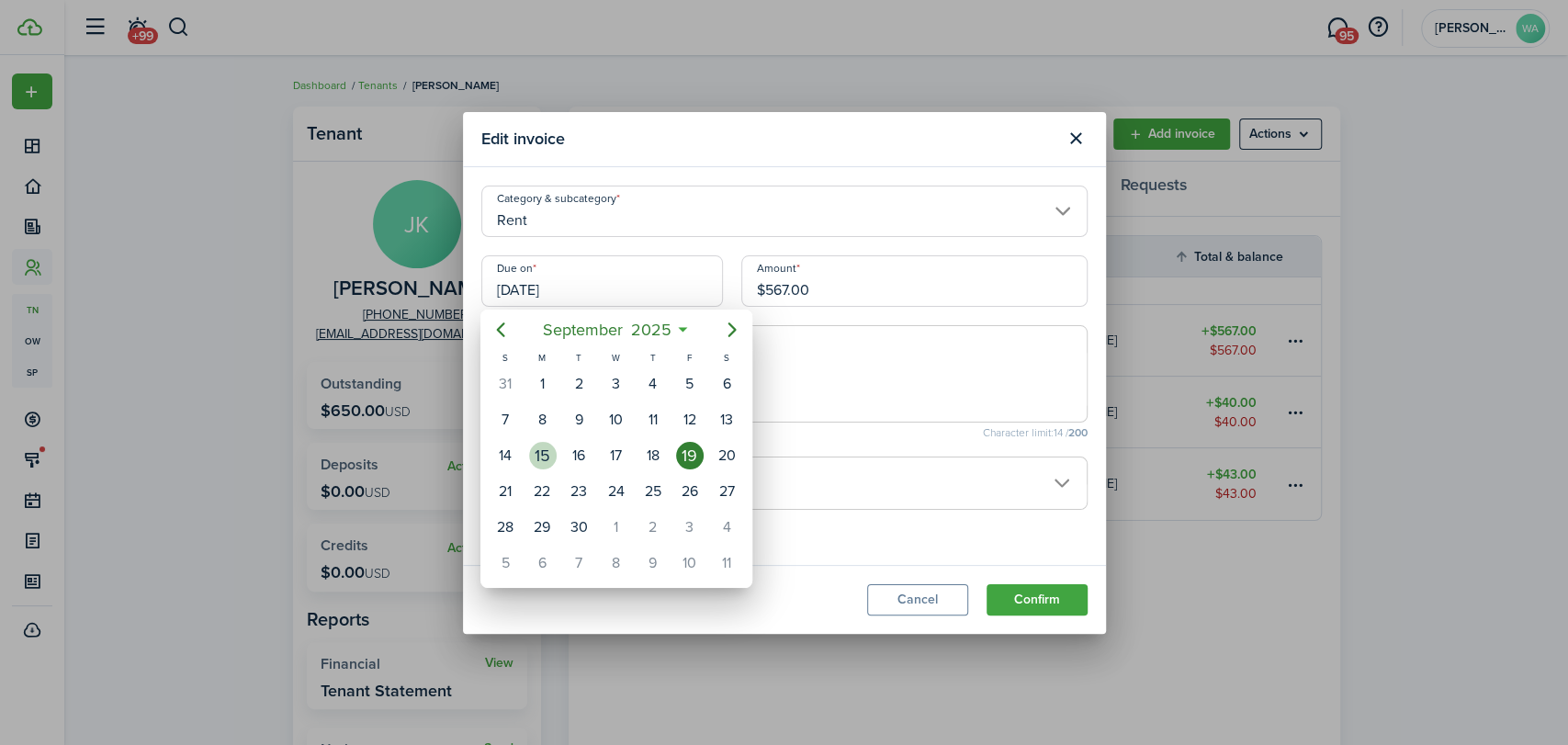
click at [539, 453] on div "15" at bounding box center [543, 455] width 27 height 27
type input "[DATE]"
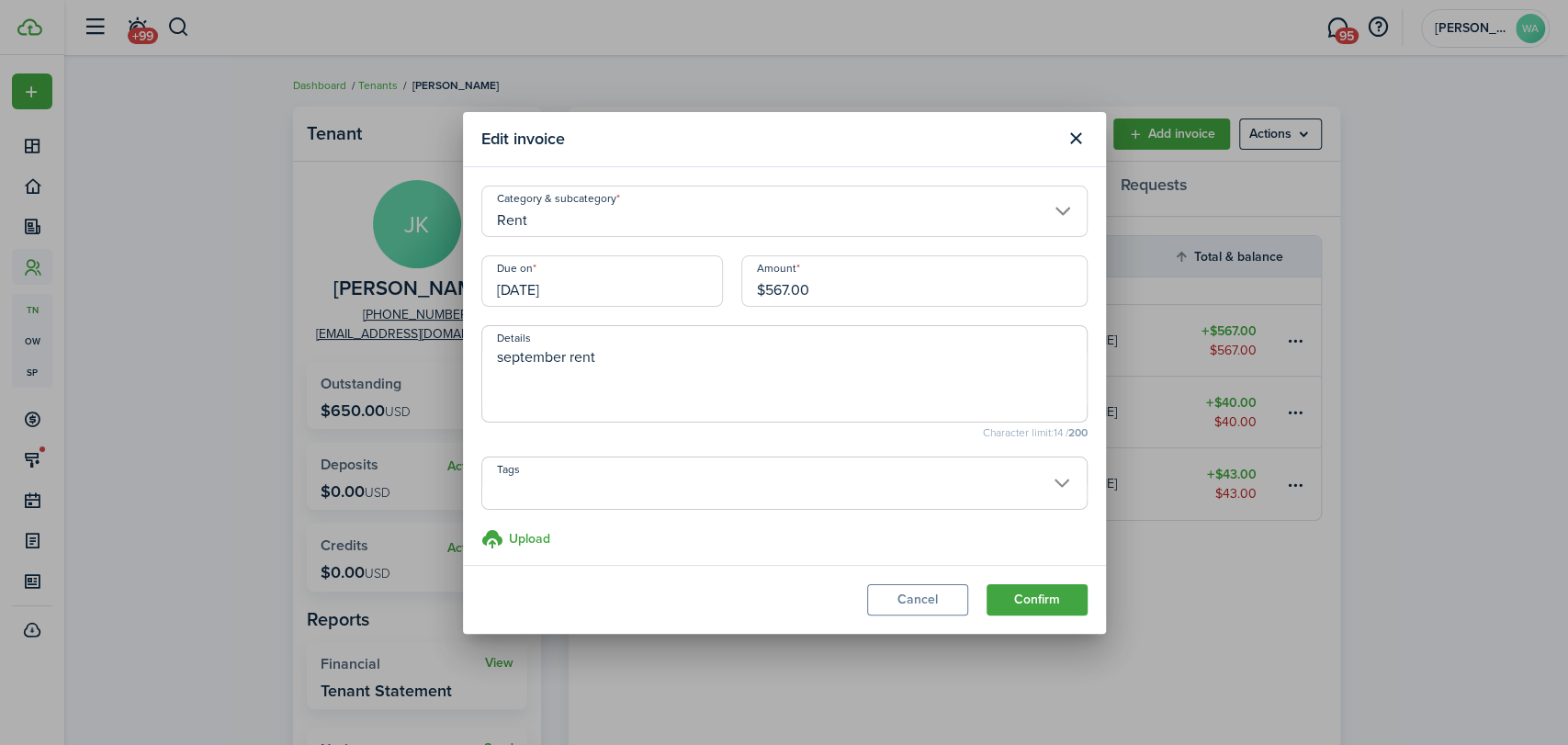
click at [1036, 599] on button "Confirm" at bounding box center [1036, 600] width 101 height 31
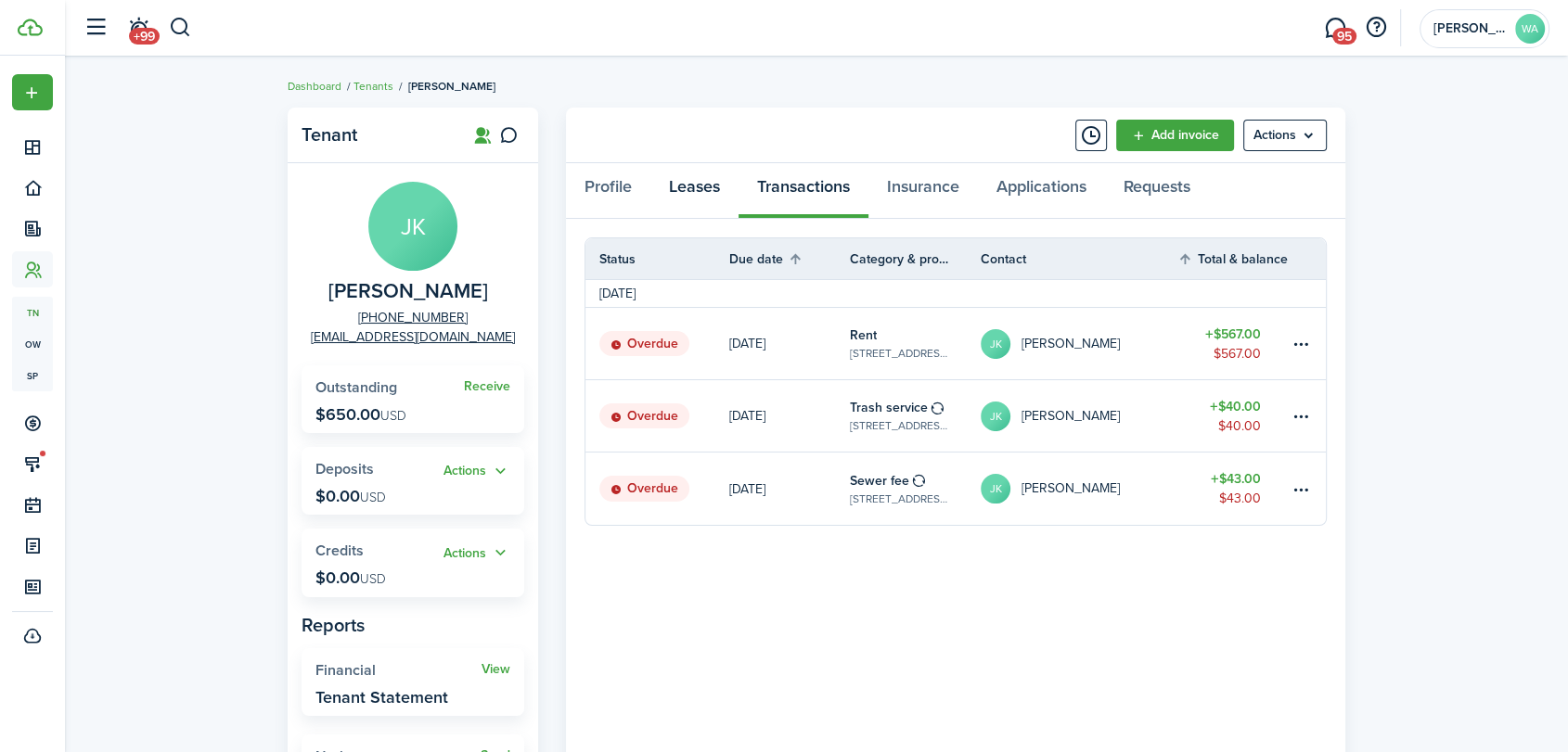
click at [695, 198] on link "Leases" at bounding box center [693, 191] width 88 height 55
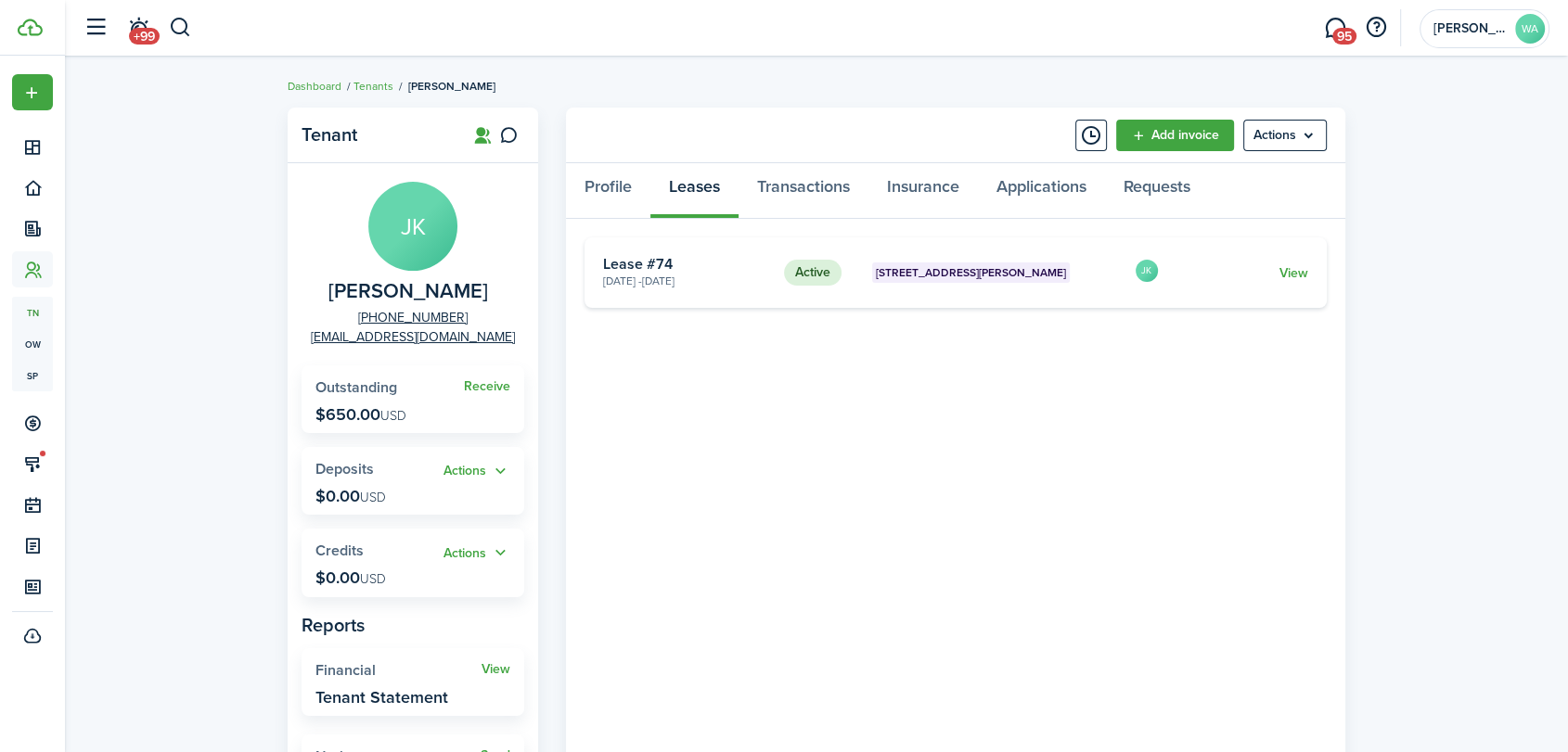
click at [1299, 265] on link "View" at bounding box center [1293, 273] width 29 height 20
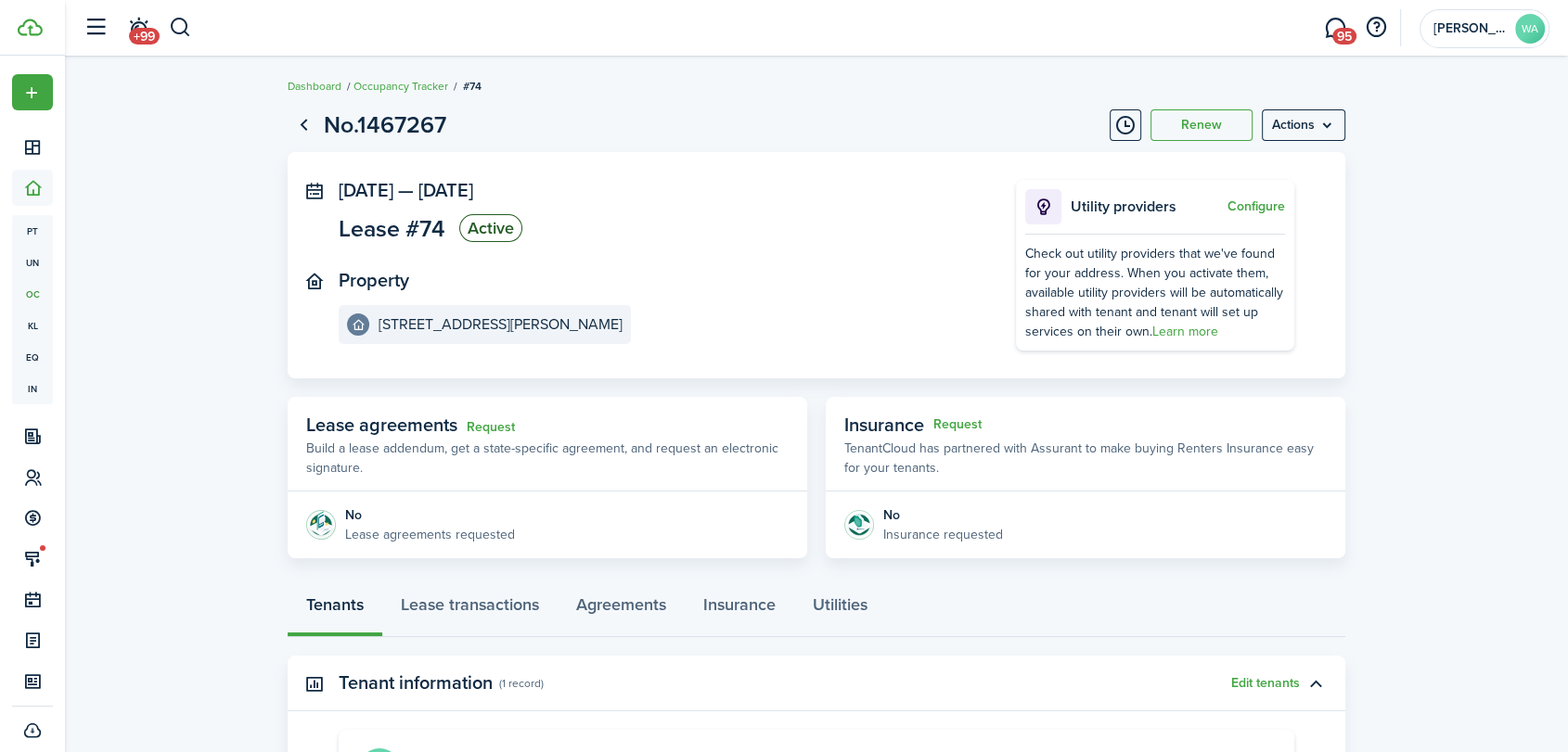
scroll to position [274, 0]
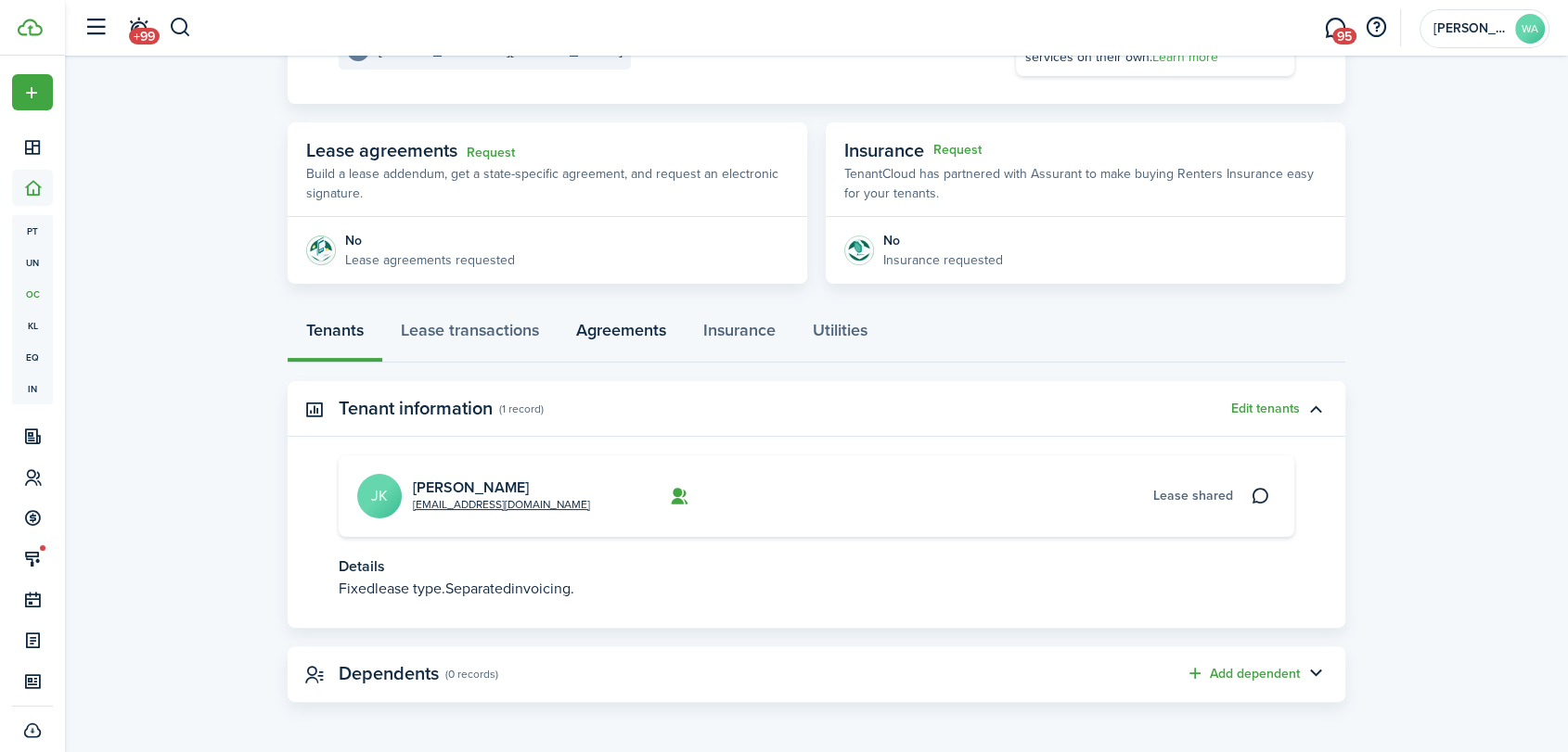
click at [646, 345] on link "Agreements" at bounding box center [620, 334] width 127 height 55
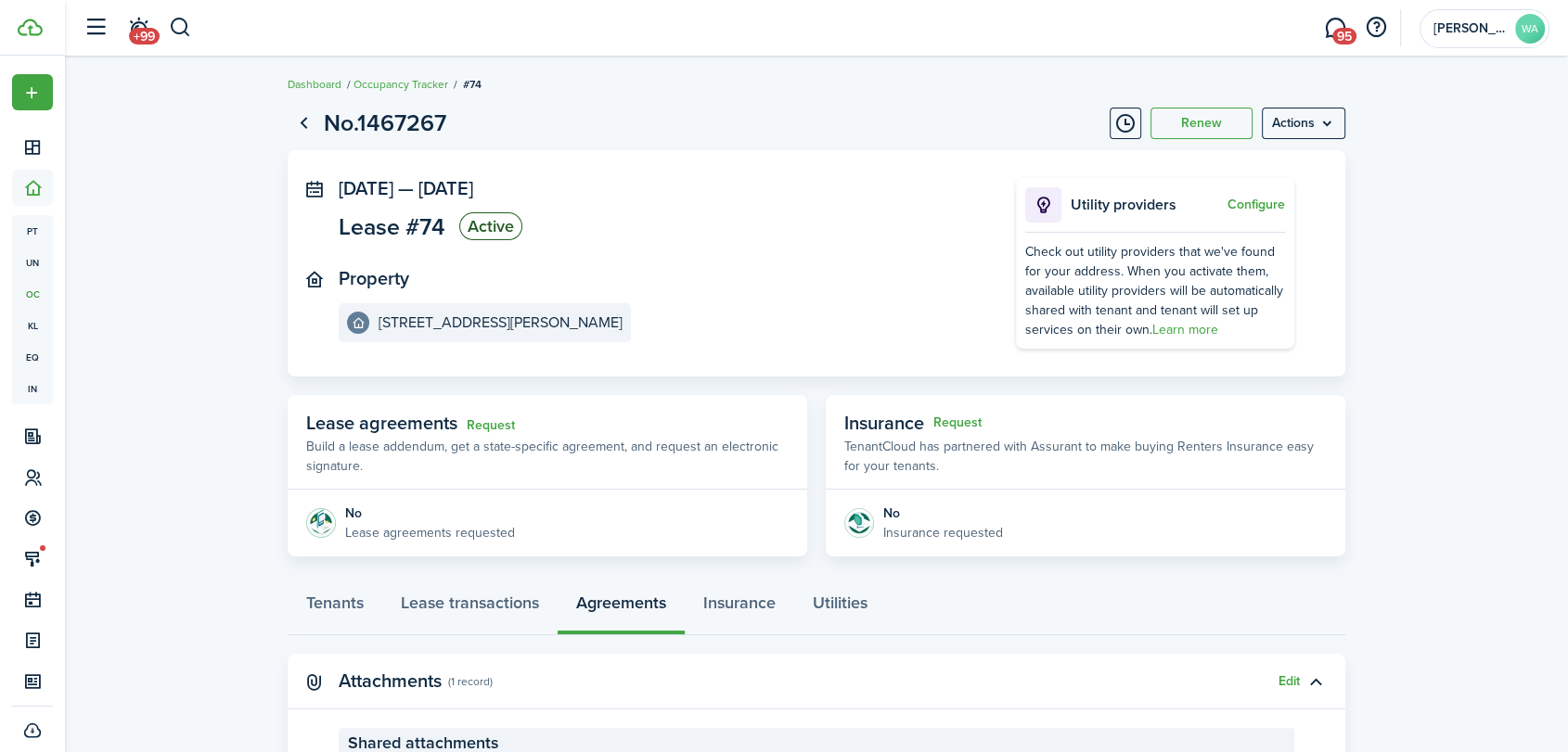
scroll to position [282, 0]
